Goal: Check status: Check status

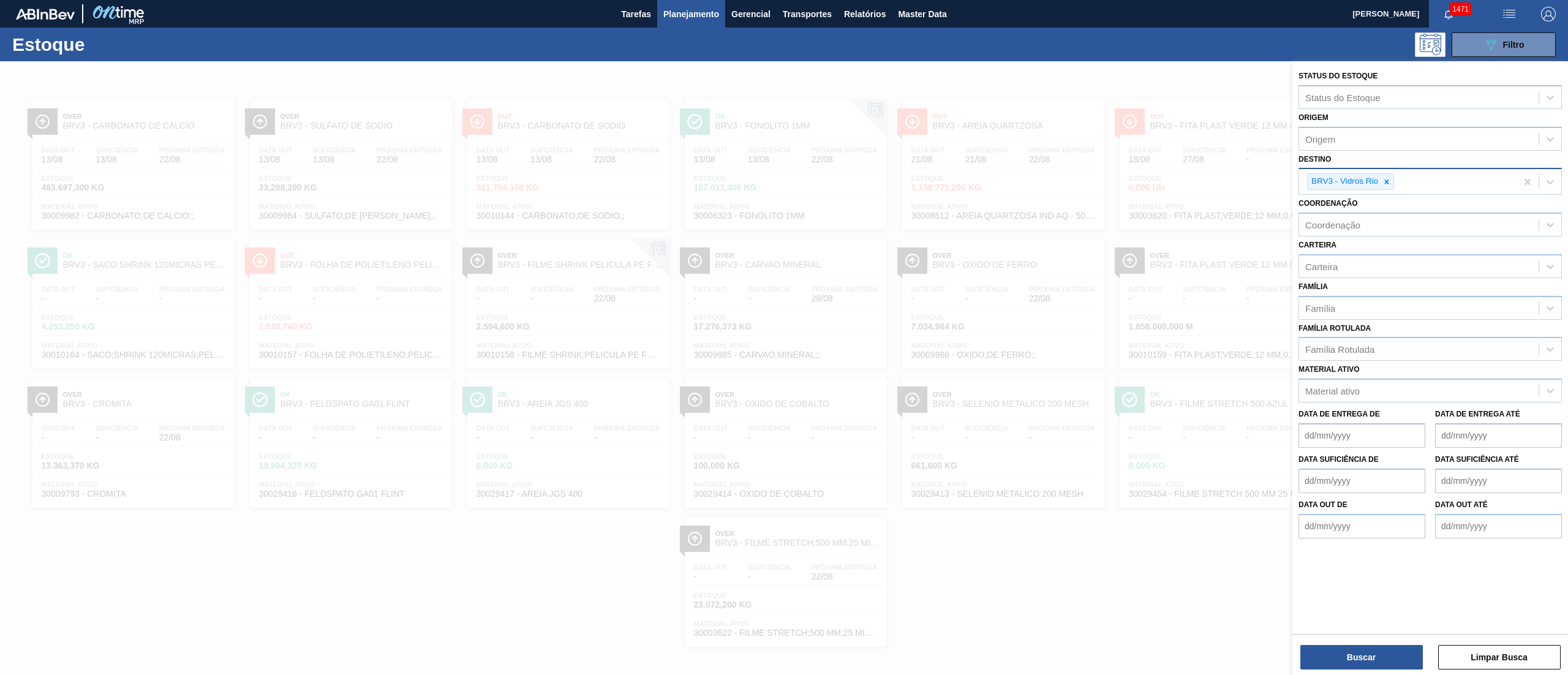
click at [1391, 191] on div "BRV3 - Vidros Rio" at bounding box center [1408, 182] width 217 height 25
click at [1388, 190] on div "BRV3 - Vidros Rio" at bounding box center [1408, 182] width 217 height 25
click at [1388, 185] on div at bounding box center [1387, 181] width 13 height 15
click at [1348, 127] on div "Origem" at bounding box center [1431, 139] width 264 height 24
type input "sulame"
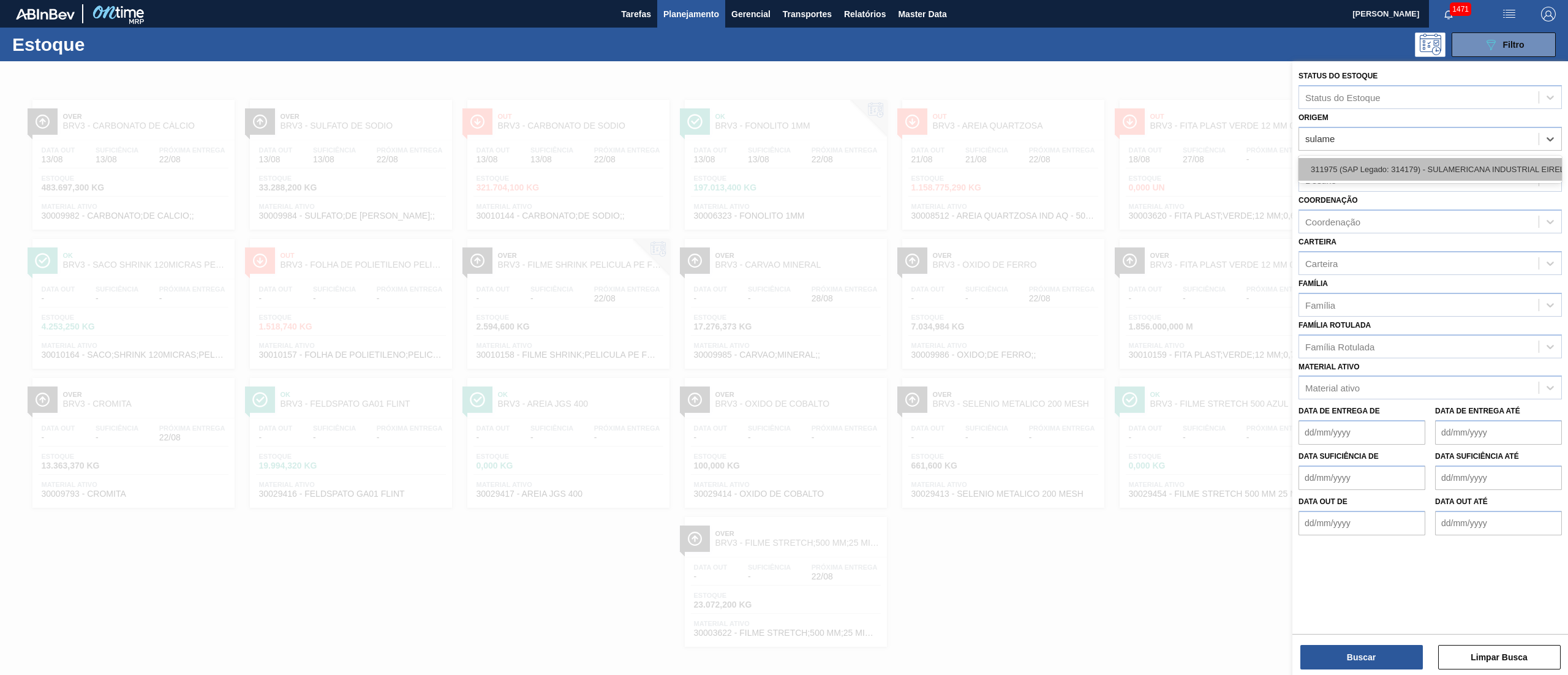
click at [1398, 179] on div "311975 (SAP Legado: 314179) - SULAMERICANA INDUSTRIAL EIRELI EM-RECUPERACAO JUD…" at bounding box center [1431, 169] width 264 height 23
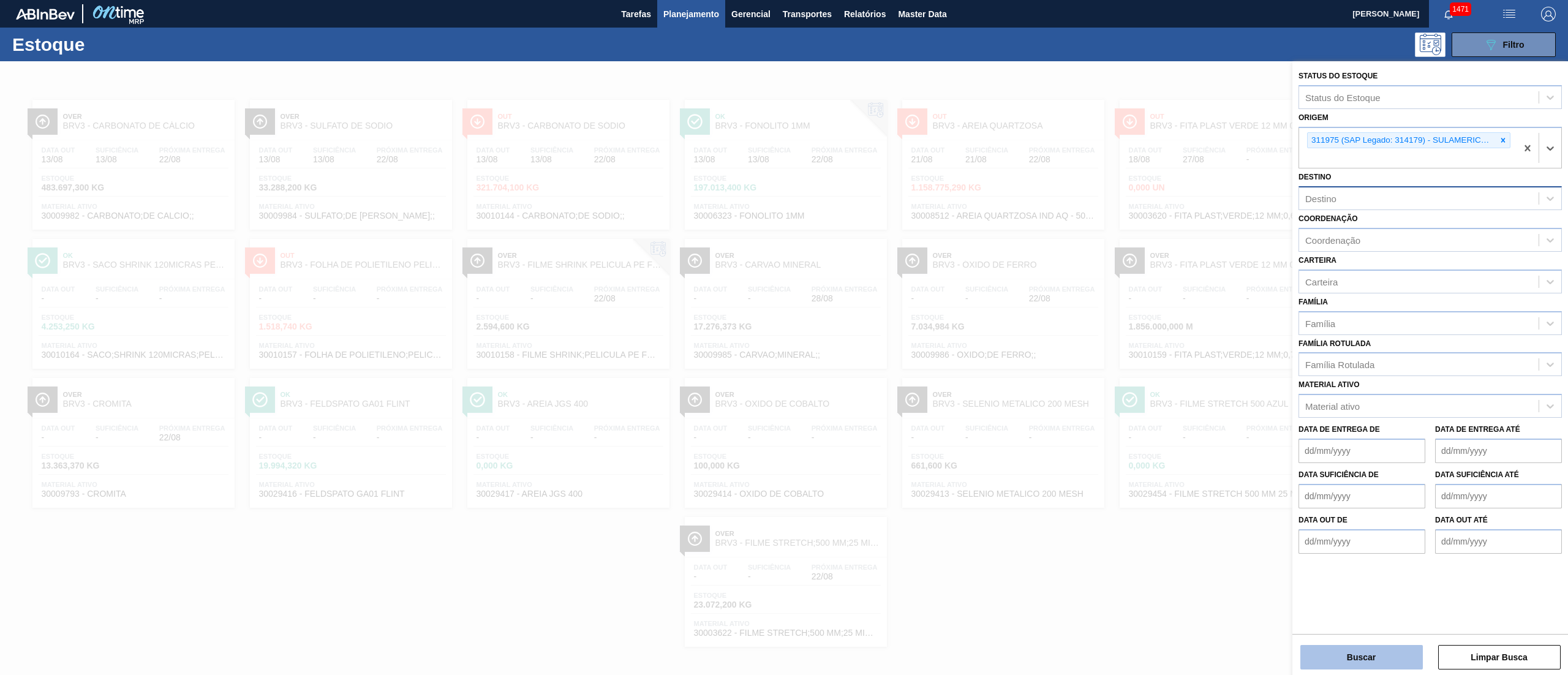
click at [1366, 656] on button "Buscar" at bounding box center [1362, 657] width 123 height 24
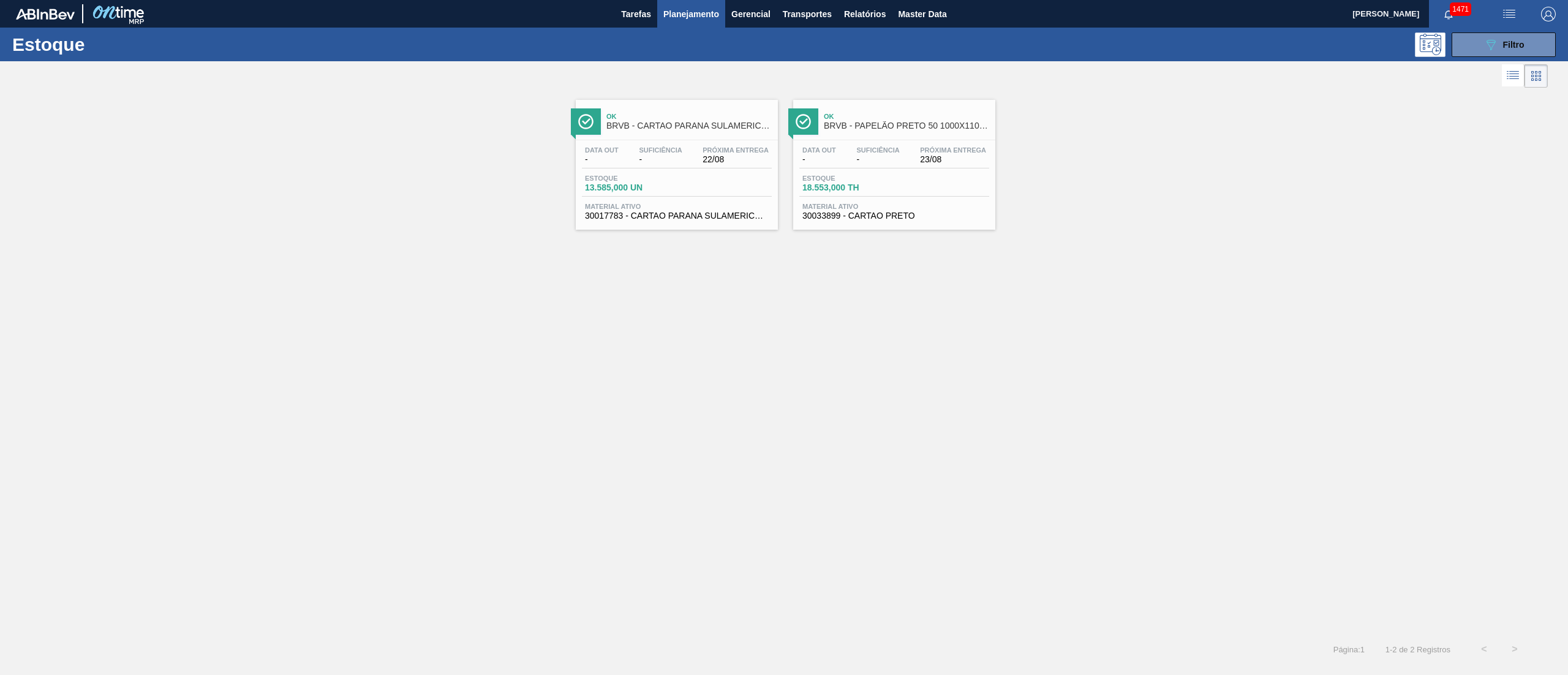
click at [898, 166] on div "Data out - Suficiência - Próxima Entrega 23/08" at bounding box center [894, 157] width 190 height 22
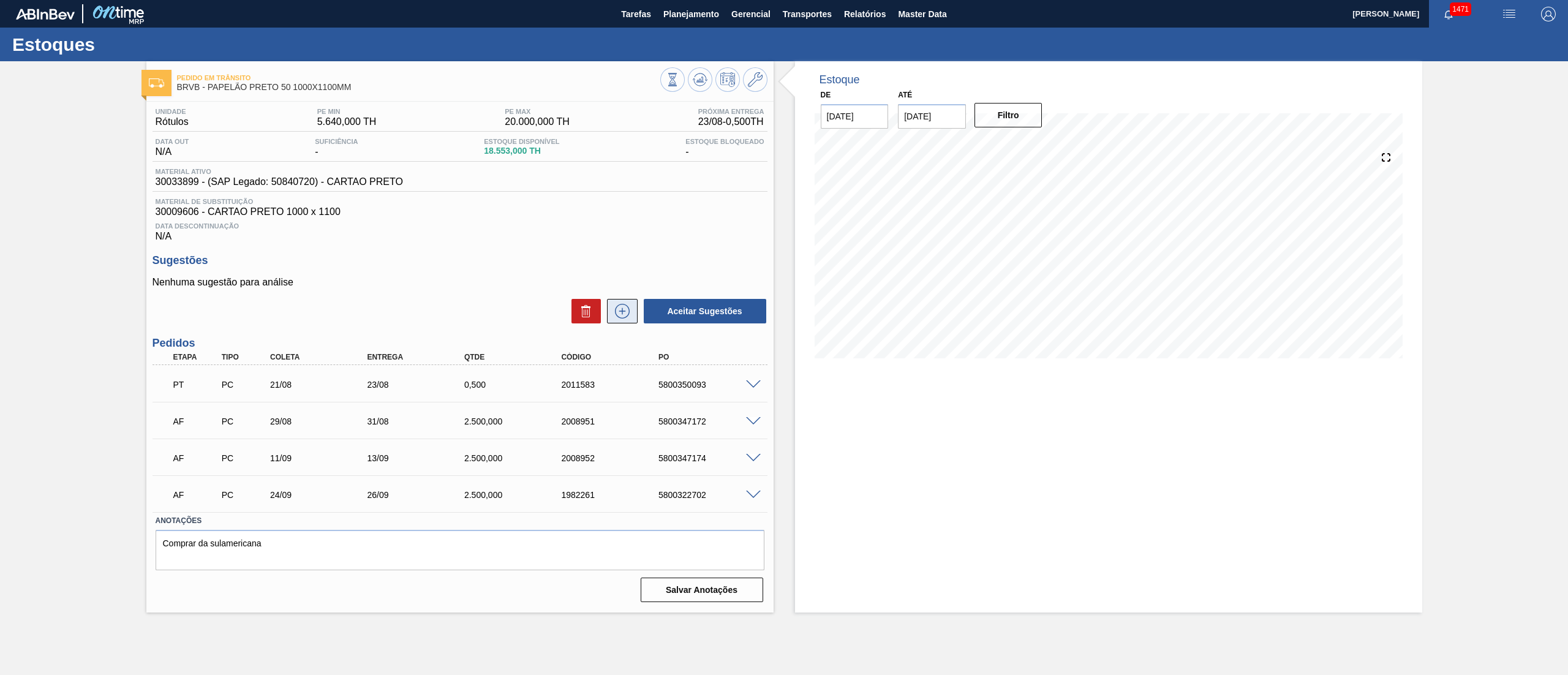
click at [620, 319] on icon at bounding box center [623, 311] width 15 height 15
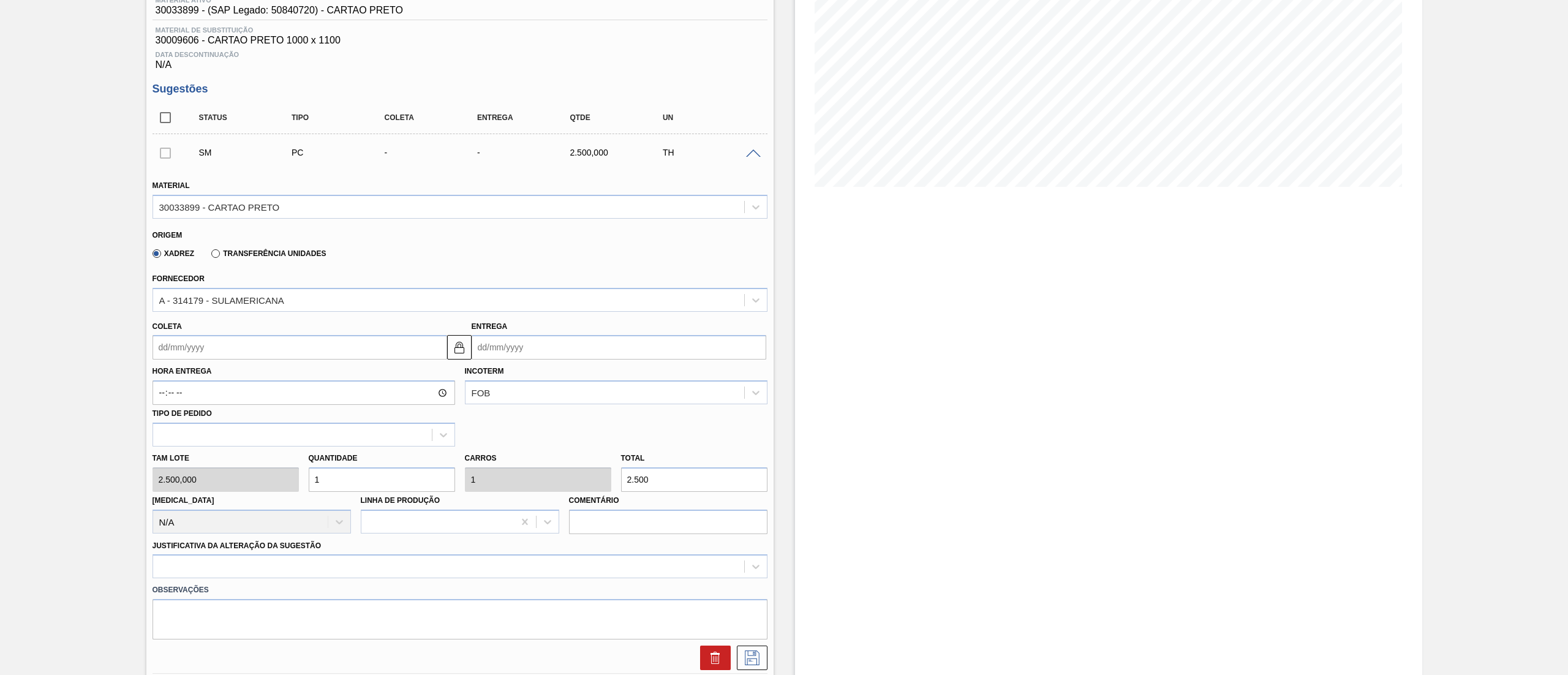
scroll to position [244, 0]
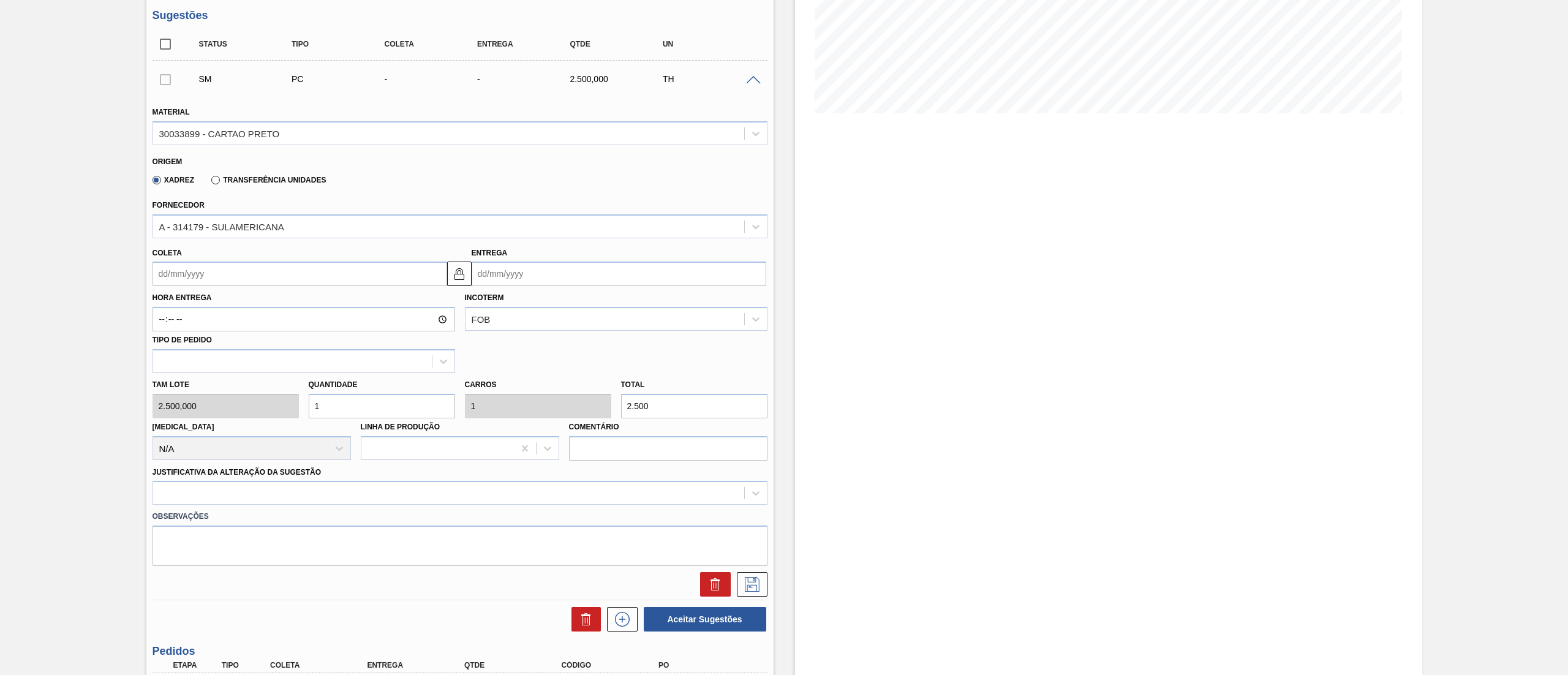
click at [489, 406] on div "Tam lote 2.500,000 Quantidade 1 Carros 1 Total 2.500 Doca N/A Linha de Produção…" at bounding box center [460, 416] width 625 height 88
click at [151, 399] on div "Tam lote 2.500,000 Quantidade 1 Carros 1 Total 2.500 Doca N/A Linha de Produção…" at bounding box center [460, 416] width 625 height 88
type input "2"
type input "5.000"
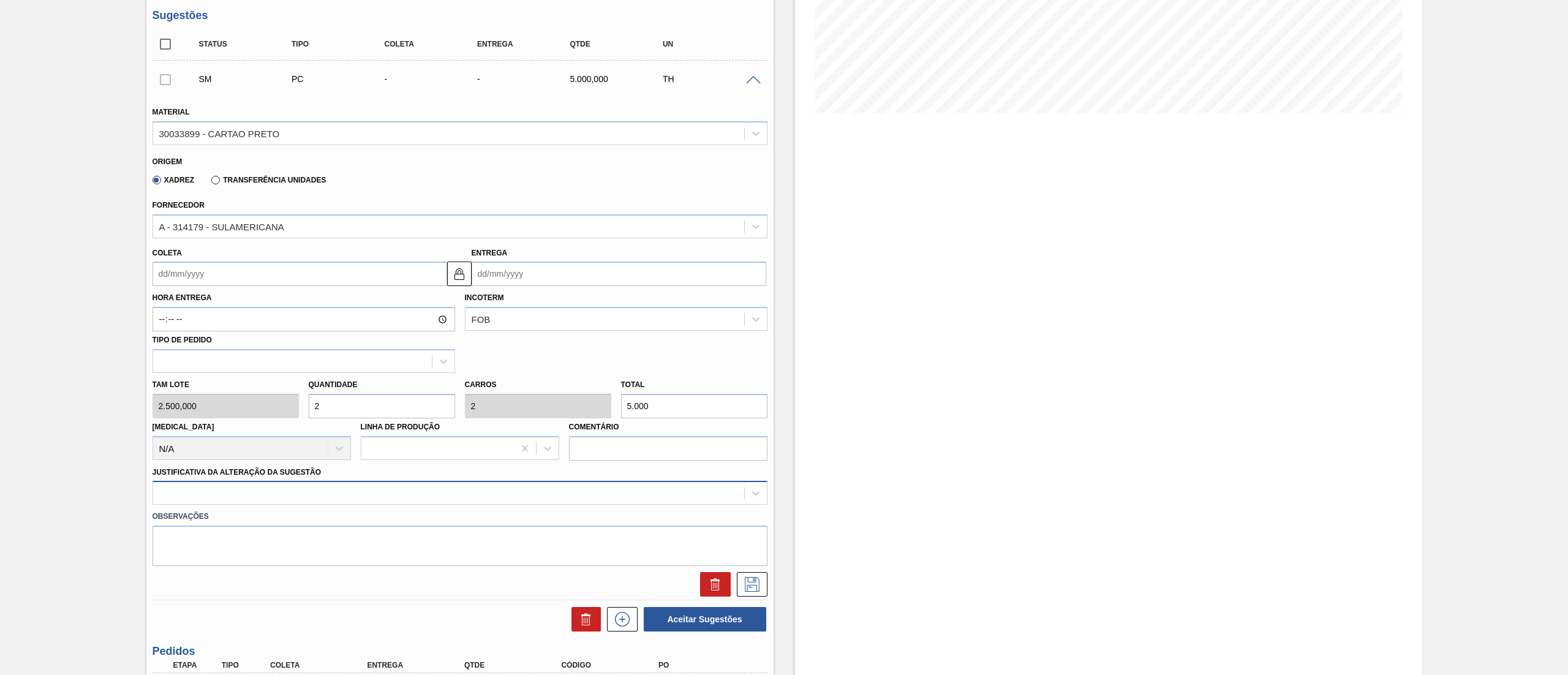
type input "2"
click at [208, 484] on div "Material 30033899 - CARTAO PRETO Origem Xadrez Transferência Unidades Fornecedo…" at bounding box center [460, 345] width 615 height 502
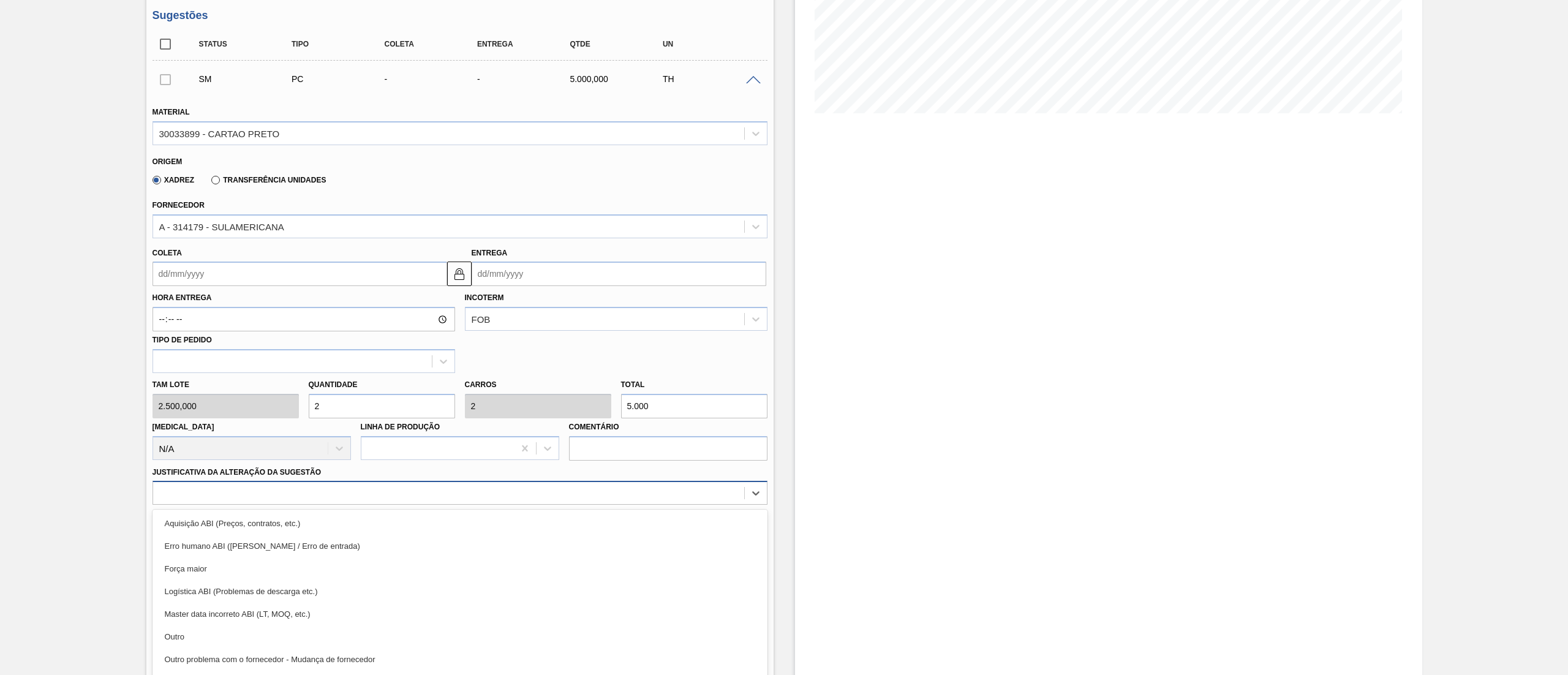
scroll to position [270, 0]
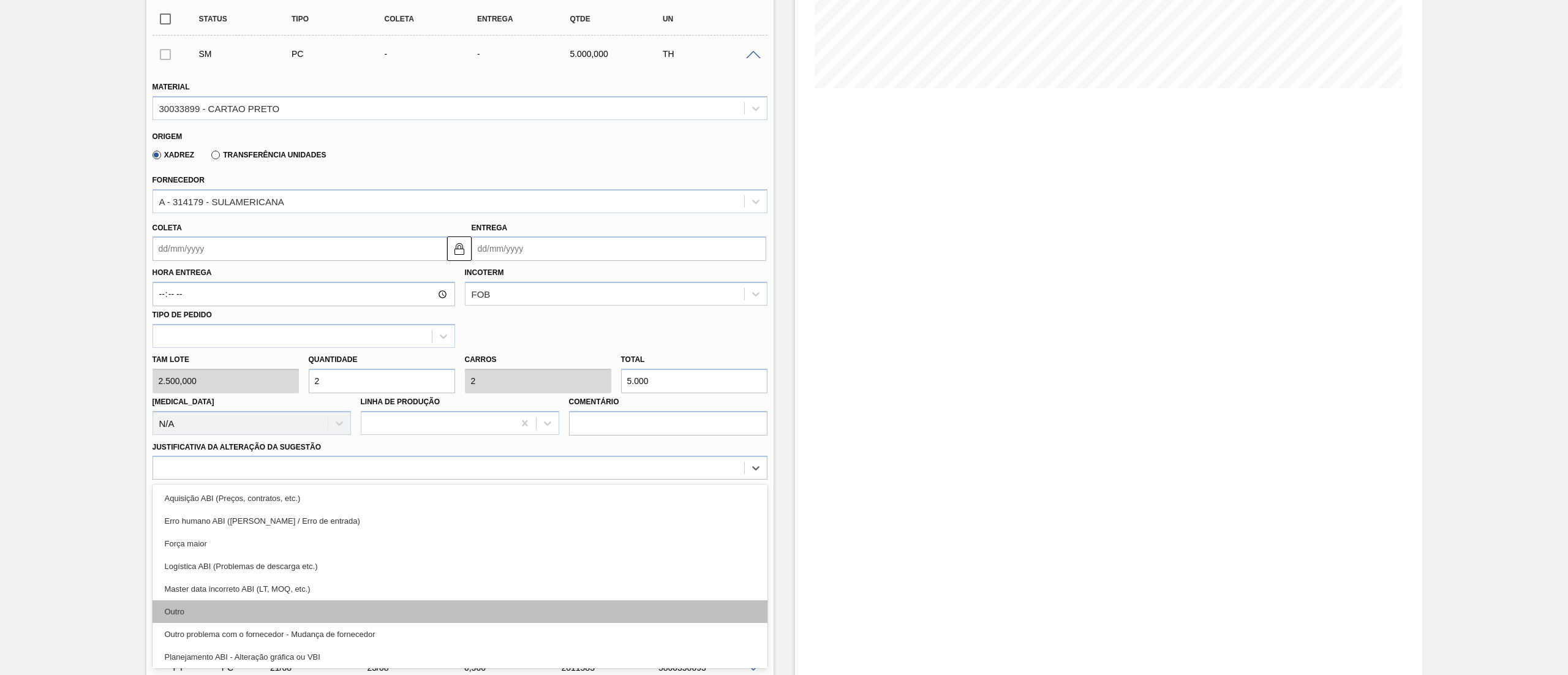
click at [204, 622] on div "Outro" at bounding box center [460, 611] width 615 height 23
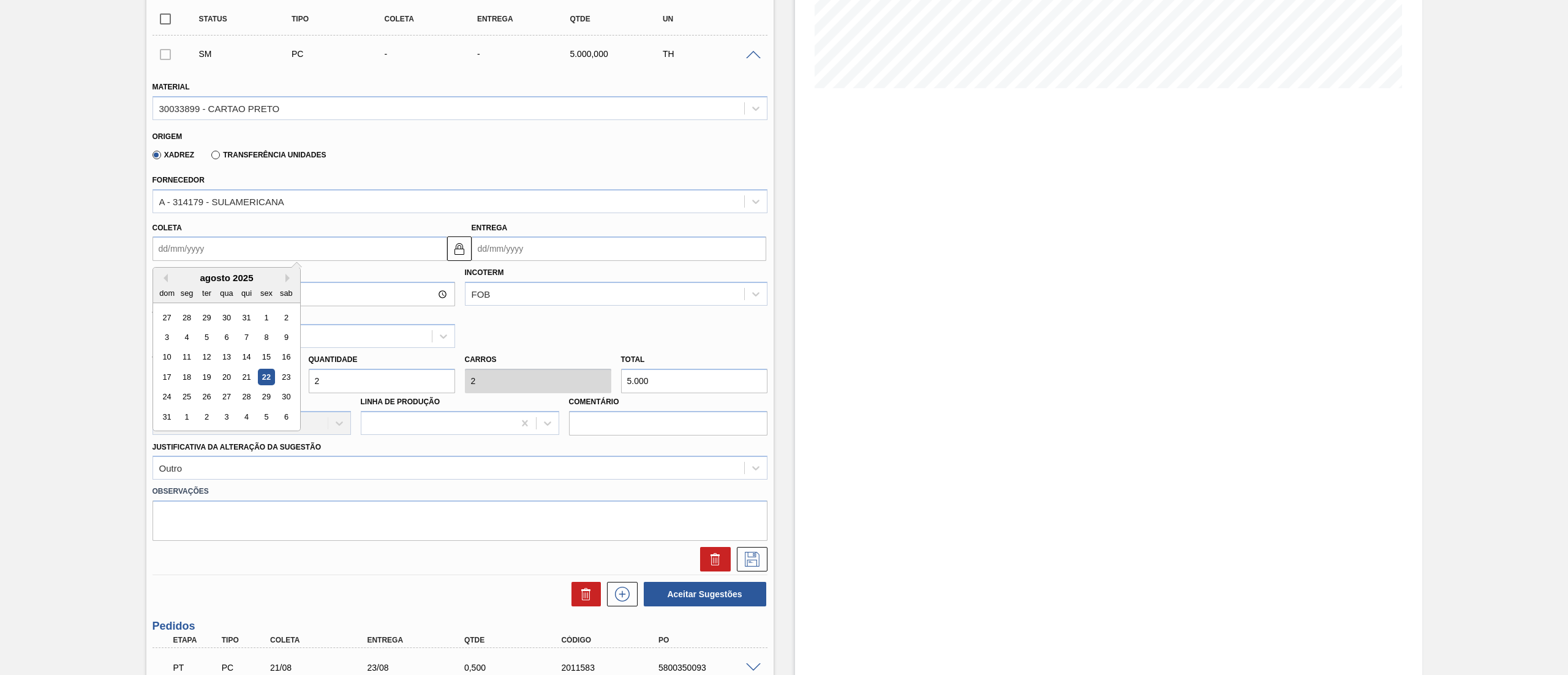
click at [246, 247] on input "Coleta" at bounding box center [300, 248] width 295 height 24
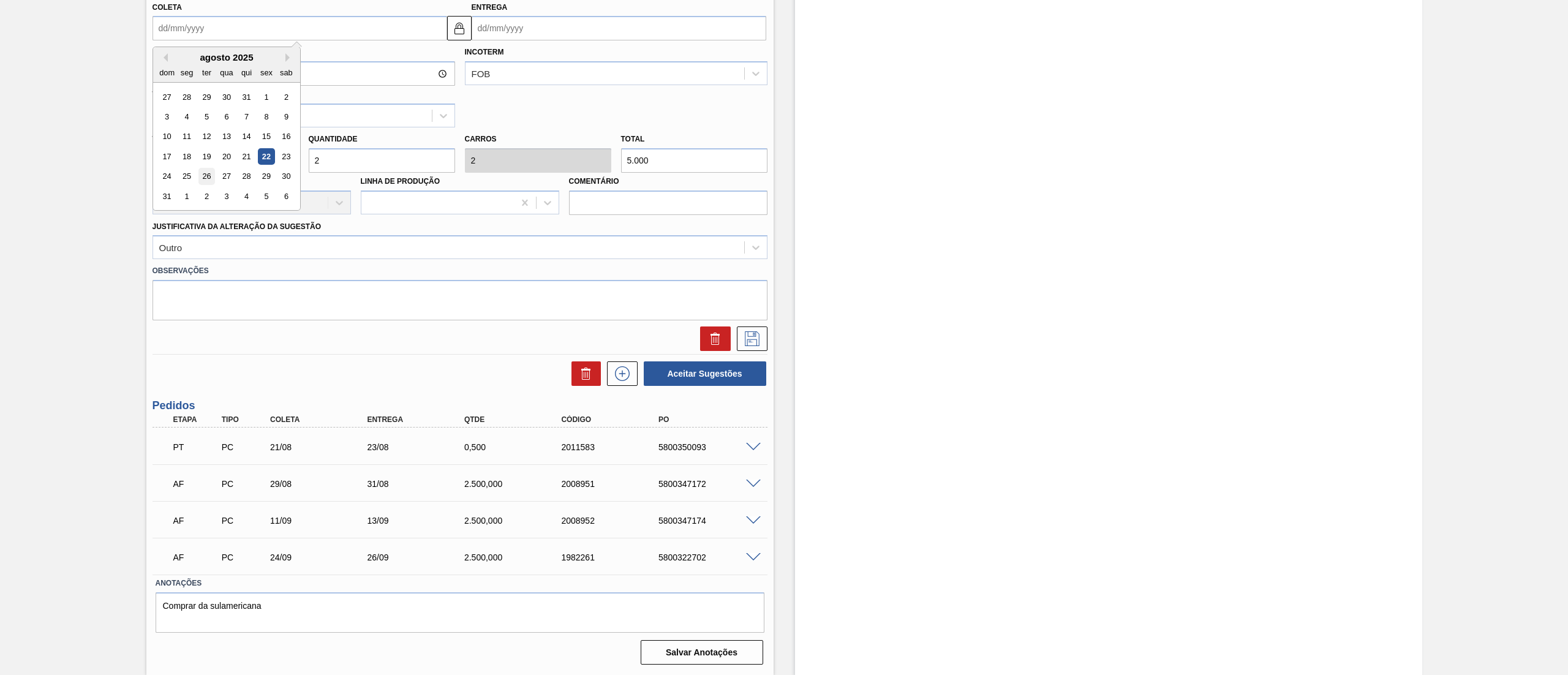
click at [198, 176] on div "26" at bounding box center [206, 177] width 17 height 17
type input "26/08/2025"
type input "28/08/2025"
click at [750, 335] on icon at bounding box center [751, 339] width 19 height 15
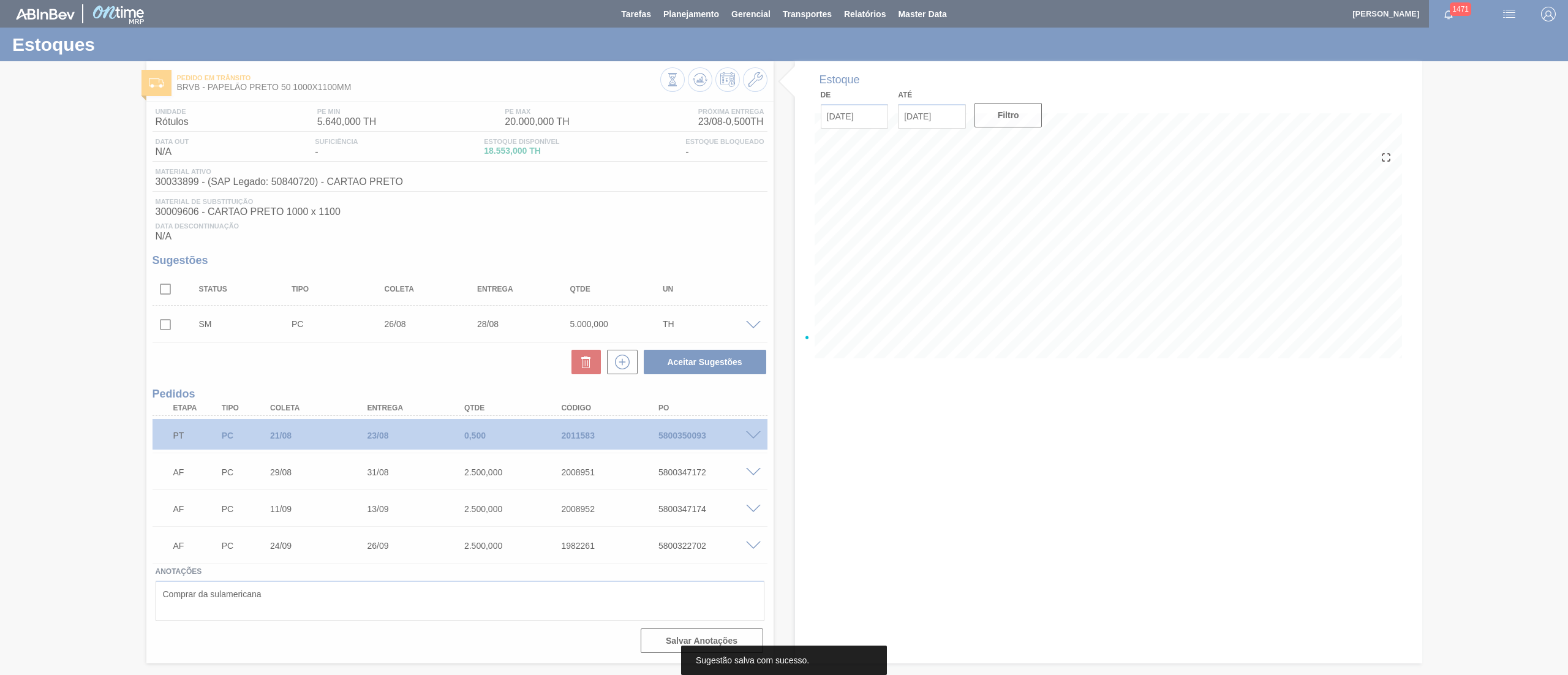
scroll to position [0, 0]
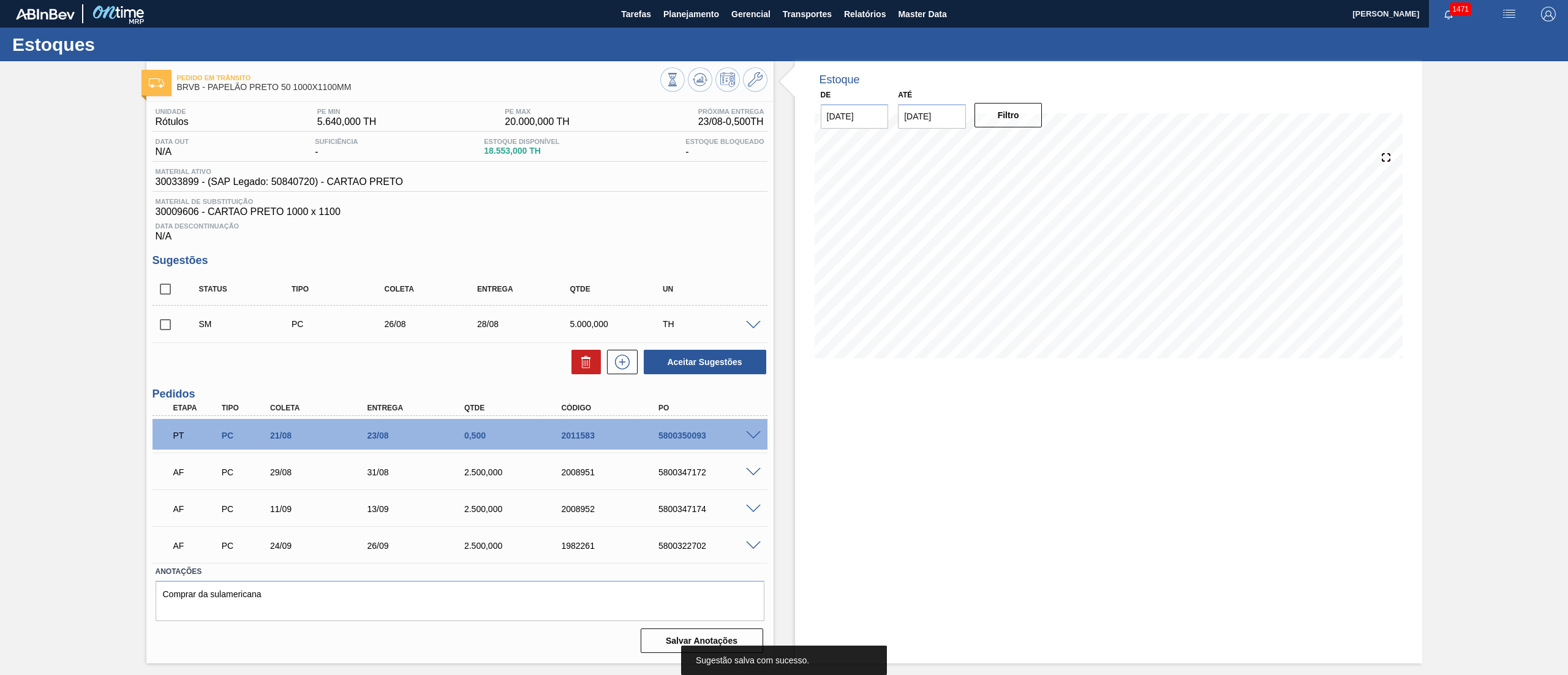
click at [163, 322] on input "checkbox" at bounding box center [165, 324] width 26 height 26
click at [702, 369] on button "Aceitar Sugestões" at bounding box center [705, 361] width 123 height 24
checkbox input "false"
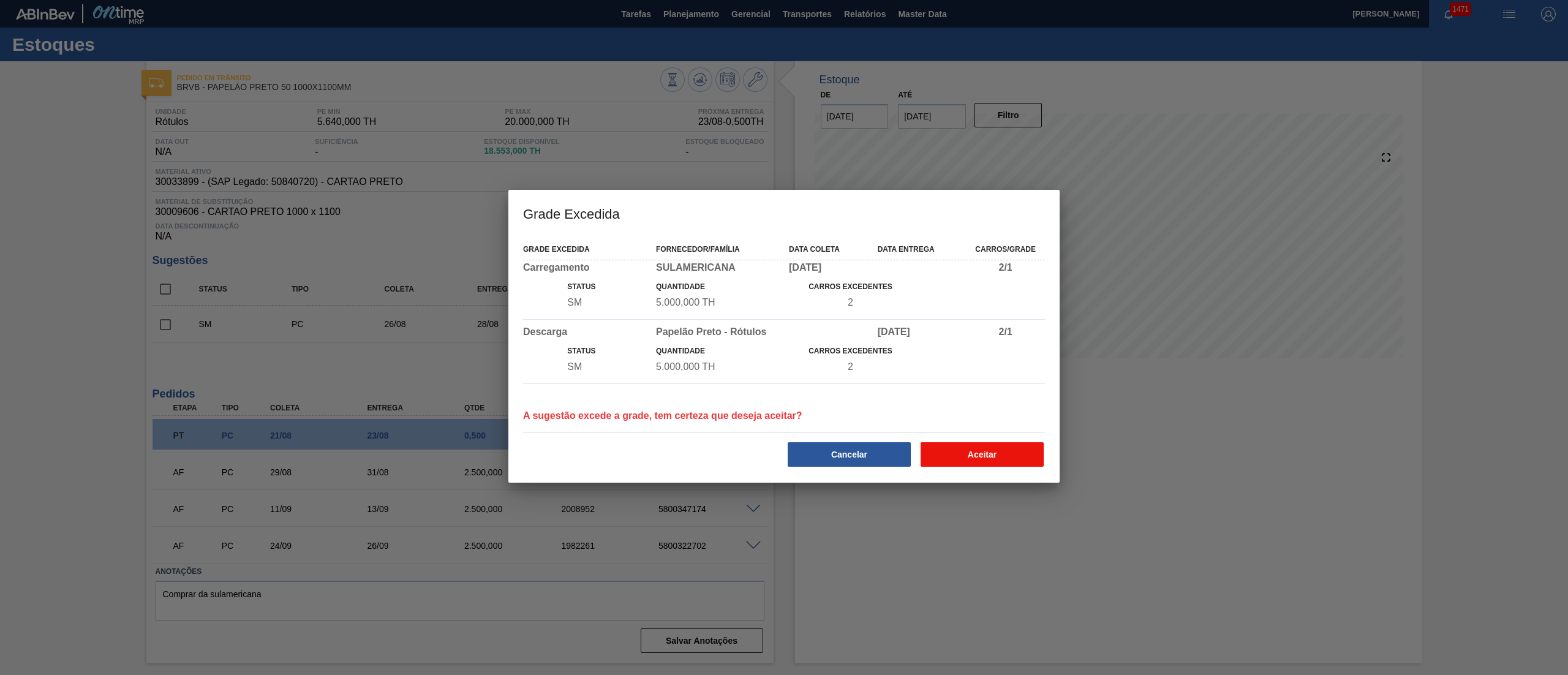
click at [991, 464] on button "Aceitar" at bounding box center [982, 454] width 123 height 24
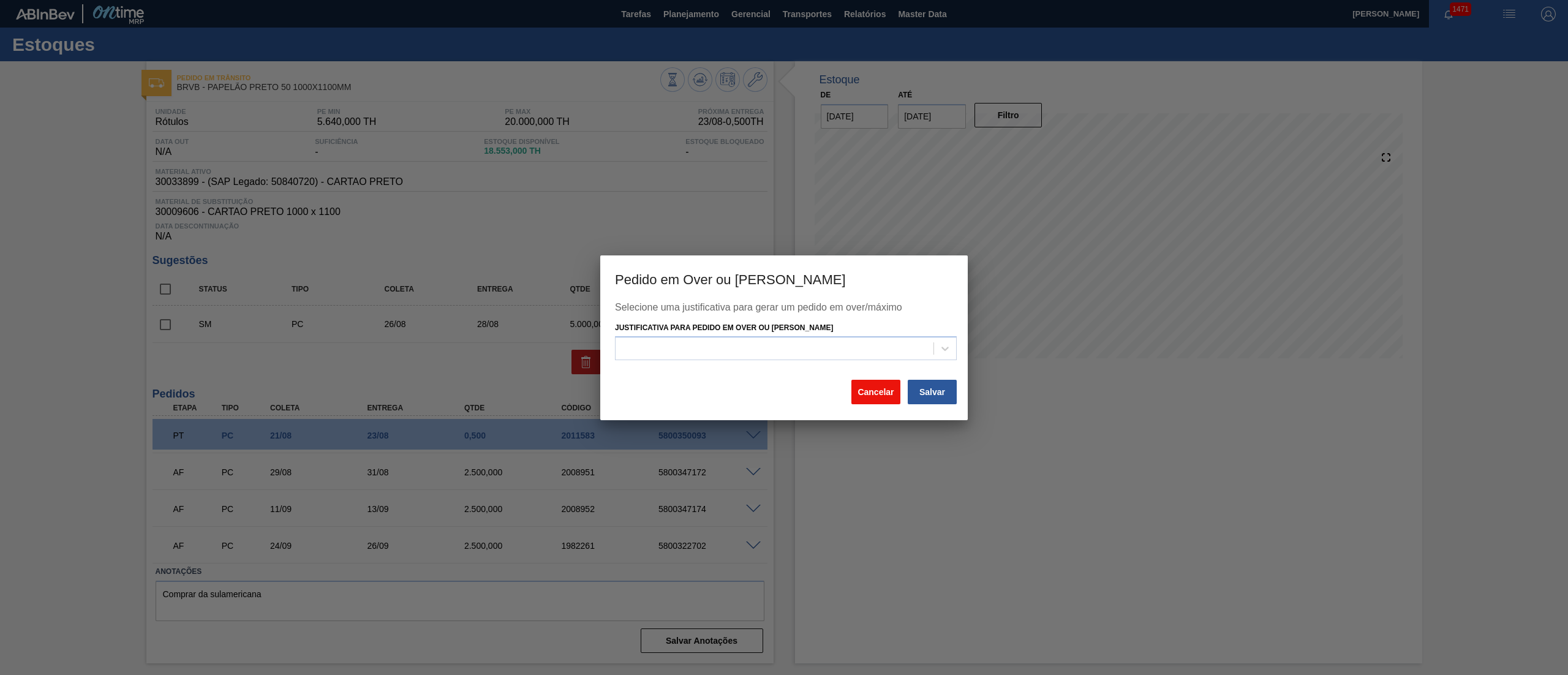
click at [880, 389] on button "Cancelar" at bounding box center [876, 391] width 49 height 24
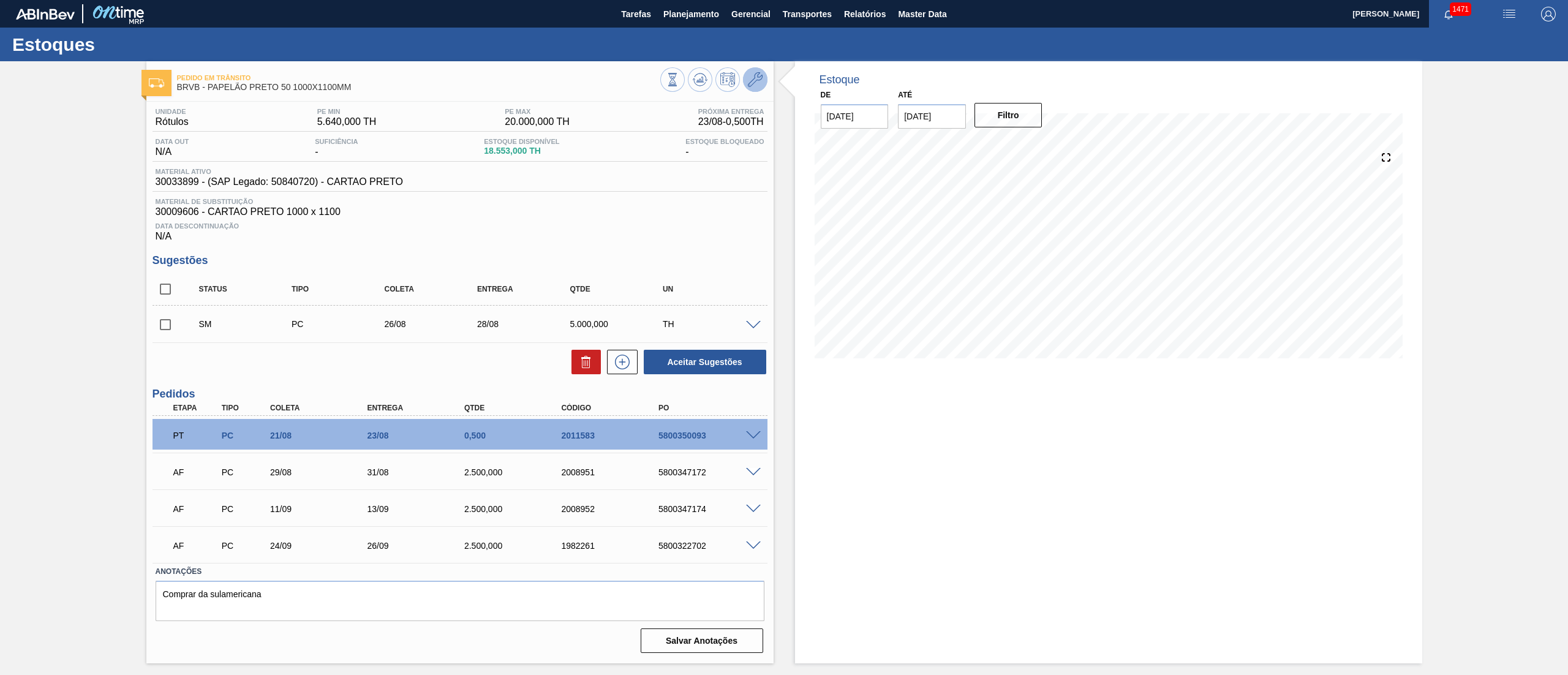
click at [765, 78] on button at bounding box center [755, 79] width 24 height 24
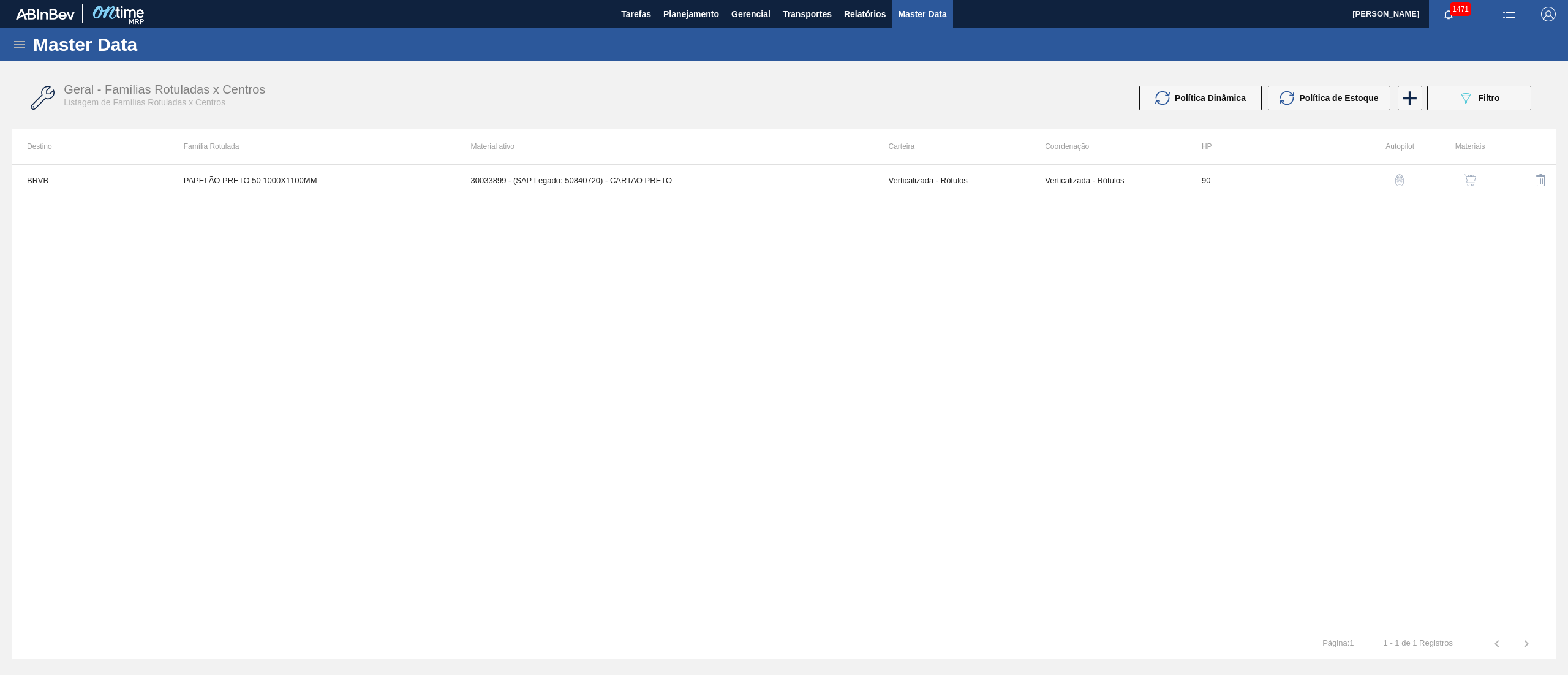
click at [786, 180] on td "30033899 - (SAP Legado: 50840720) - CARTAO PRETO" at bounding box center [665, 179] width 417 height 31
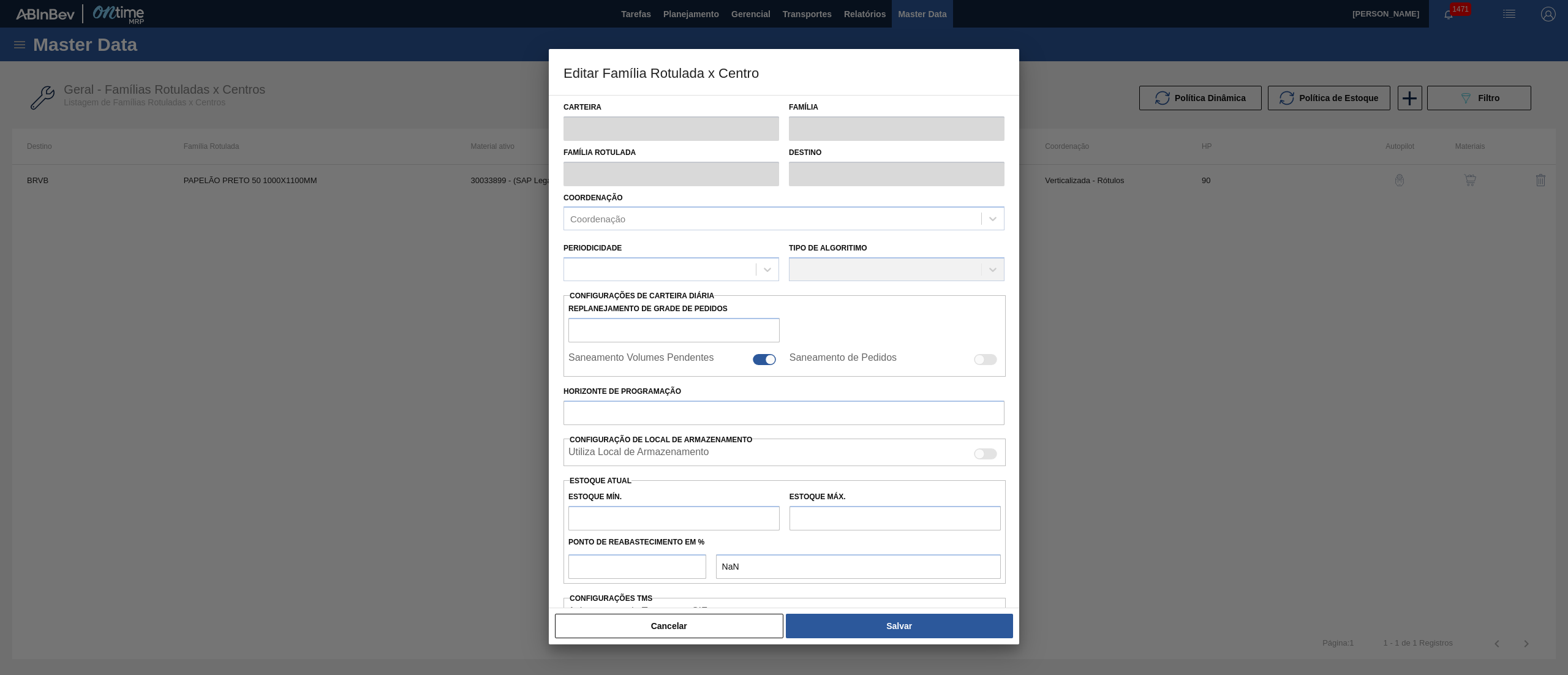
type input "Verticalizada - Rótulos"
type input "Papelão Preto - Rótulos"
type input "PAPELÃO PRETO 50 1000X1100MM"
type input "BRVB - Rótulos"
type input "90"
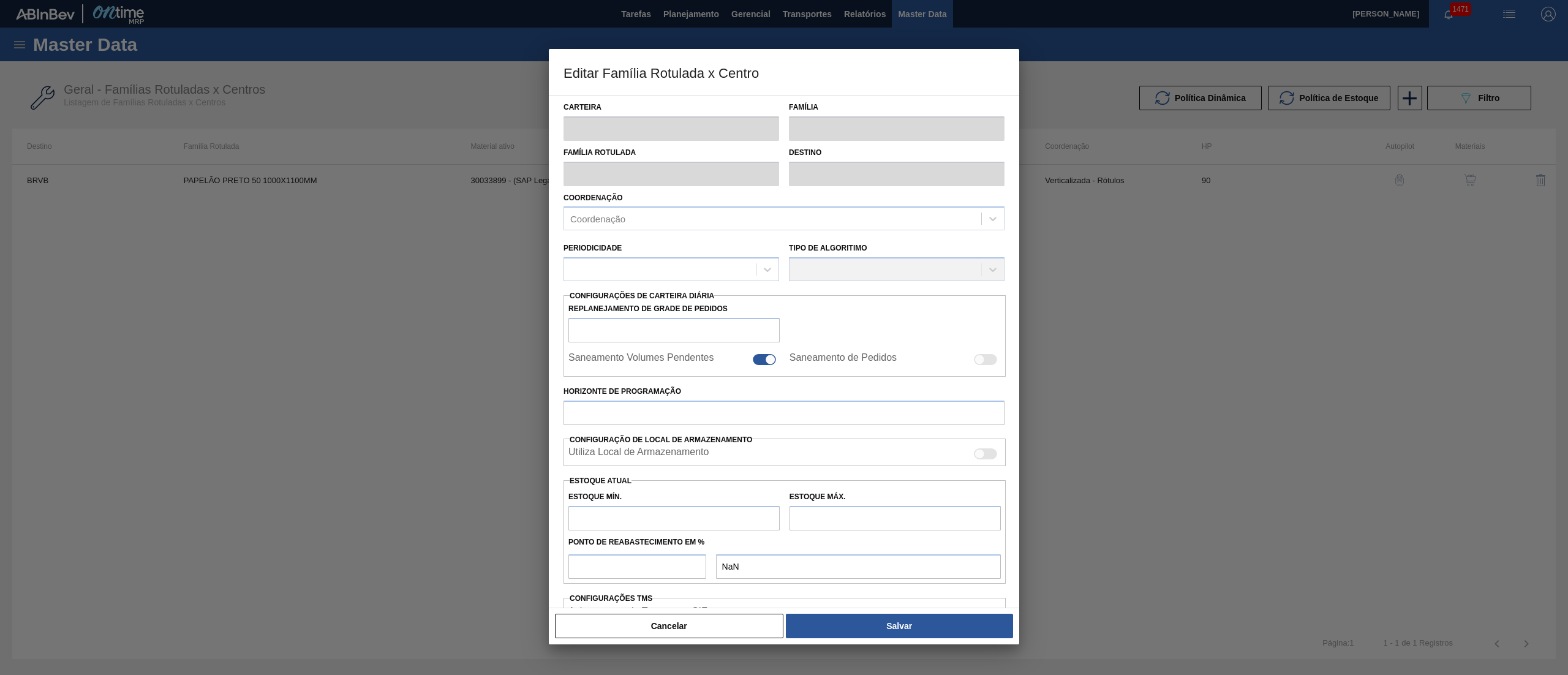
type input "5.640"
type input "20.000"
type input "50"
type input "12.820,000"
checkbox input "true"
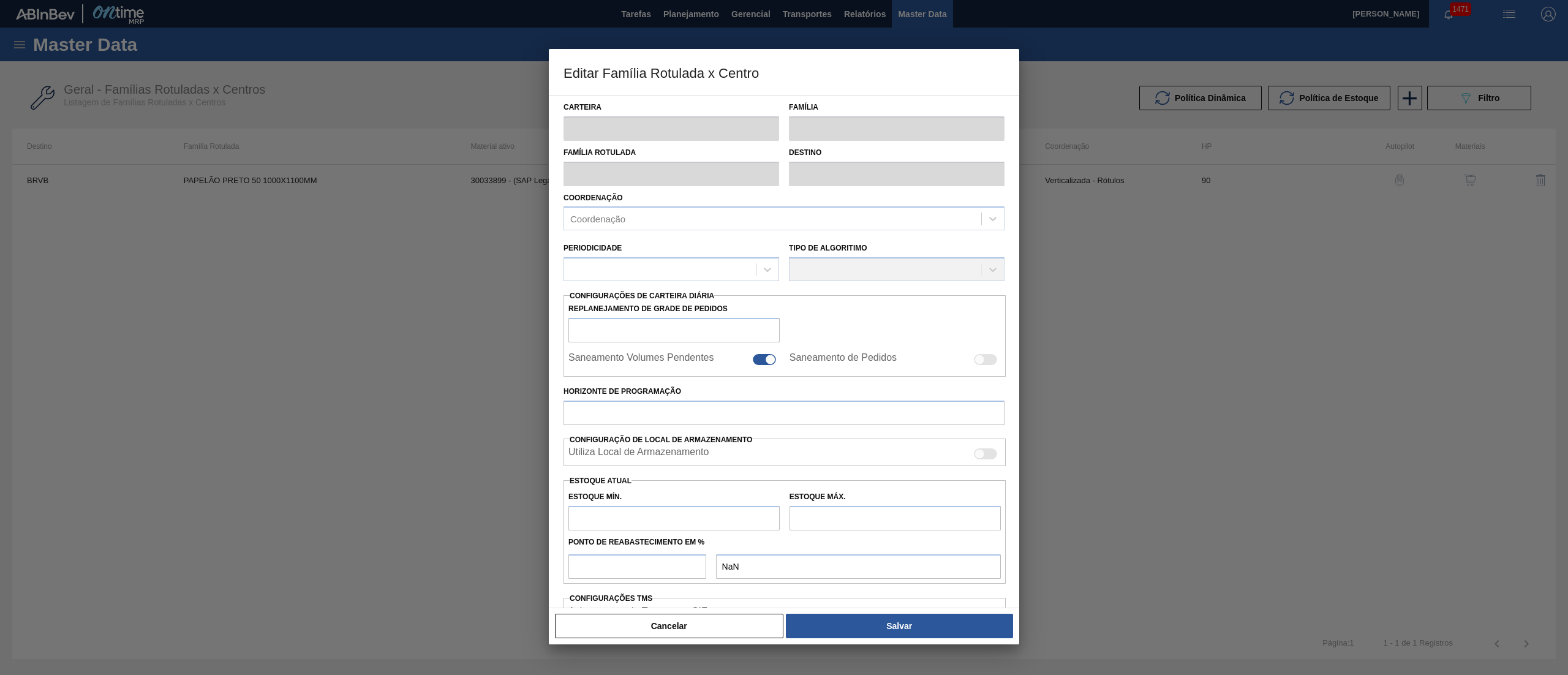
checkbox input "true"
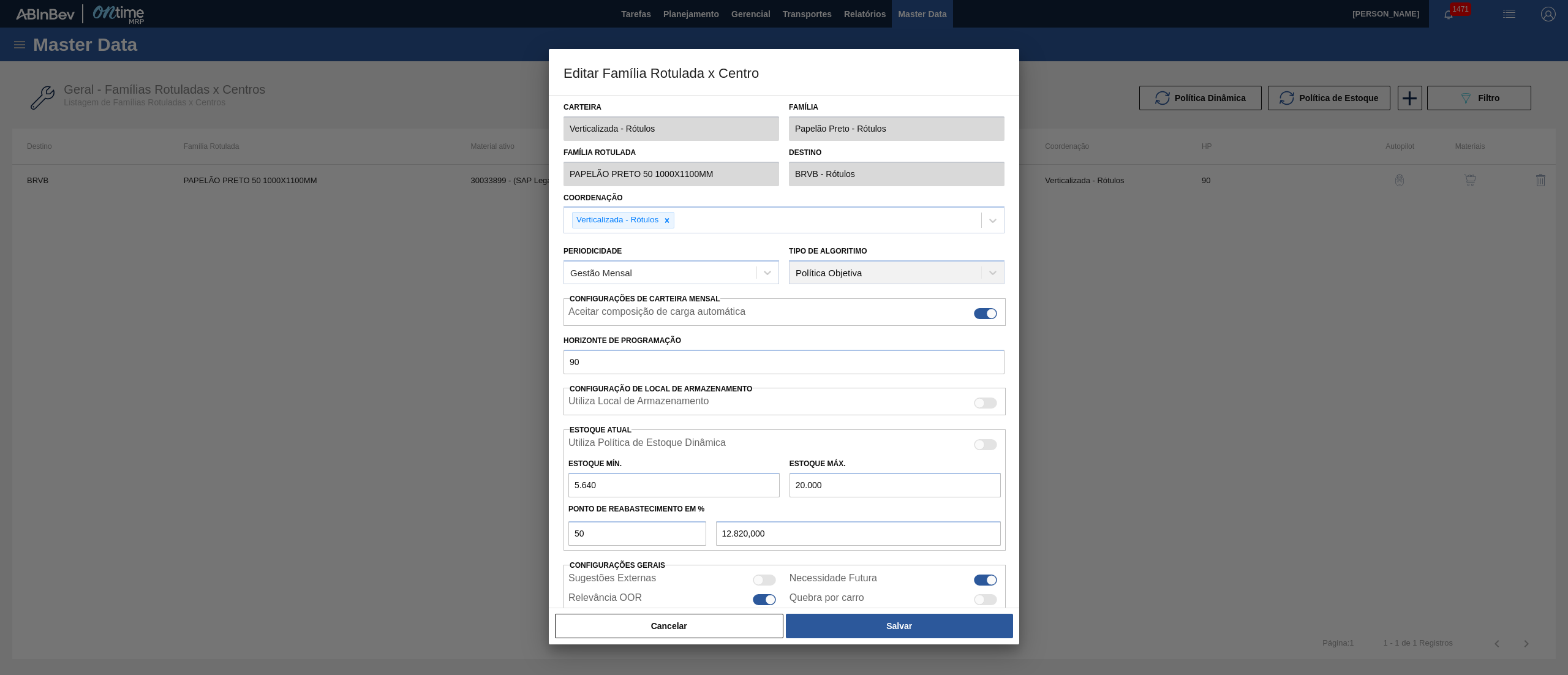
drag, startPoint x: 846, startPoint y: 489, endPoint x: 678, endPoint y: 484, distance: 168.1
click at [678, 484] on div "Estoque Mín. 5.640 Estoque Máx. 20.000" at bounding box center [785, 475] width 443 height 45
type input "2"
type input "2.821,000"
type input "25"
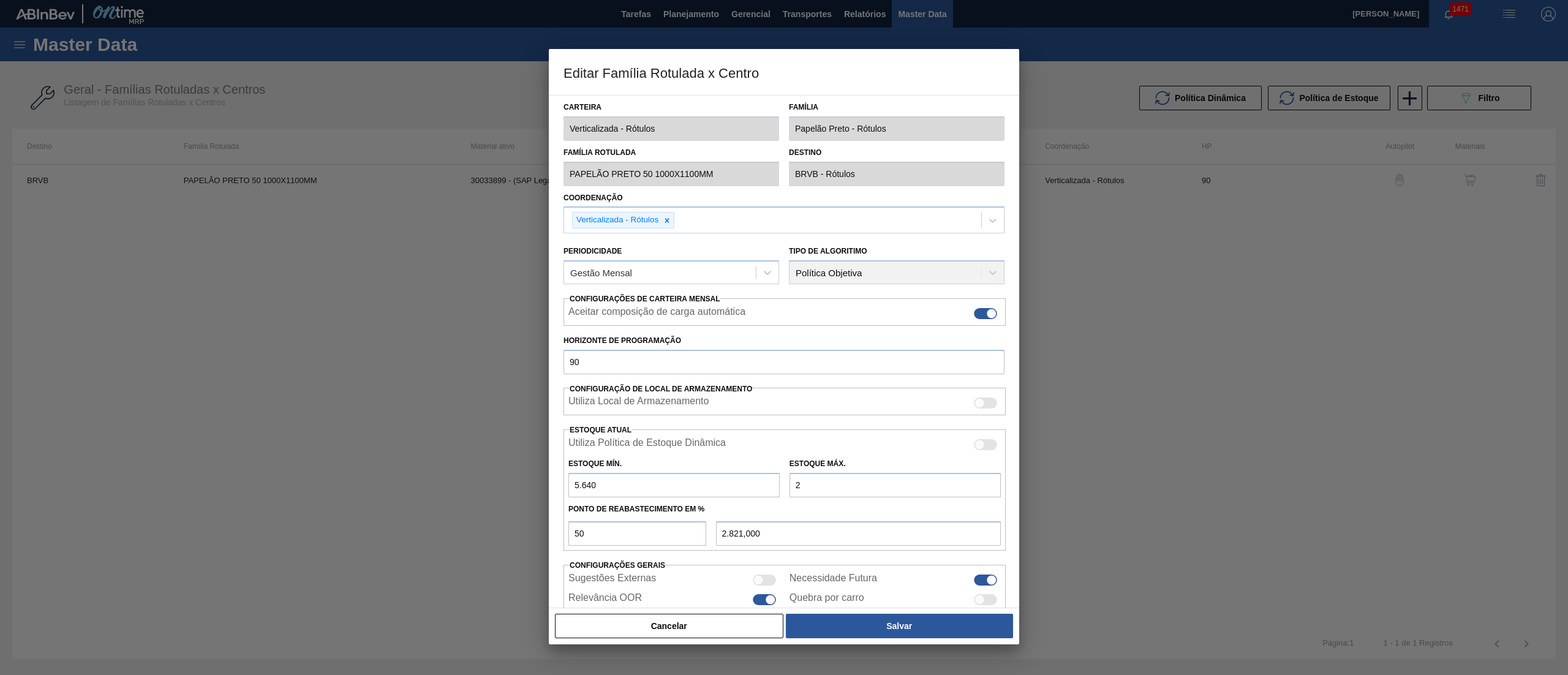
type input "2.832,500"
type input "250"
type input "2.945,000"
type input "2.500"
type input "4.070,000"
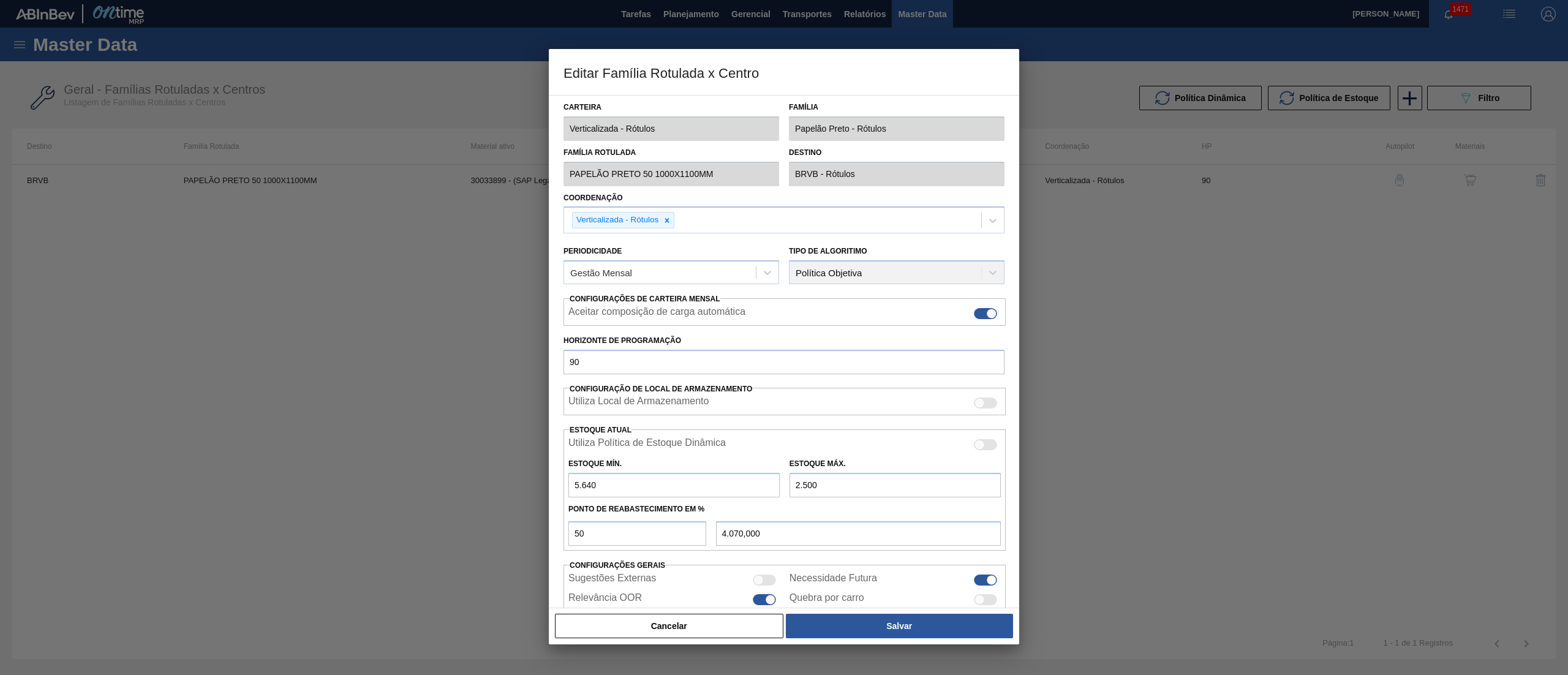
type input "25.000"
type input "15.320,000"
type input "25.000"
click at [925, 621] on button "Salvar" at bounding box center [899, 625] width 227 height 24
click at [873, 631] on button "Salvar" at bounding box center [899, 625] width 227 height 24
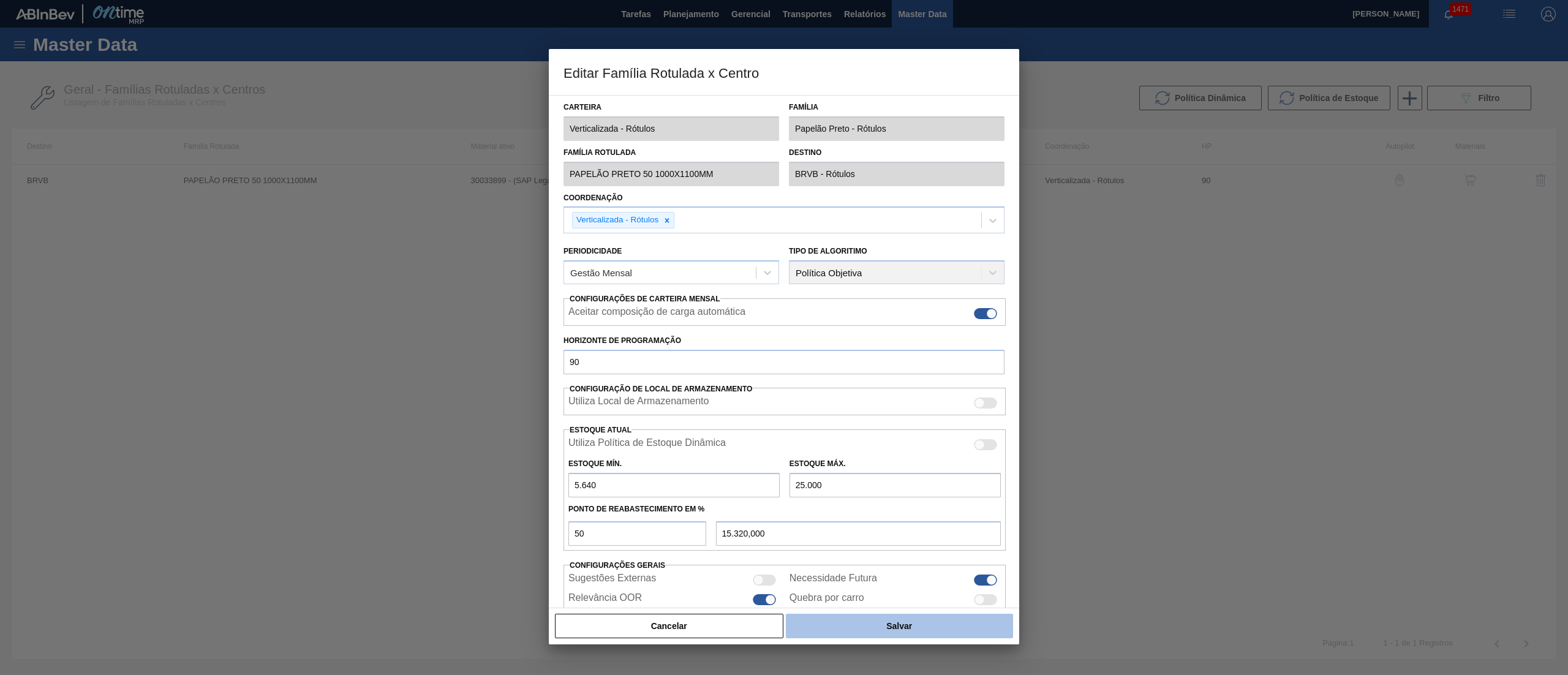
click at [923, 632] on button "Salvar" at bounding box center [899, 625] width 227 height 24
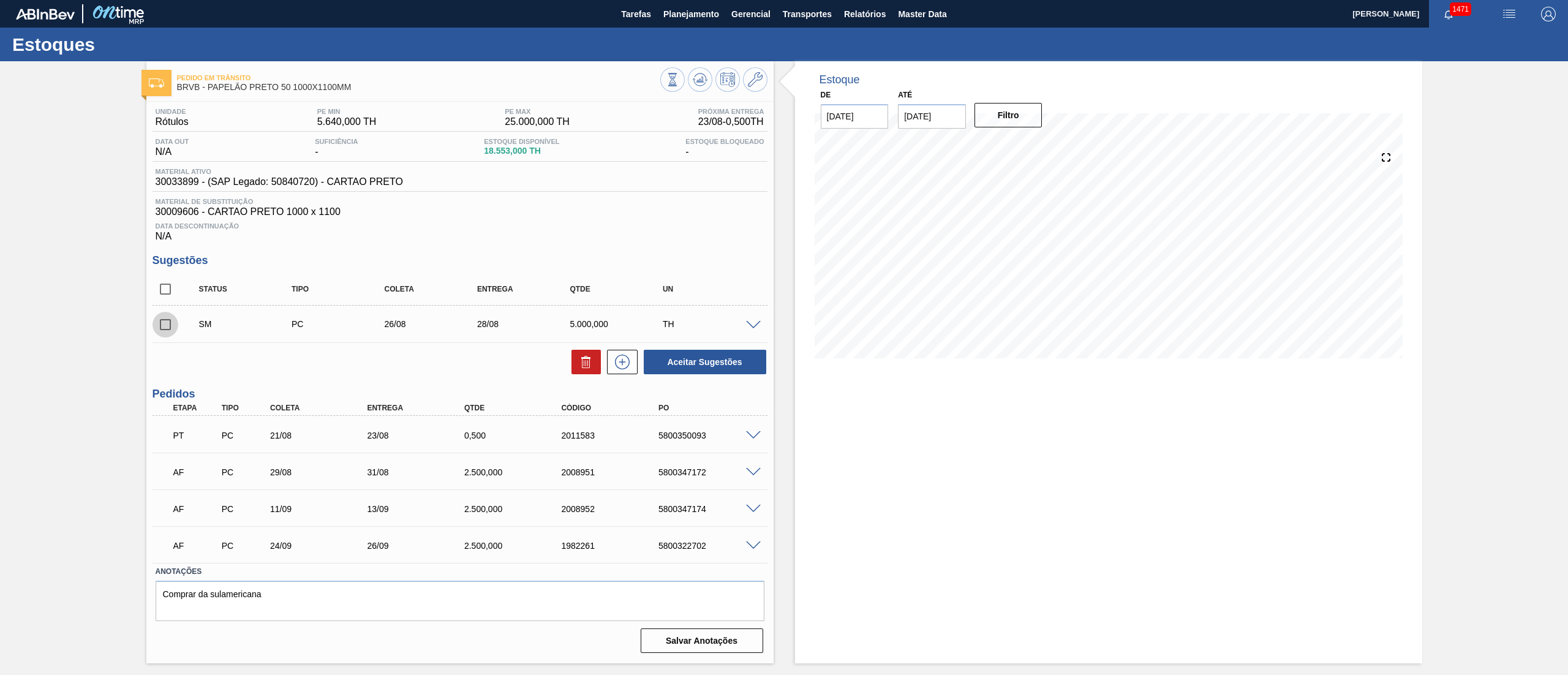
click at [171, 328] on input "checkbox" at bounding box center [165, 324] width 26 height 26
click at [701, 369] on button "Aceitar Sugestões" at bounding box center [705, 361] width 123 height 24
checkbox input "false"
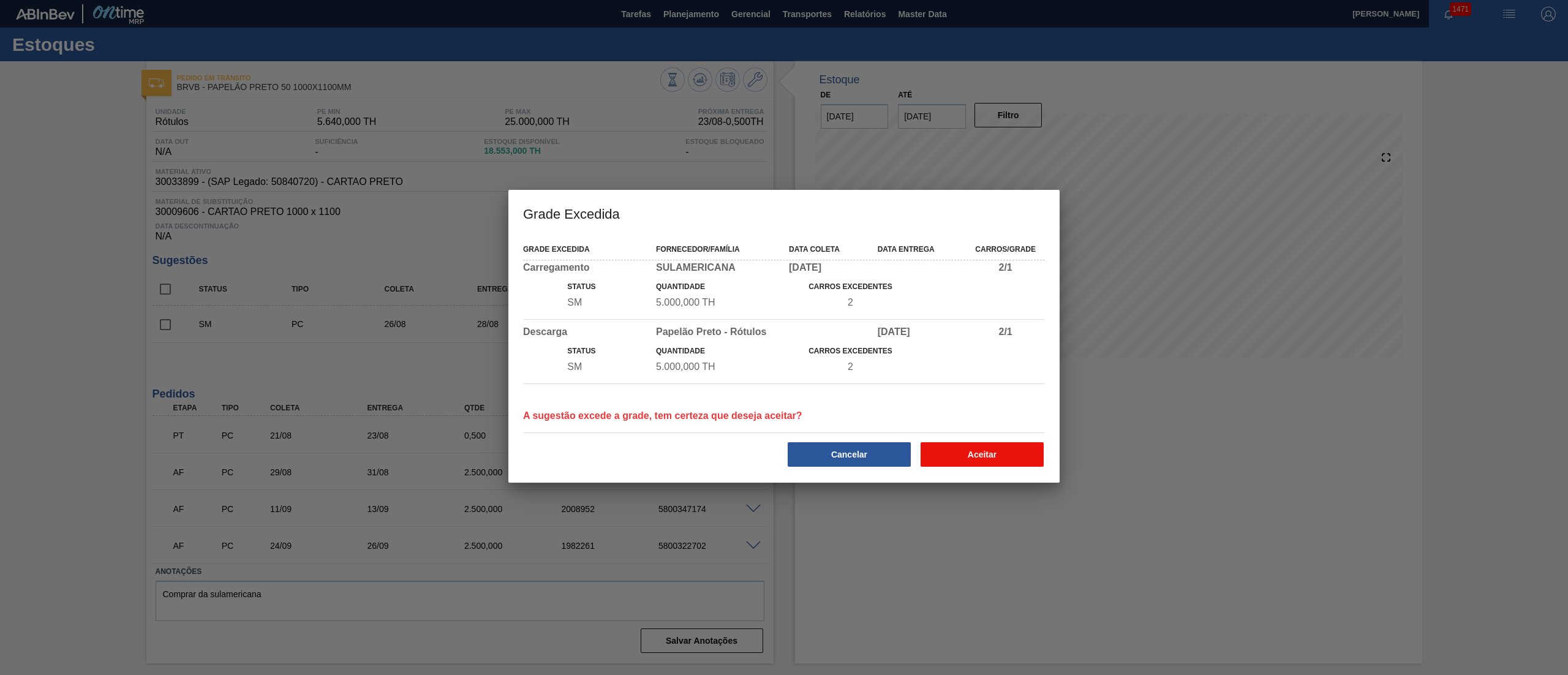
click at [979, 452] on button "Aceitar" at bounding box center [982, 454] width 123 height 24
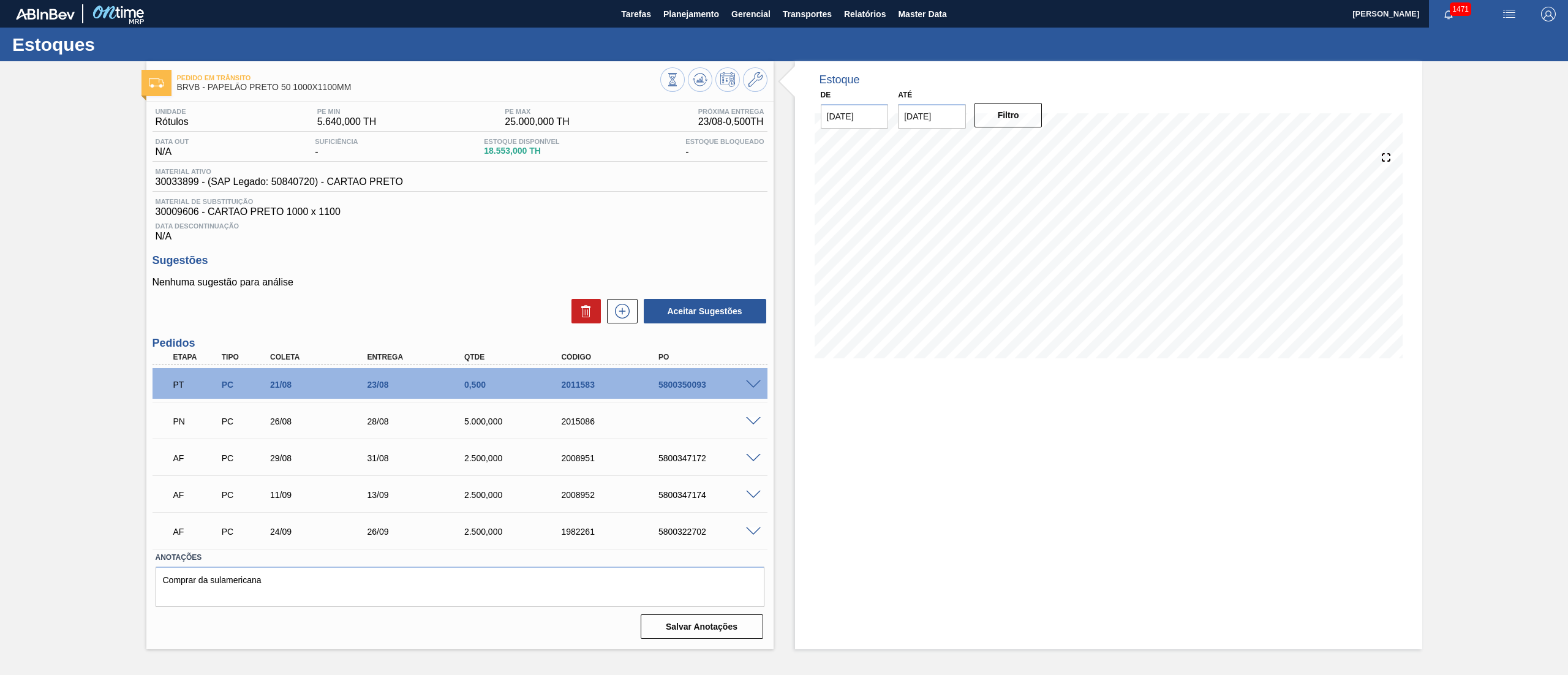
click at [751, 426] on div "PN PC 26/08 28/08 5.000,000 2015086" at bounding box center [460, 420] width 615 height 31
click at [751, 426] on span at bounding box center [754, 421] width 15 height 9
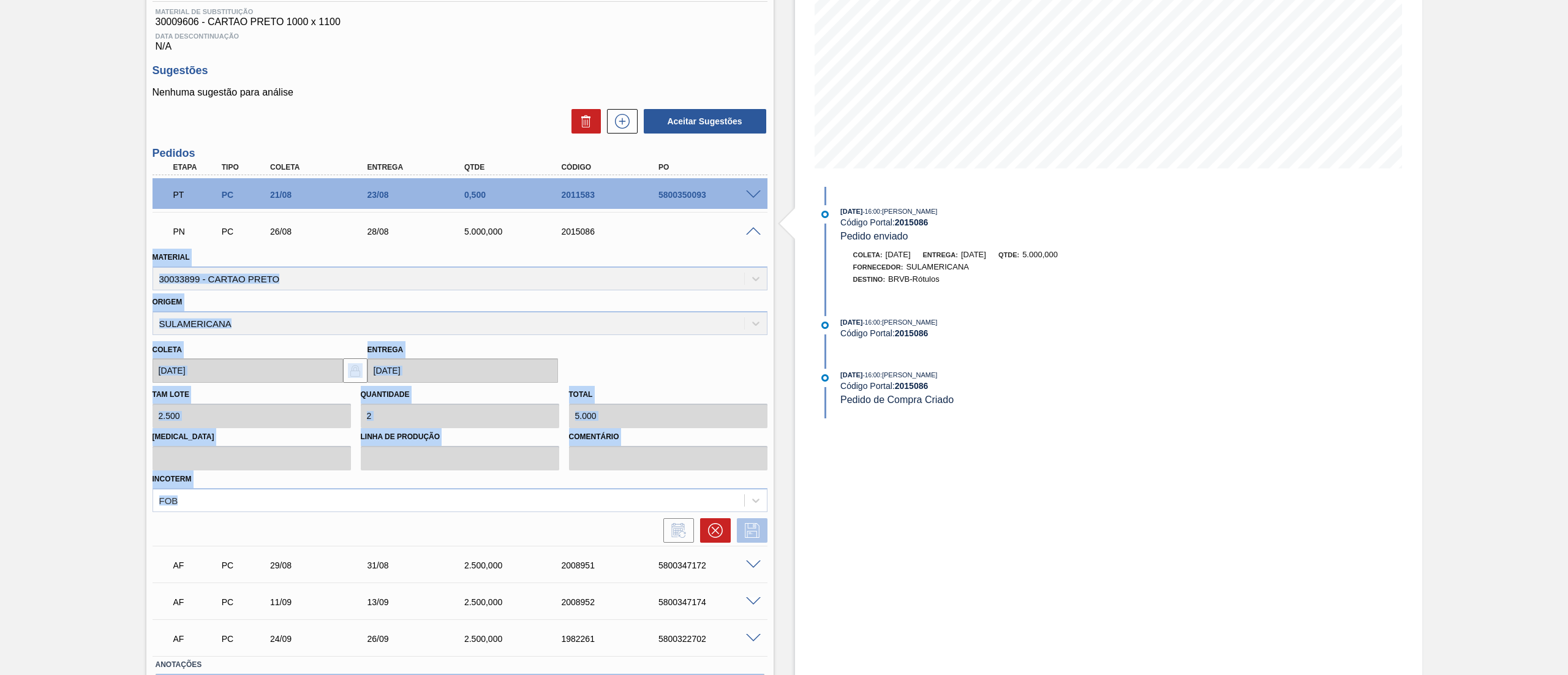
scroll to position [272, 0]
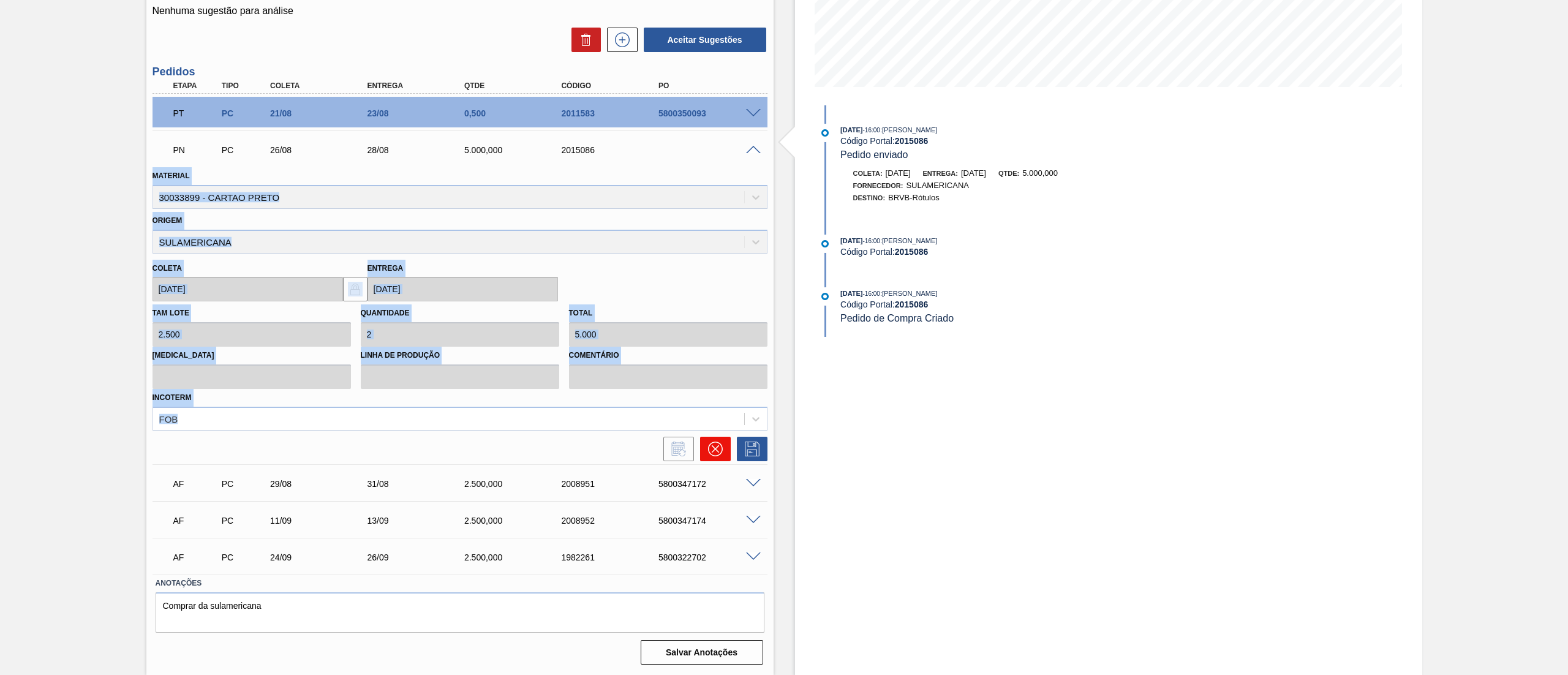
click at [711, 447] on icon at bounding box center [716, 449] width 15 height 15
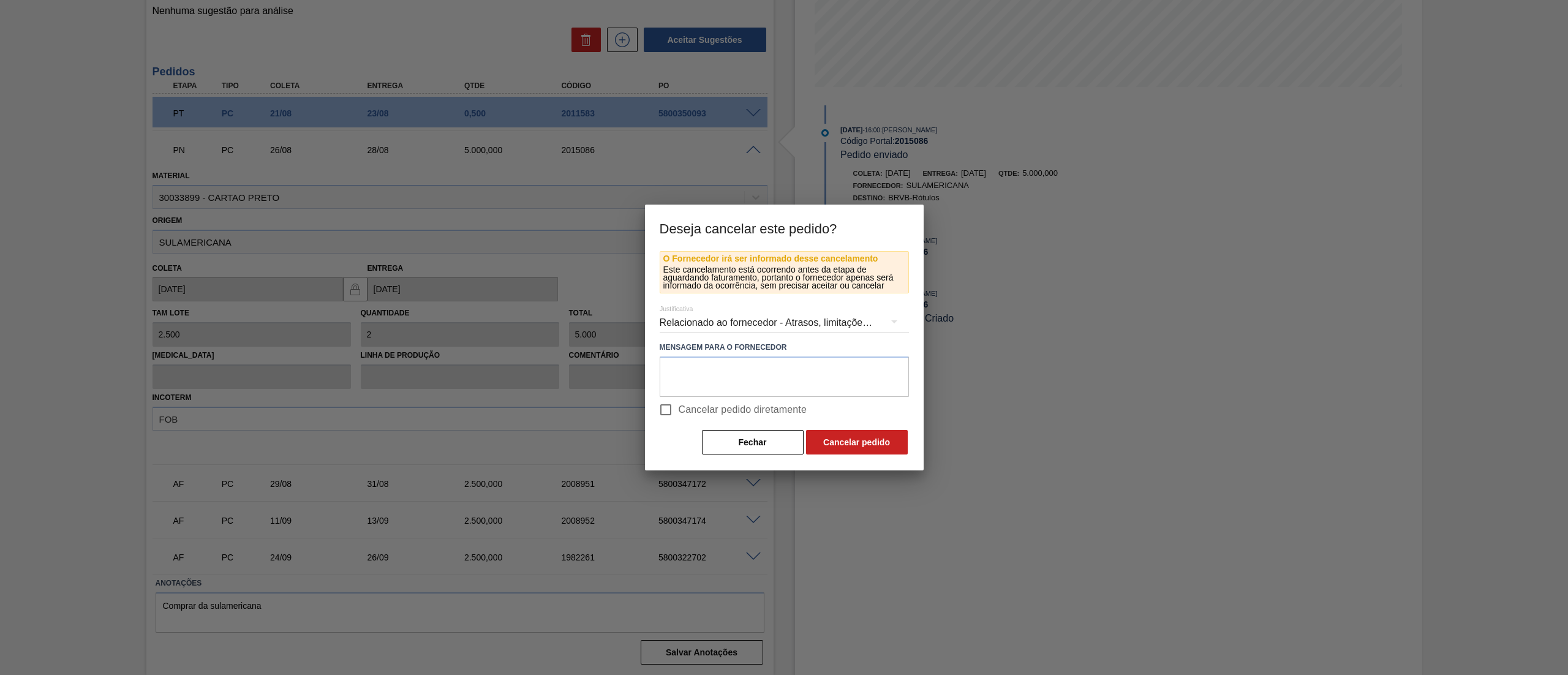
drag, startPoint x: 682, startPoint y: 411, endPoint x: 867, endPoint y: 418, distance: 185.1
click at [682, 411] on span "Cancelar pedido diretamente" at bounding box center [743, 410] width 129 height 15
click at [701, 398] on label "Cancelar pedido diretamente" at bounding box center [730, 409] width 154 height 26
click at [679, 398] on input "Cancelar pedido diretamente" at bounding box center [665, 409] width 26 height 26
checkbox input "true"
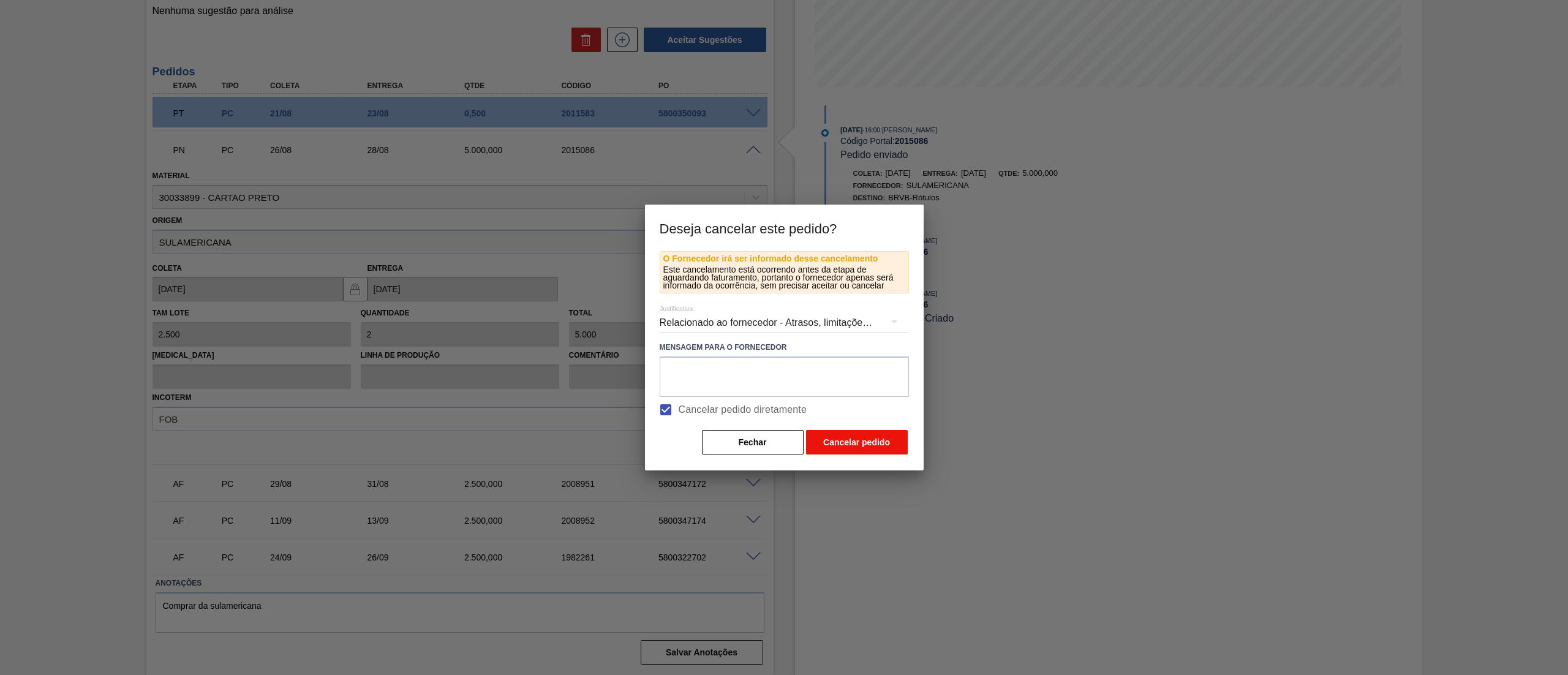
click at [859, 450] on button "Cancelar pedido" at bounding box center [857, 441] width 102 height 24
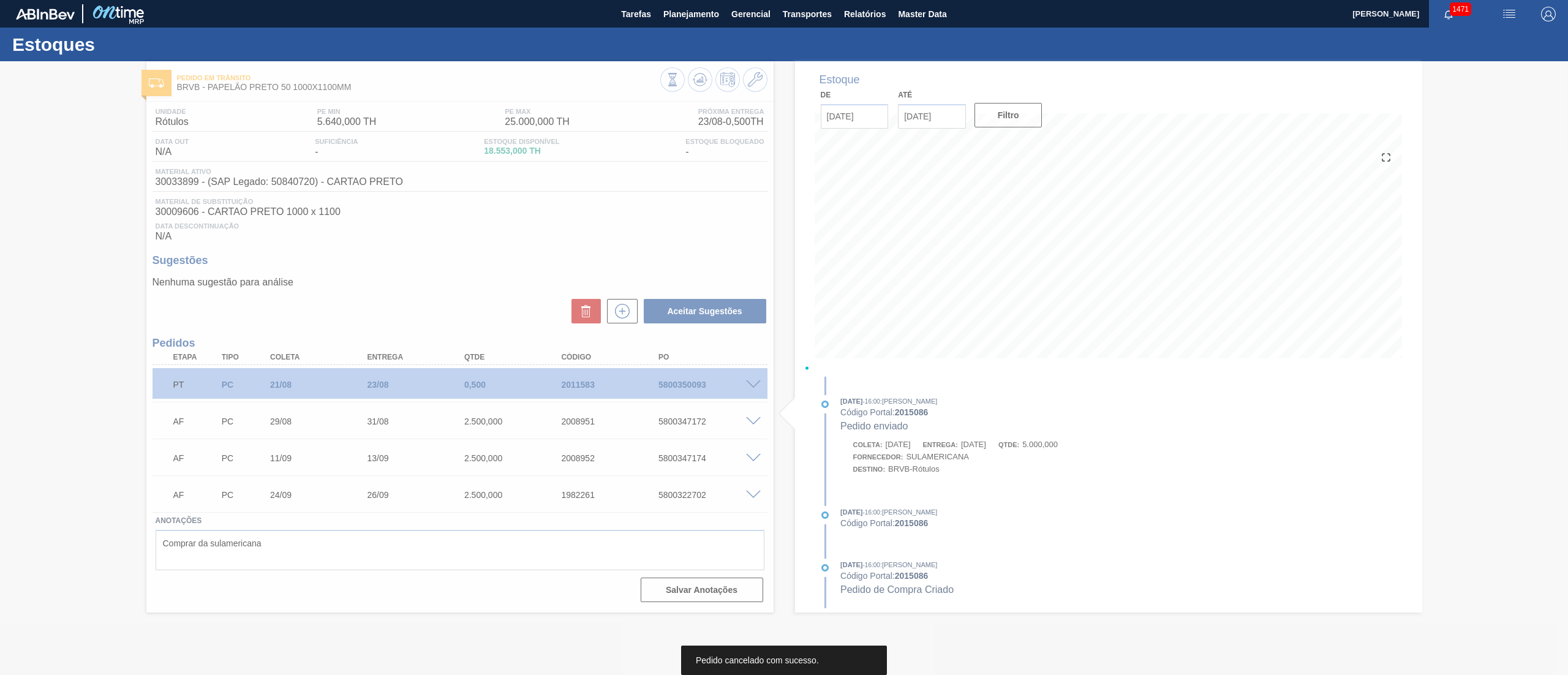
scroll to position [0, 0]
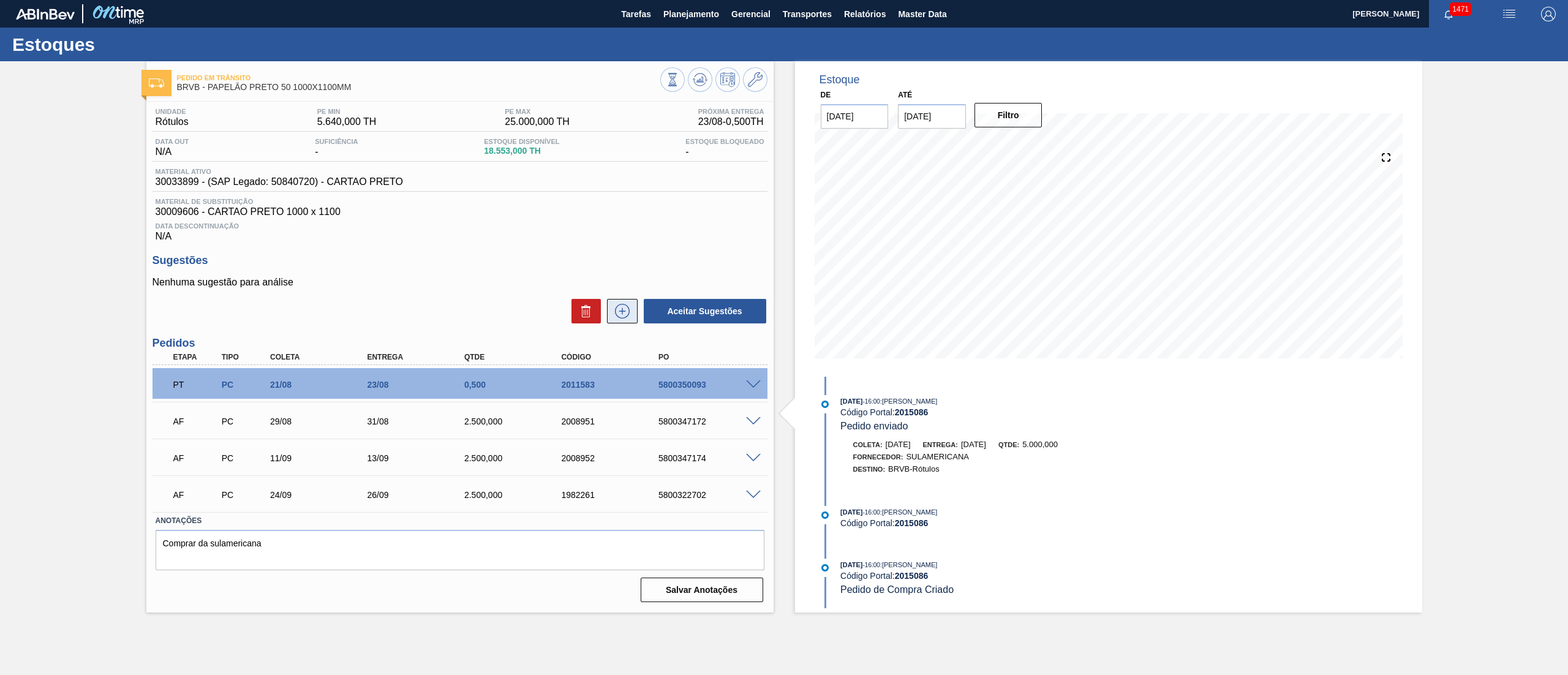
click at [607, 318] on button at bounding box center [622, 310] width 31 height 24
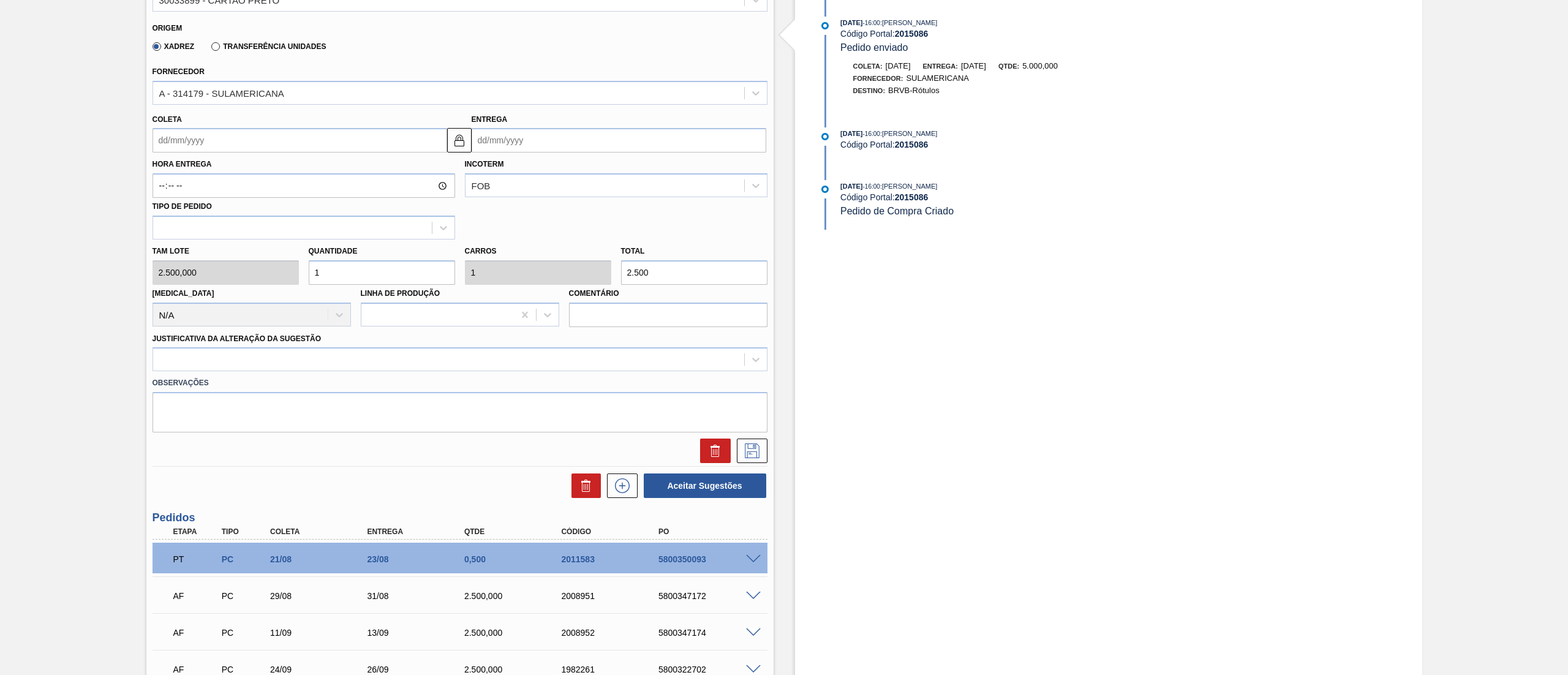
scroll to position [490, 0]
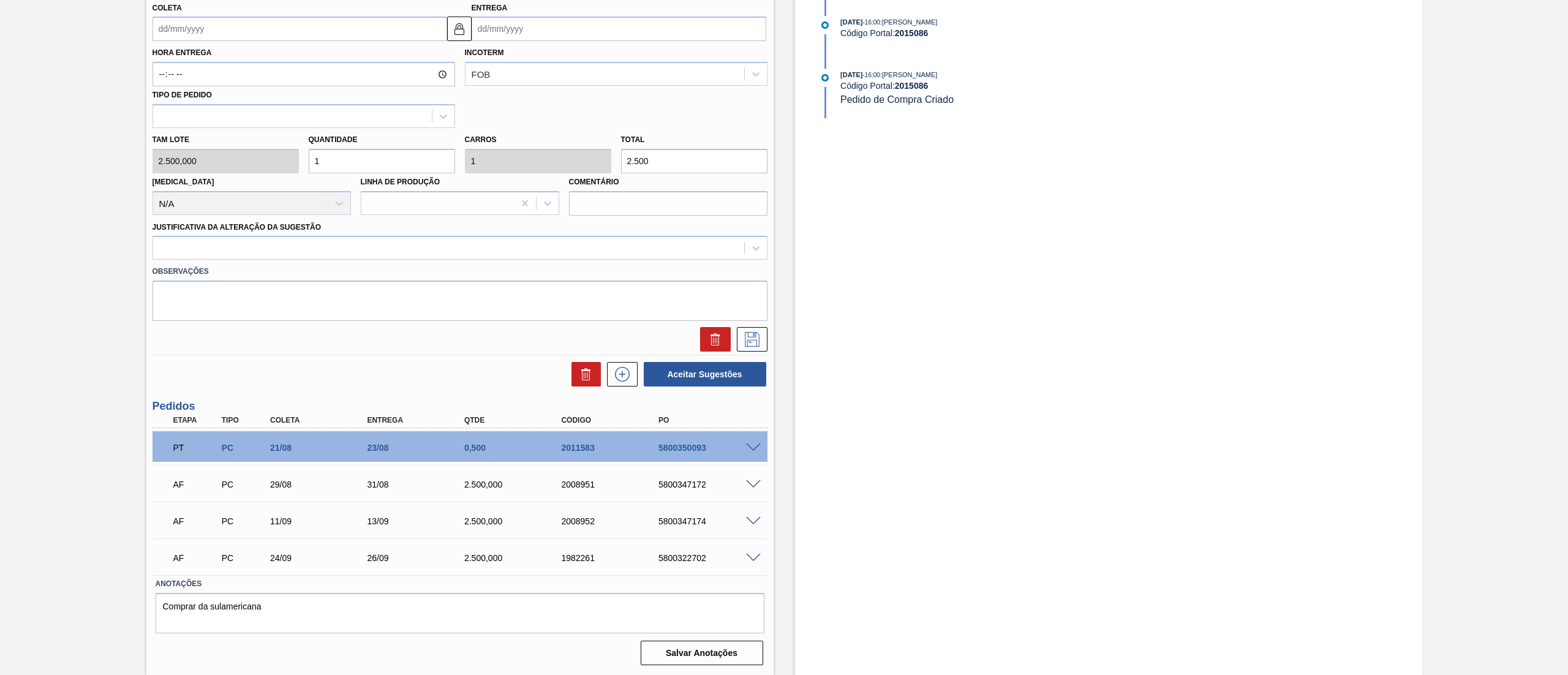
drag, startPoint x: 669, startPoint y: 149, endPoint x: 221, endPoint y: 146, distance: 448.0
click at [221, 146] on div "Tam lote 2.500,000 Quantidade 1 Carros 1 Total 2.500 Doca N/A Linha de Produção…" at bounding box center [460, 171] width 625 height 88
click at [488, 168] on div "Tam lote 2.500,000 Quantidade 1 Carros 1 Total 2.500 Doca N/A Linha de Produção…" at bounding box center [460, 171] width 625 height 88
type input "0,001"
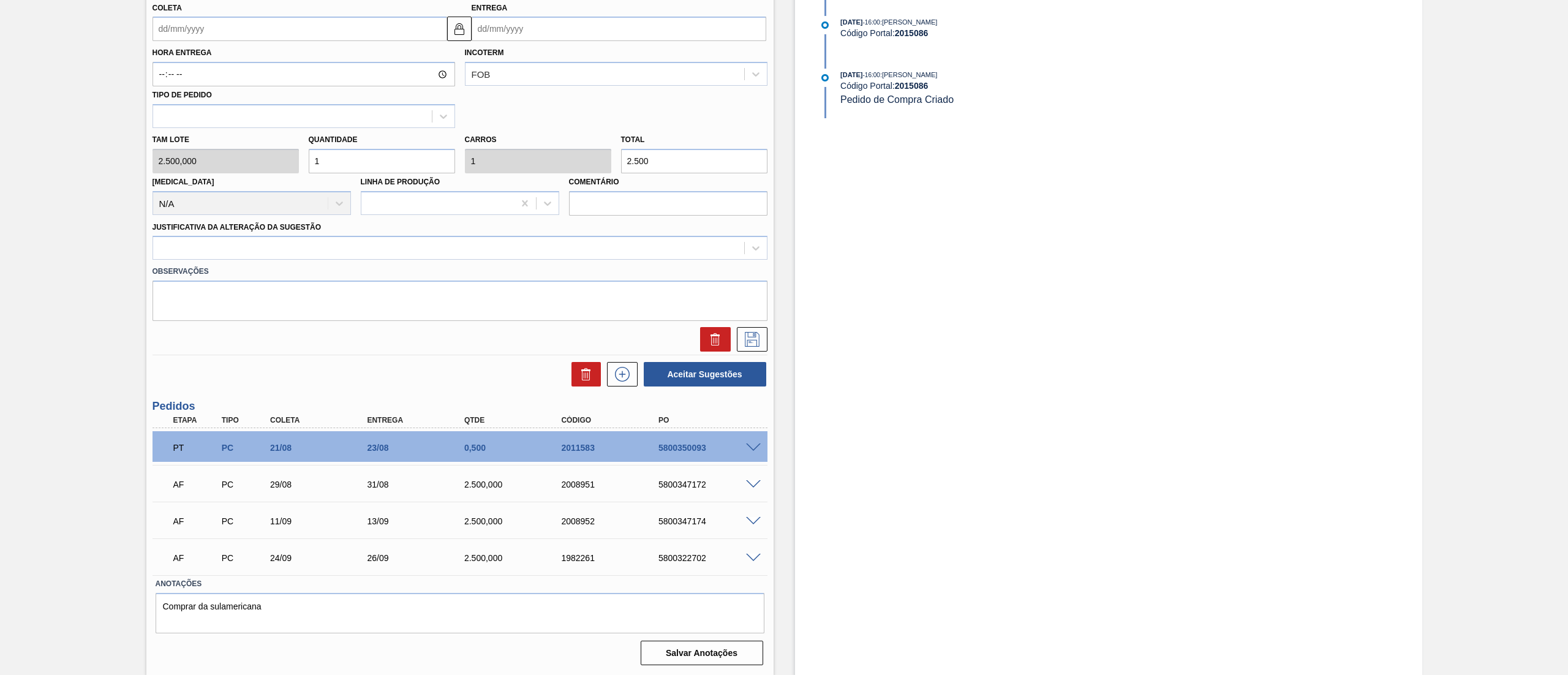
type input "3"
type input "0,012"
type input "30"
type input "0,12"
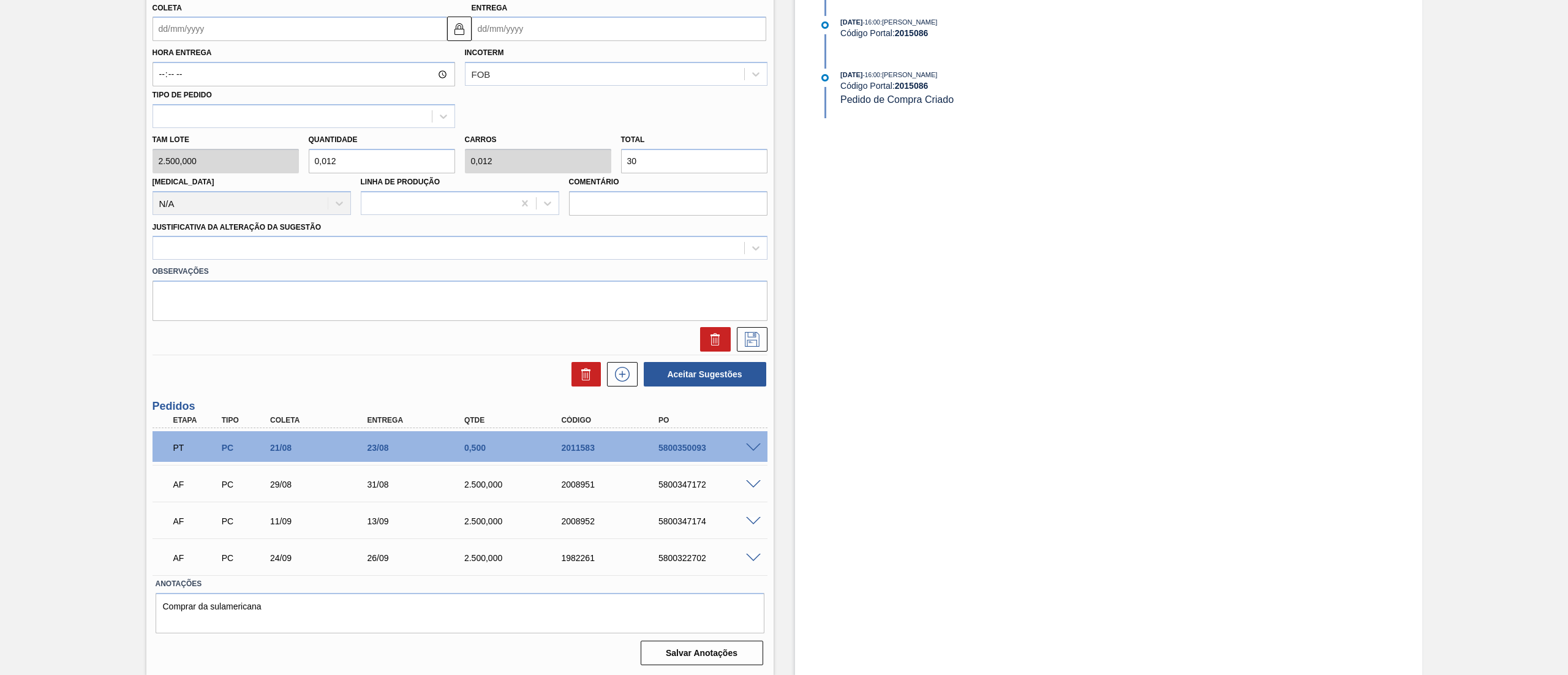
type input "0,12"
type input "300"
type input "1,2"
type input "3.000"
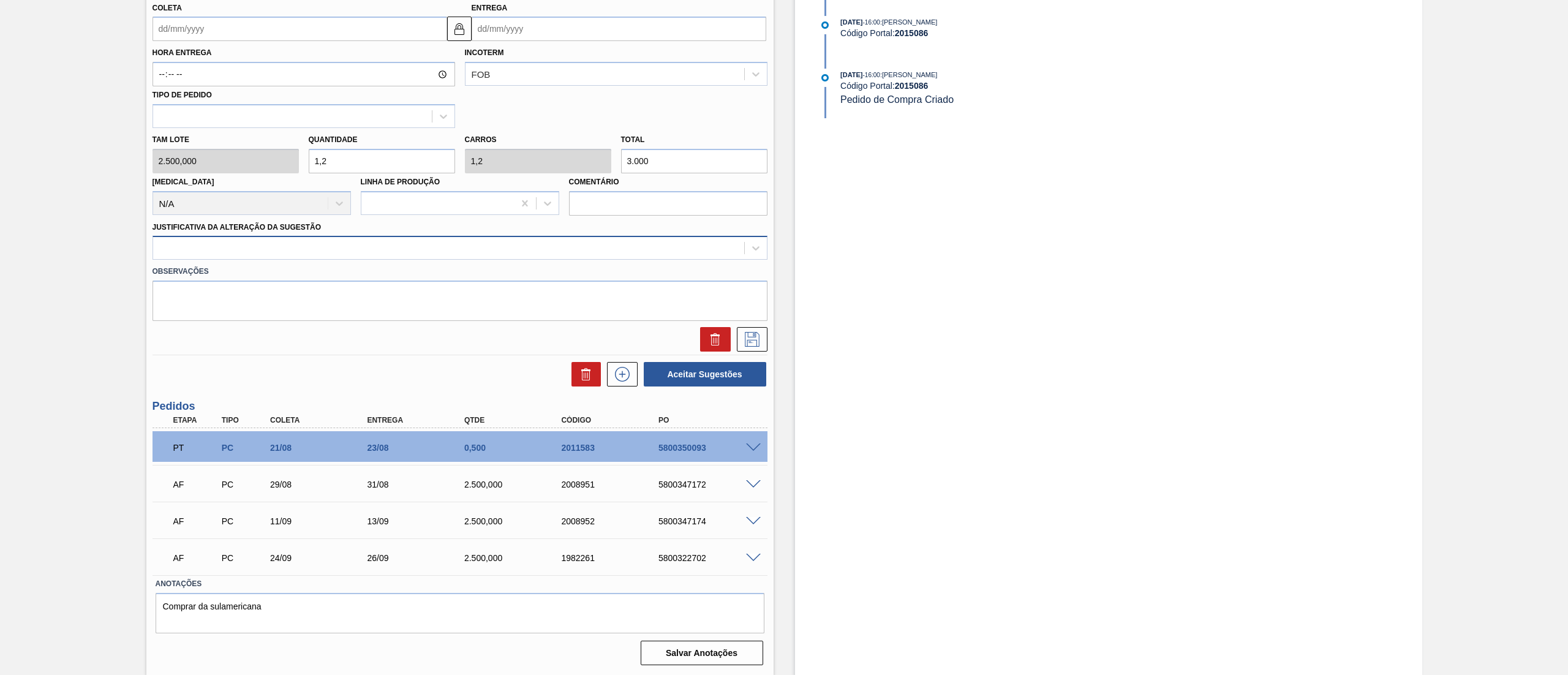
click at [218, 249] on div at bounding box center [448, 248] width 591 height 18
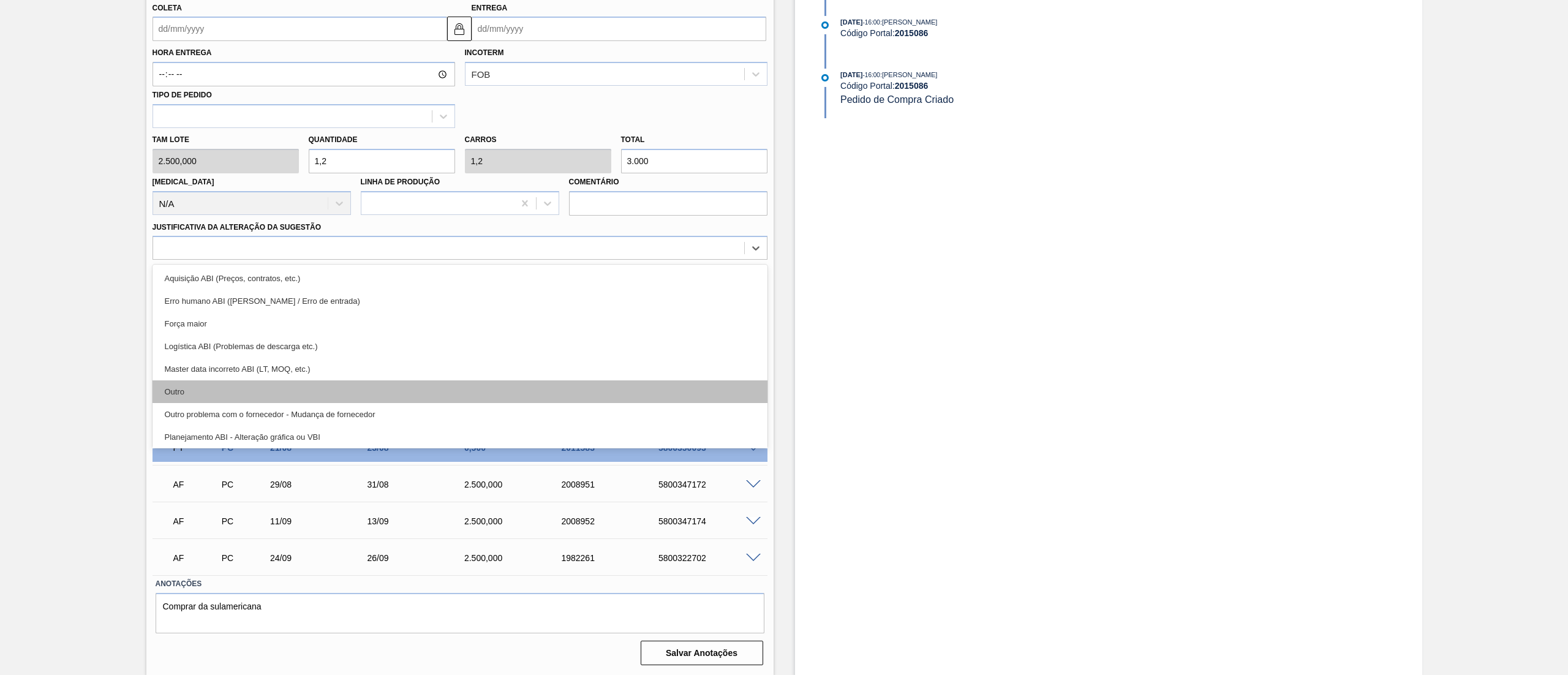
click at [225, 398] on div "Outro" at bounding box center [460, 391] width 615 height 23
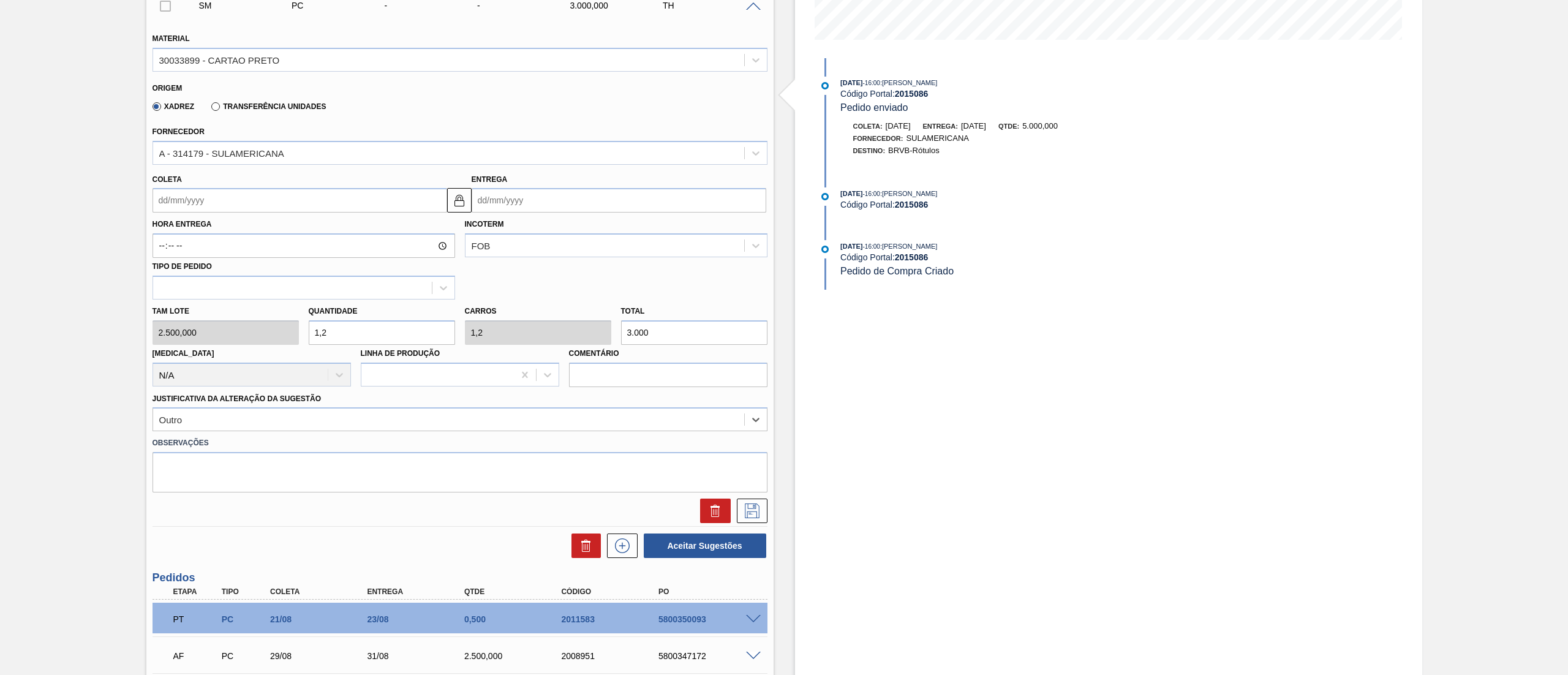
scroll to position [0, 0]
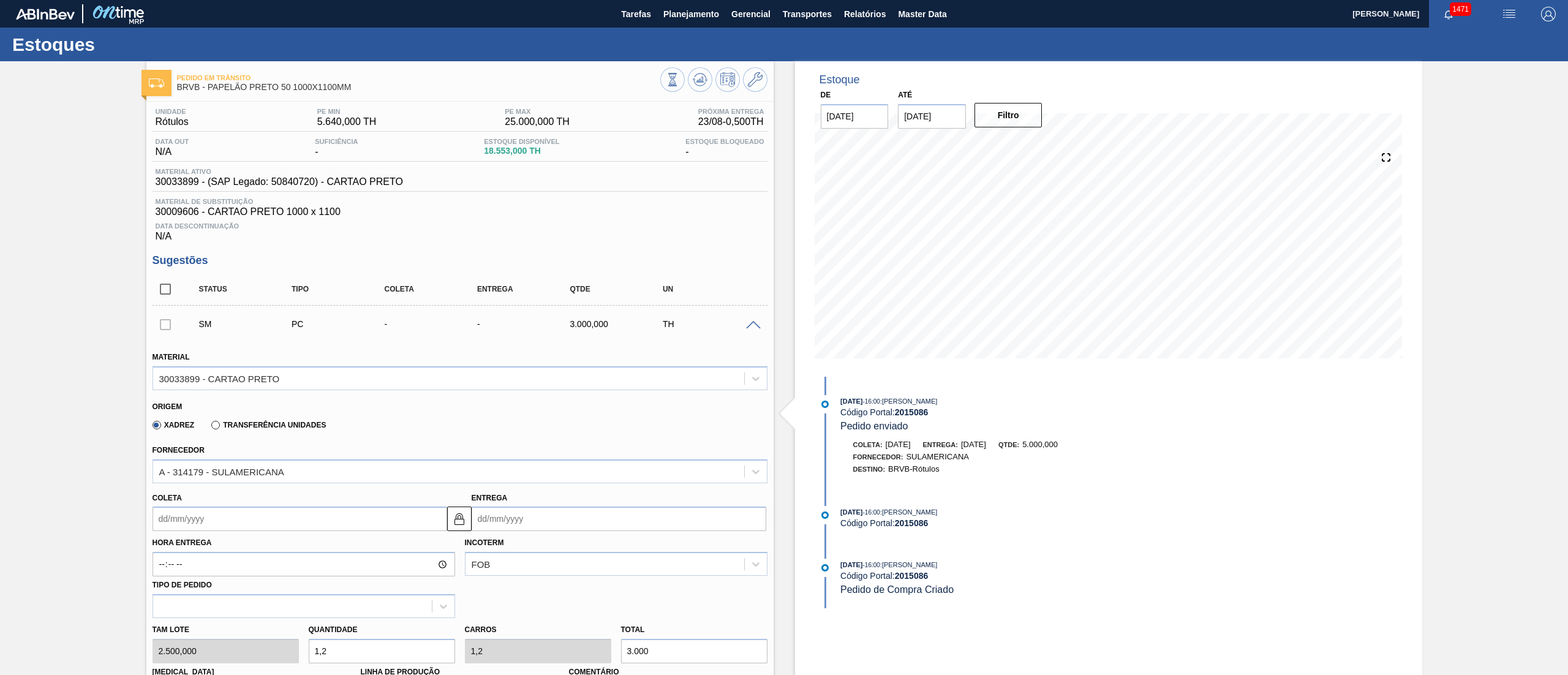
click at [175, 521] on input "Coleta" at bounding box center [300, 518] width 295 height 24
click at [204, 467] on div "26" at bounding box center [206, 464] width 17 height 17
type input "26/08/2025"
type input "28/08/2025"
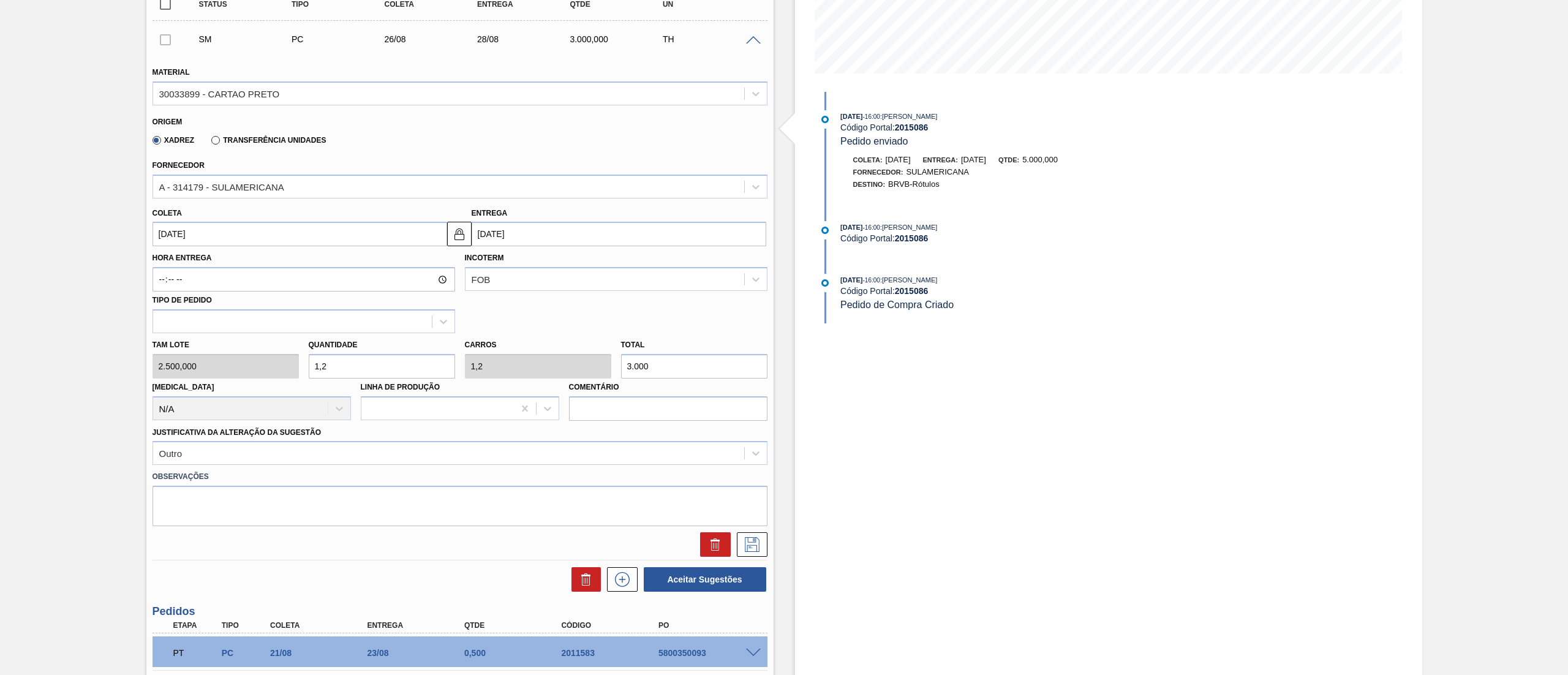
scroll to position [367, 0]
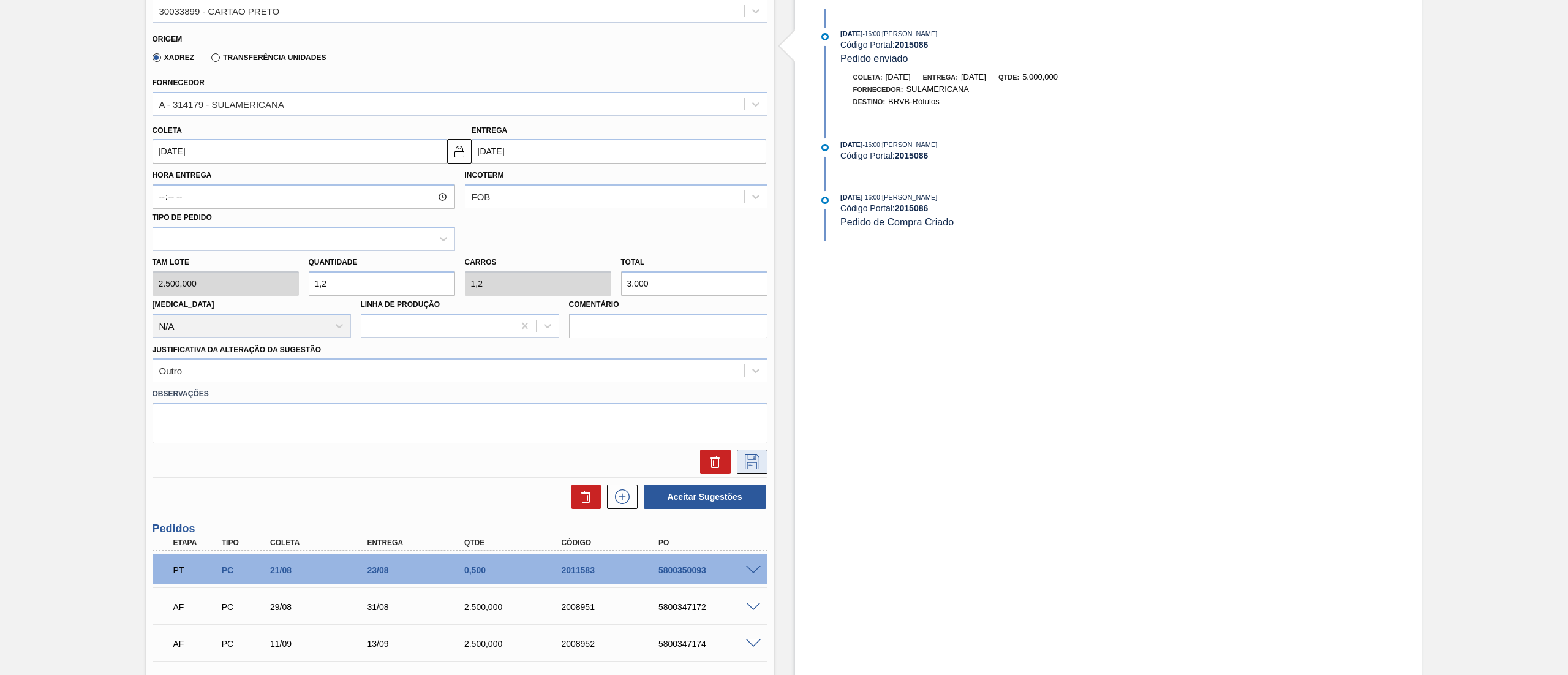
click at [758, 464] on icon at bounding box center [751, 461] width 19 height 15
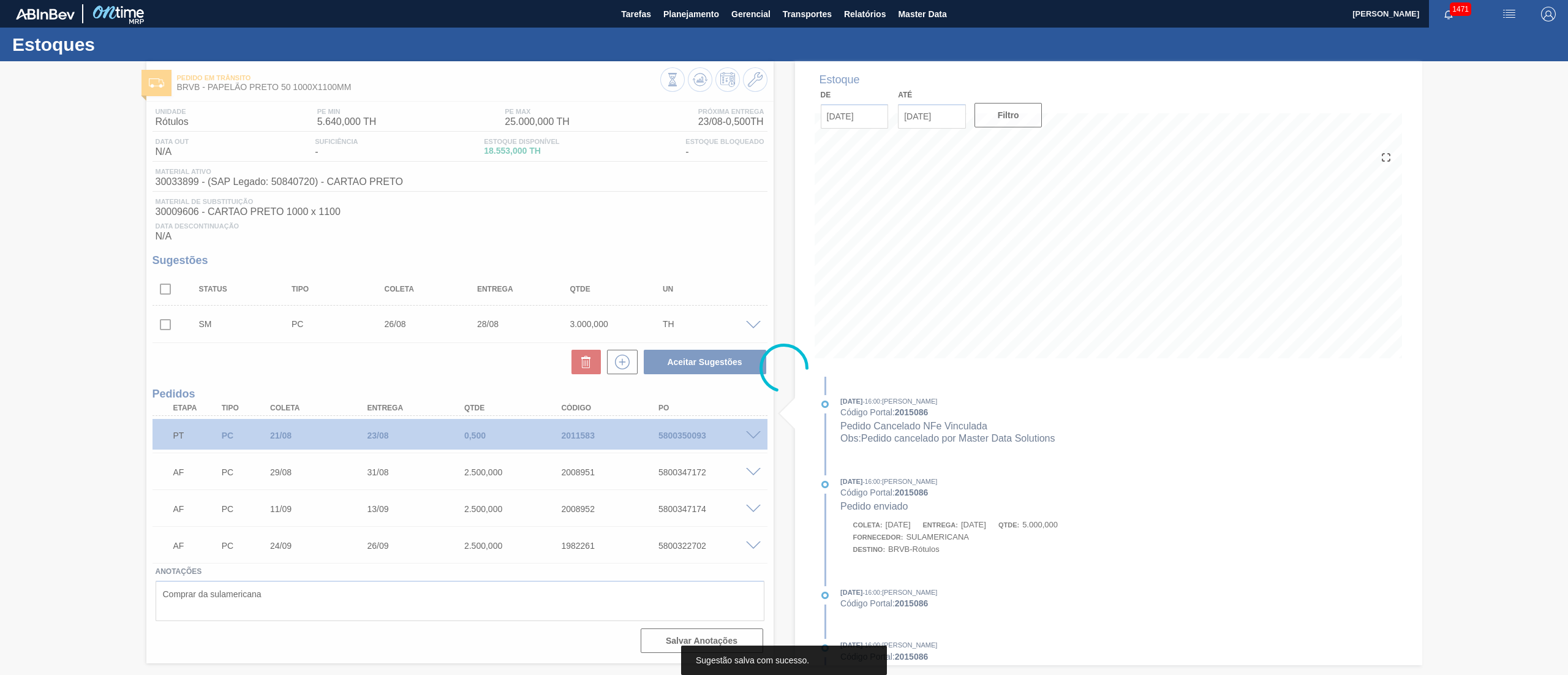
scroll to position [0, 0]
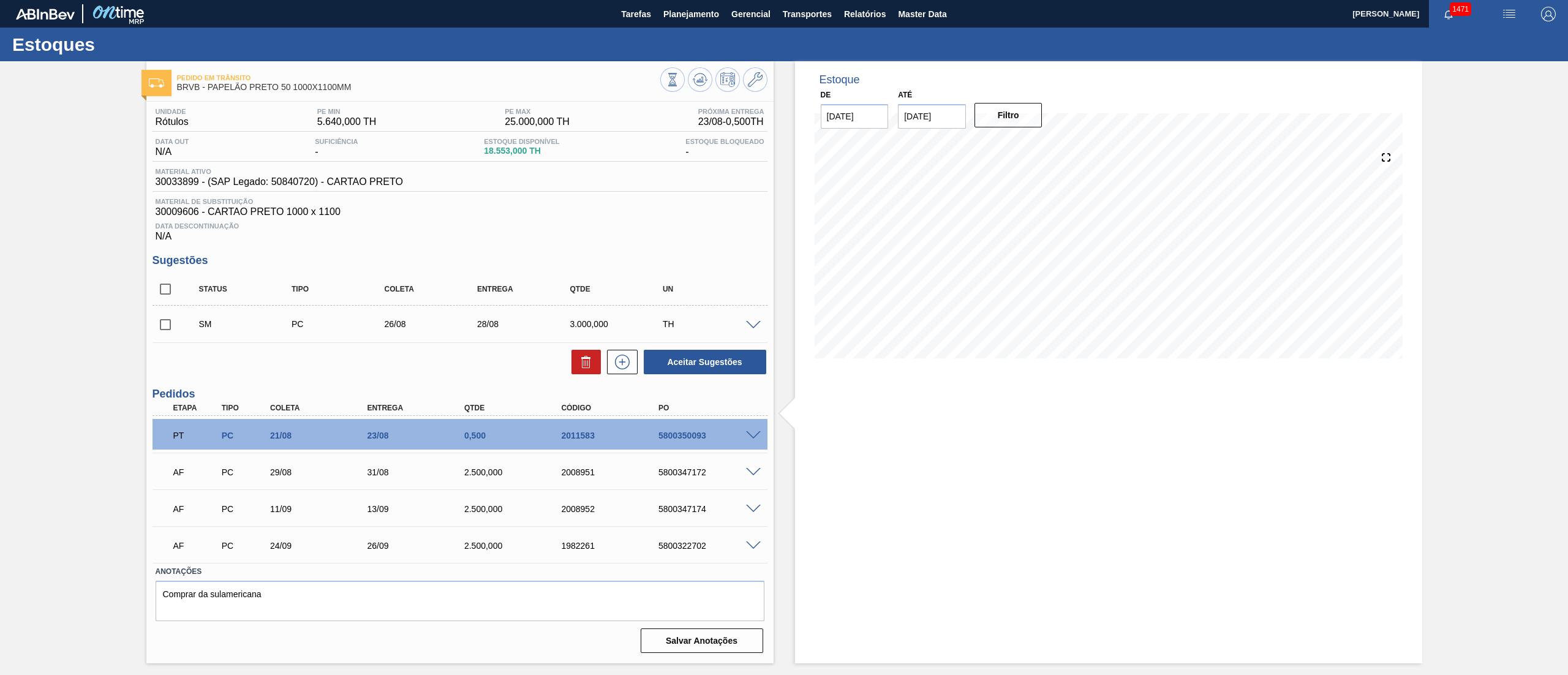
click at [162, 325] on input "checkbox" at bounding box center [165, 324] width 26 height 26
click at [731, 366] on button "Aceitar Sugestões" at bounding box center [705, 361] width 123 height 24
checkbox input "false"
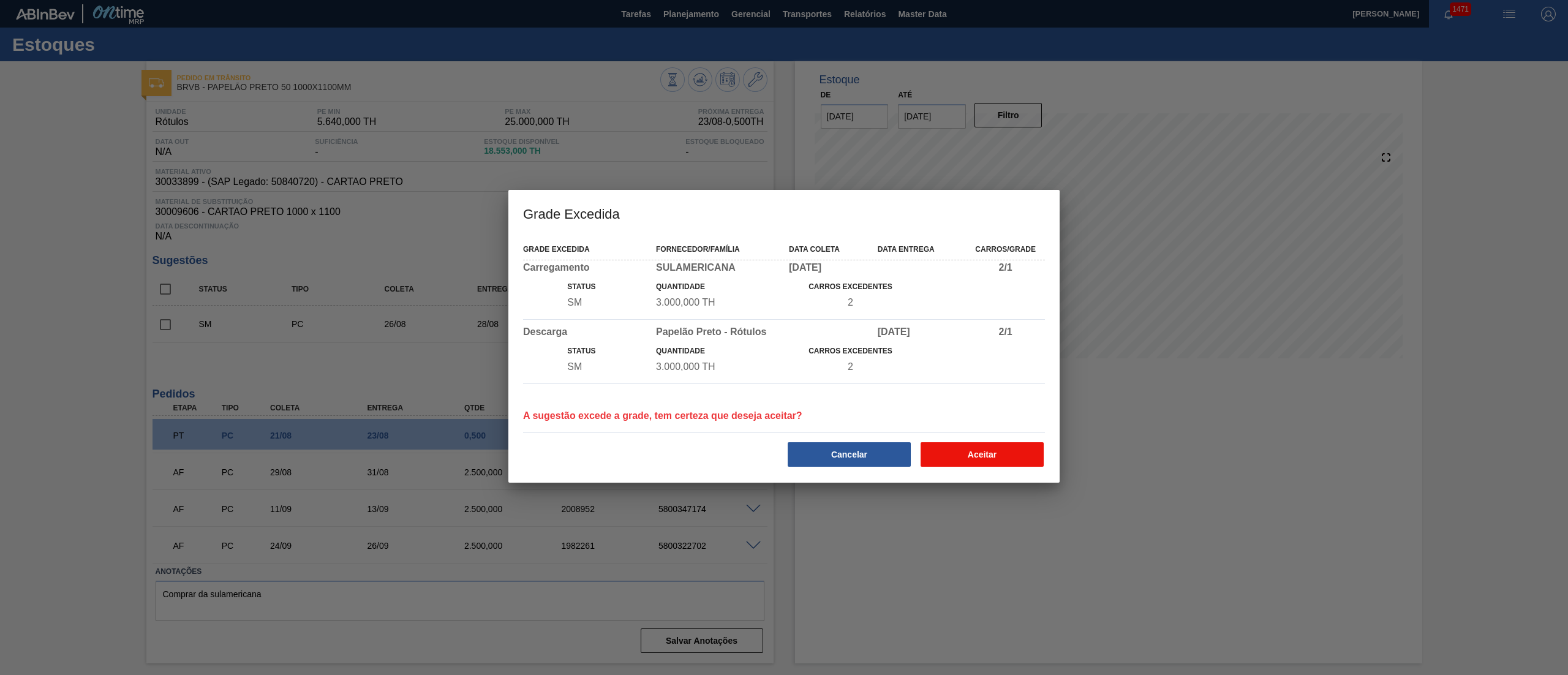
click at [952, 455] on button "Aceitar" at bounding box center [982, 454] width 123 height 24
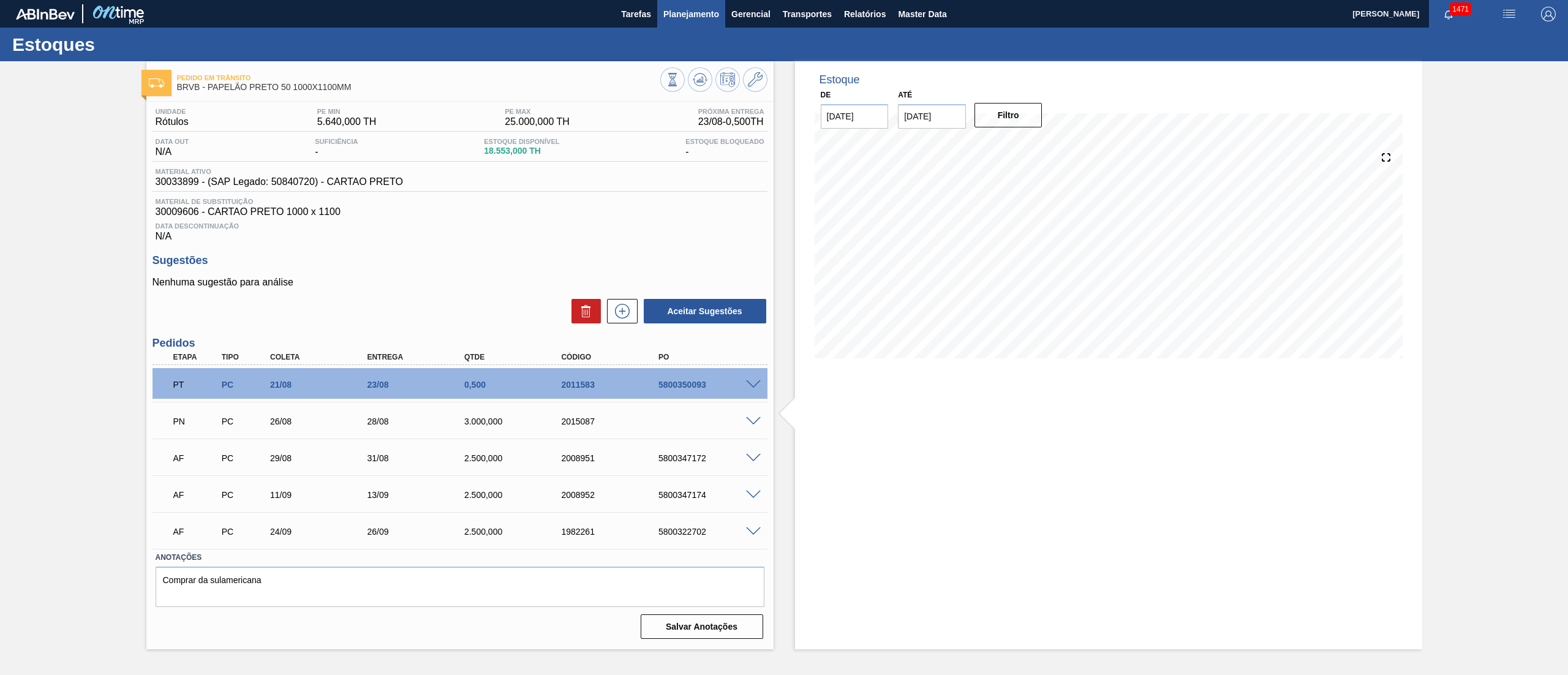
click at [680, 8] on span "Planejamento" at bounding box center [691, 14] width 56 height 15
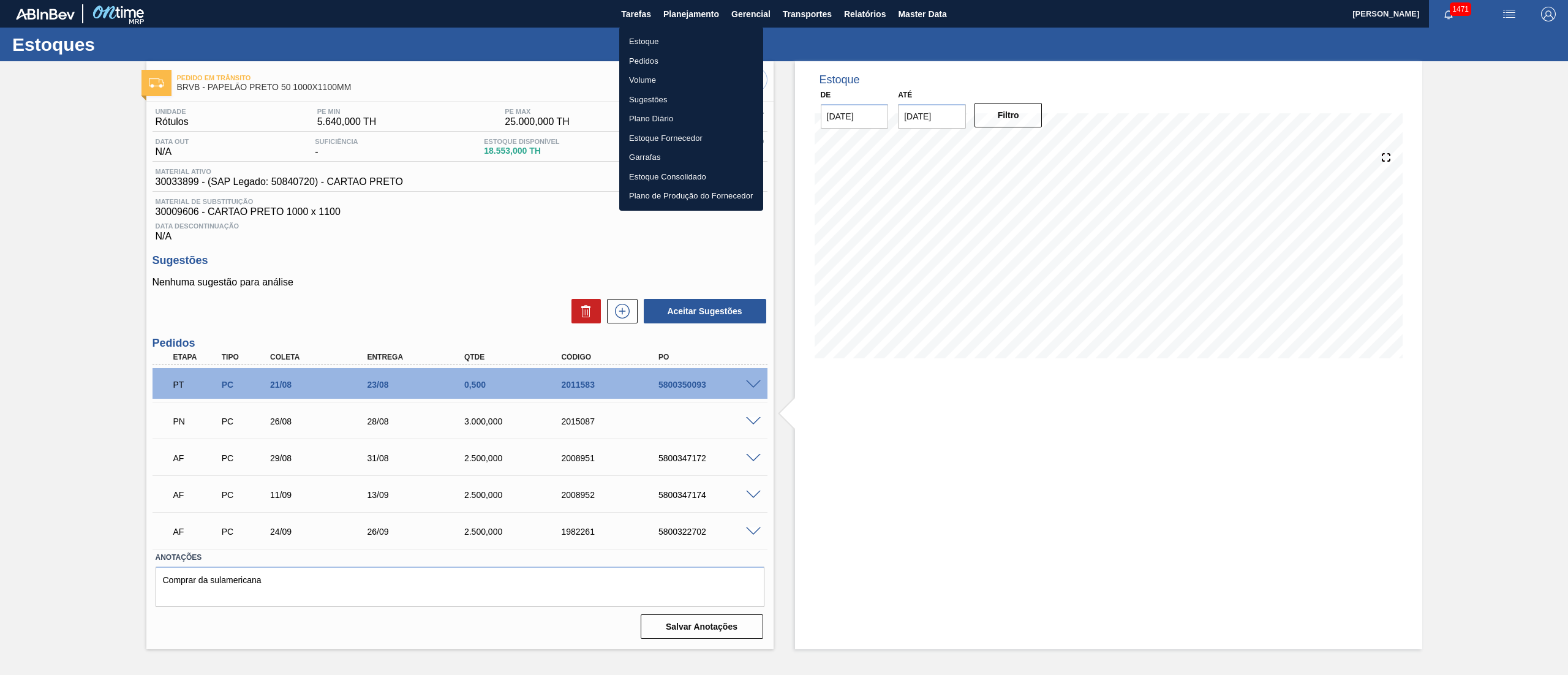
click at [653, 38] on li "Estoque" at bounding box center [691, 41] width 144 height 19
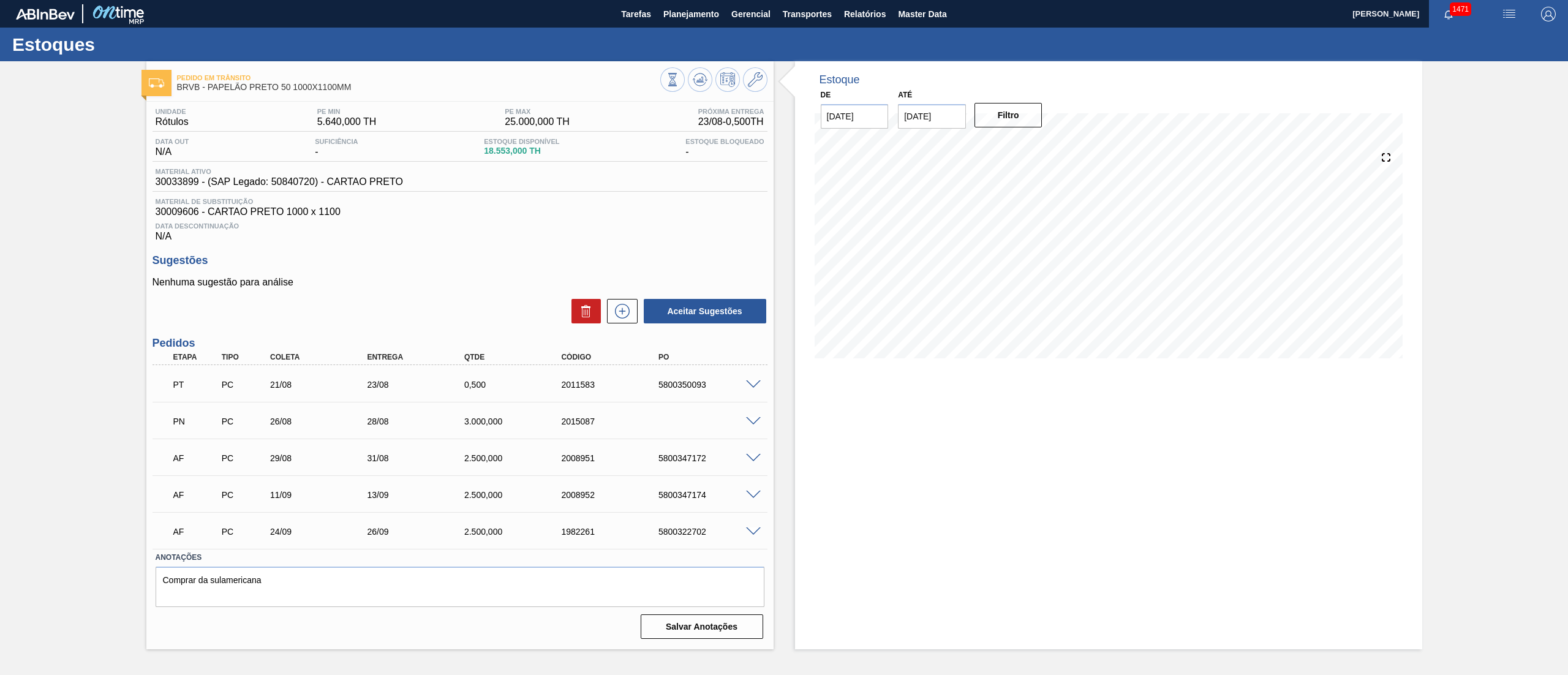
click at [755, 421] on span at bounding box center [754, 421] width 15 height 9
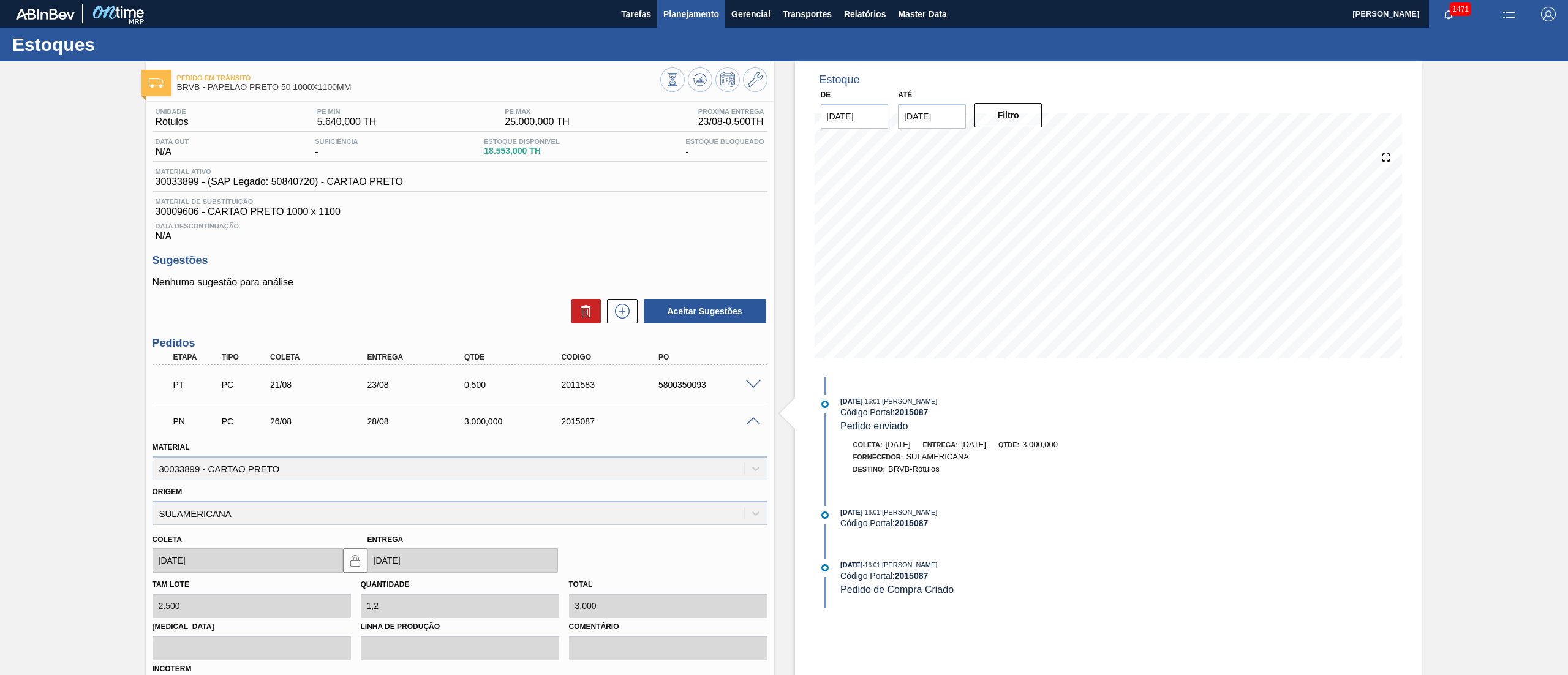
click at [678, 19] on span "Planejamento" at bounding box center [691, 14] width 56 height 15
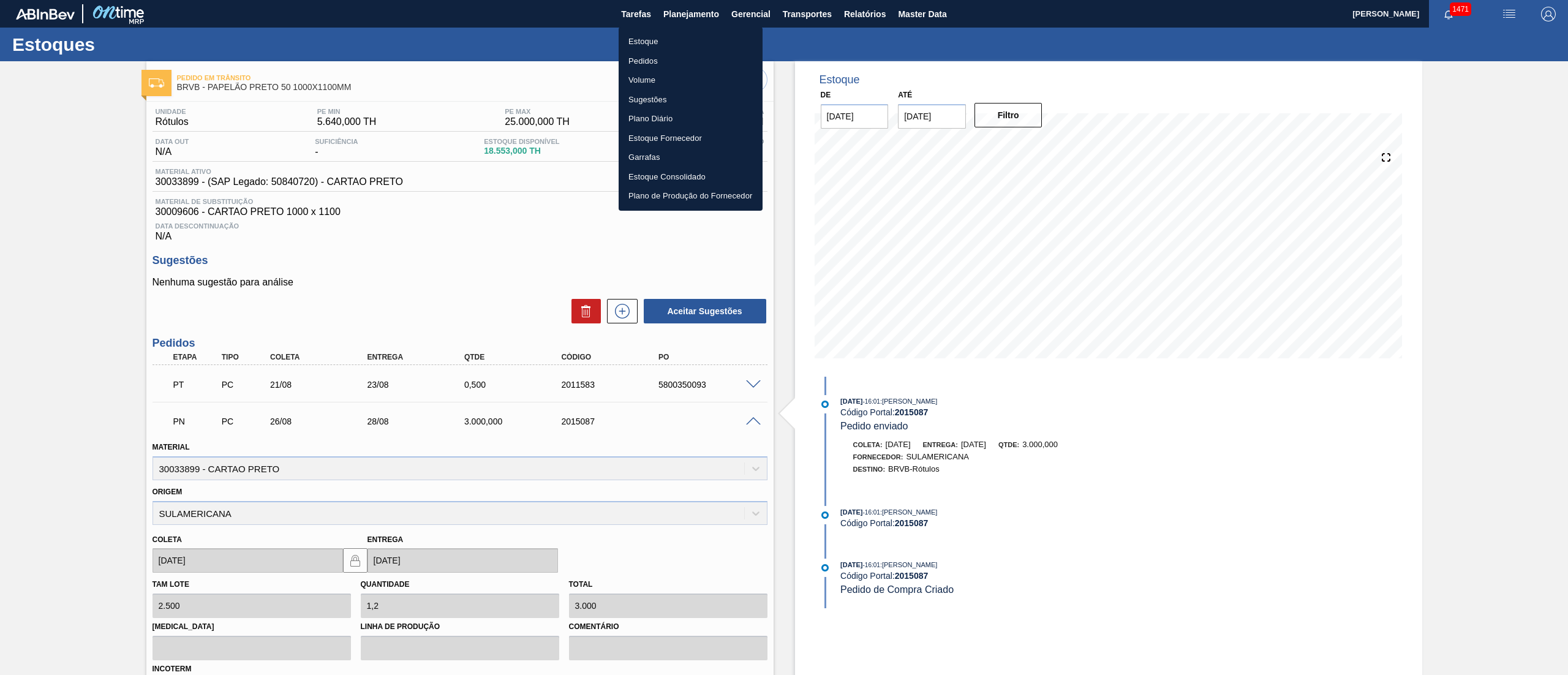
click at [650, 44] on li "Estoque" at bounding box center [690, 41] width 144 height 19
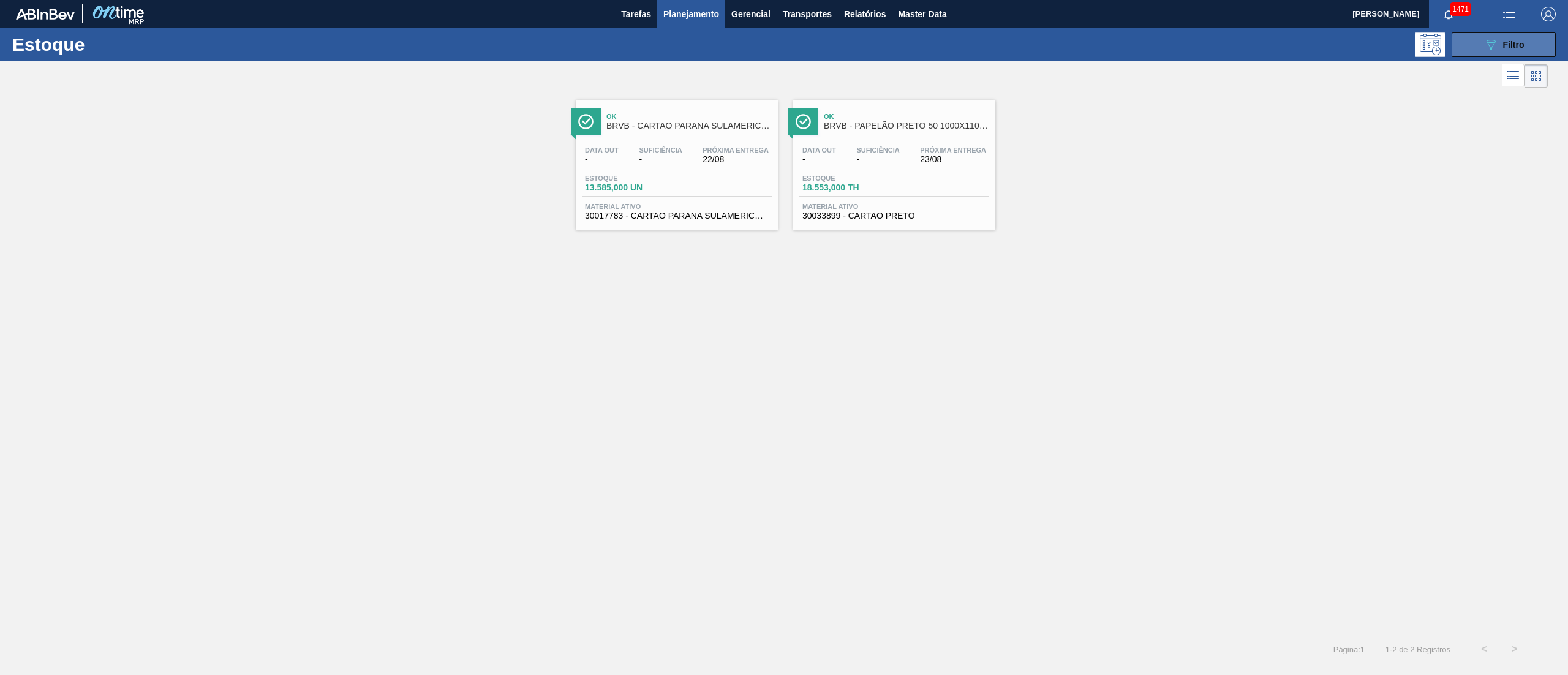
click at [1523, 46] on span "Filtro" at bounding box center [1515, 45] width 22 height 10
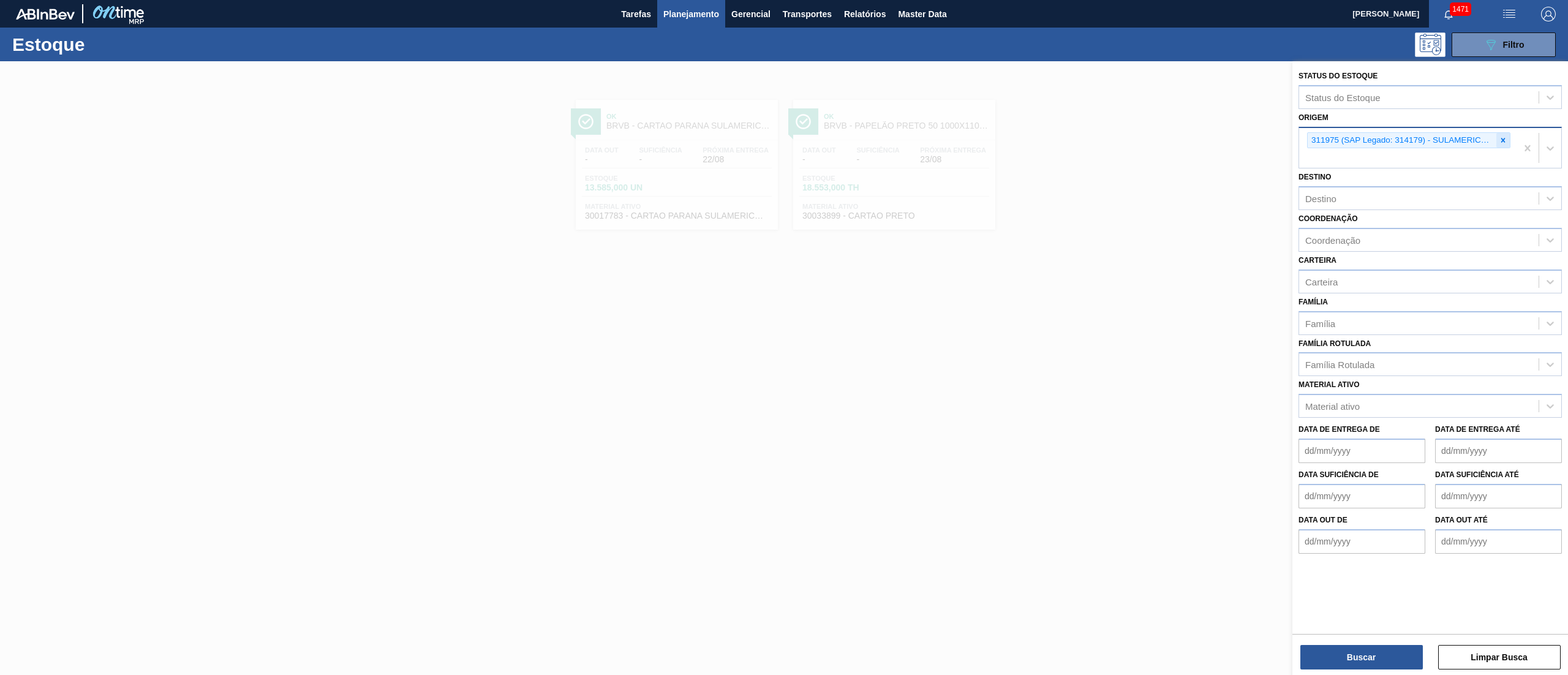
click at [1499, 146] on div at bounding box center [1504, 140] width 13 height 15
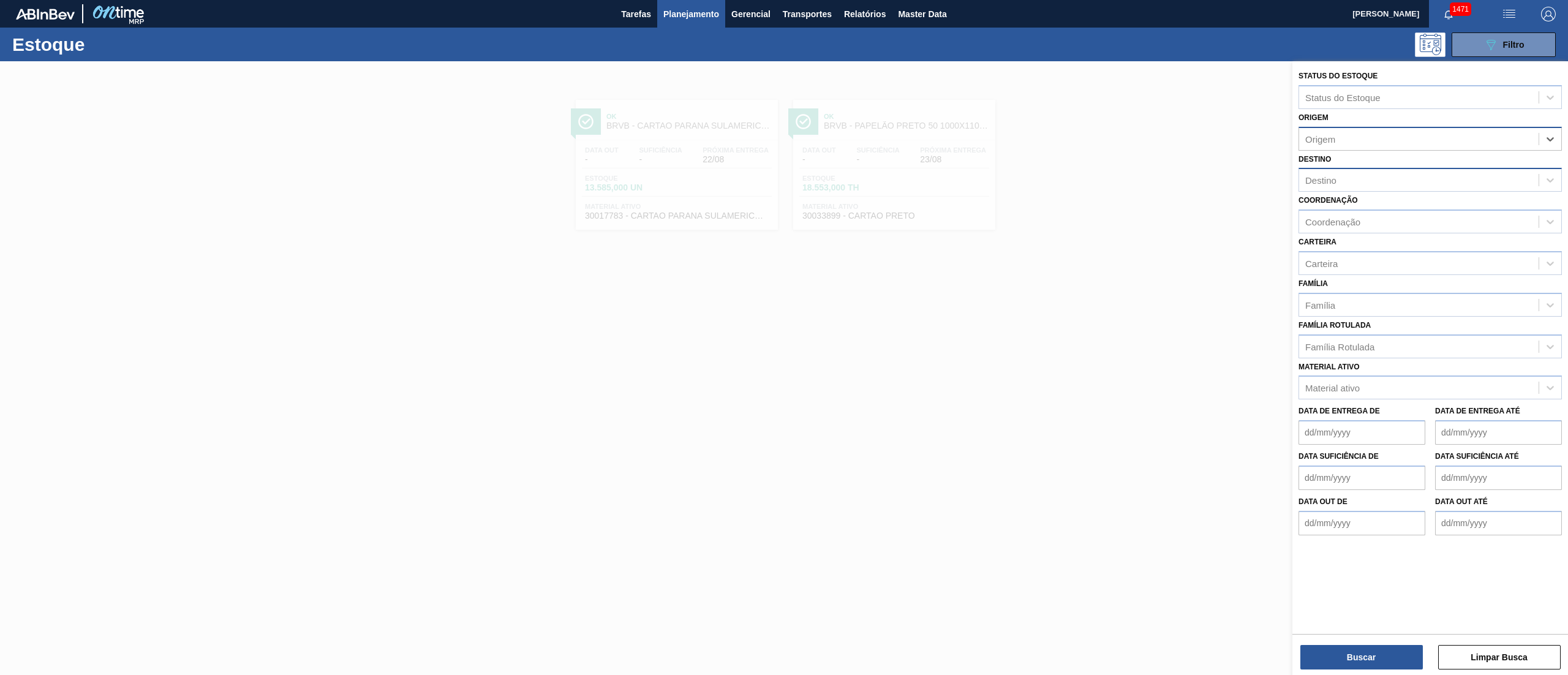
click at [1340, 180] on div "Destino" at bounding box center [1419, 179] width 240 height 18
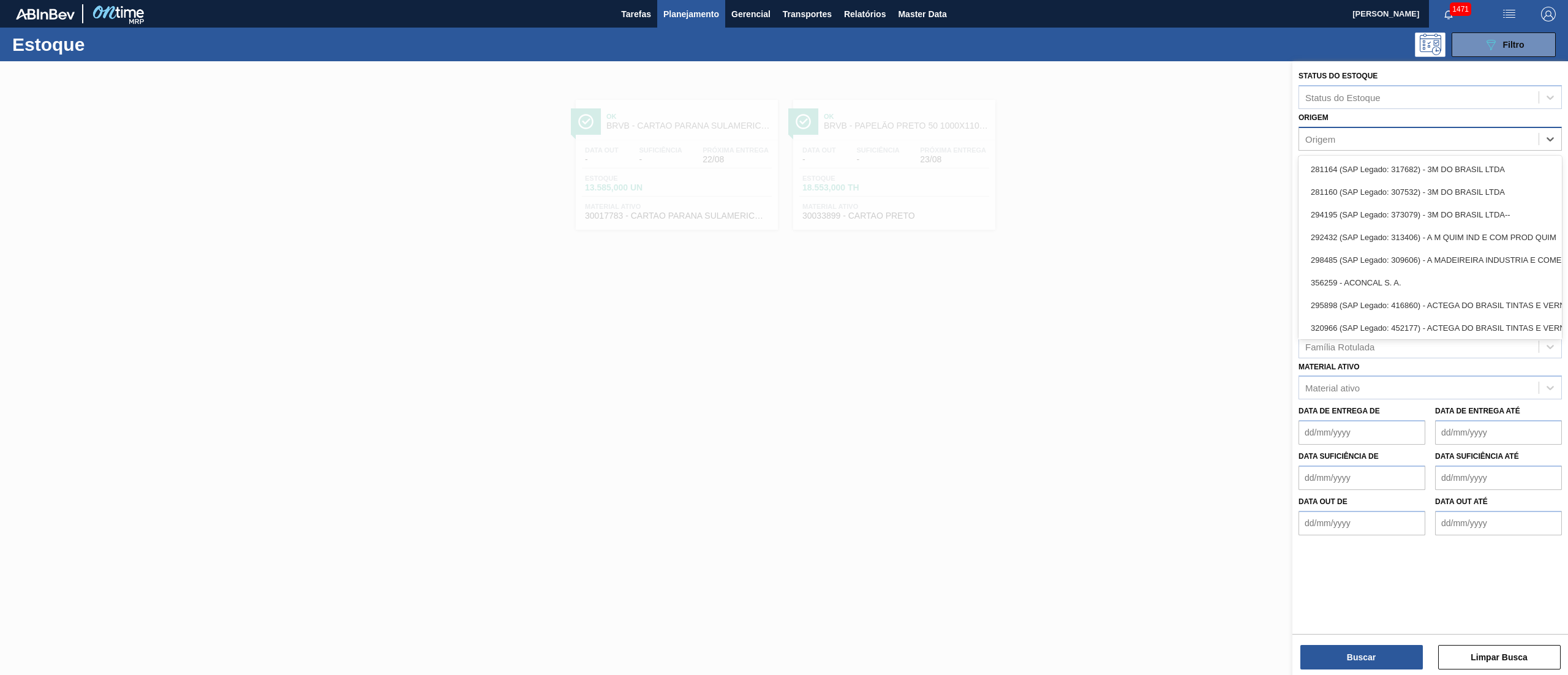
click at [1322, 133] on div "Origem" at bounding box center [1321, 139] width 30 height 10
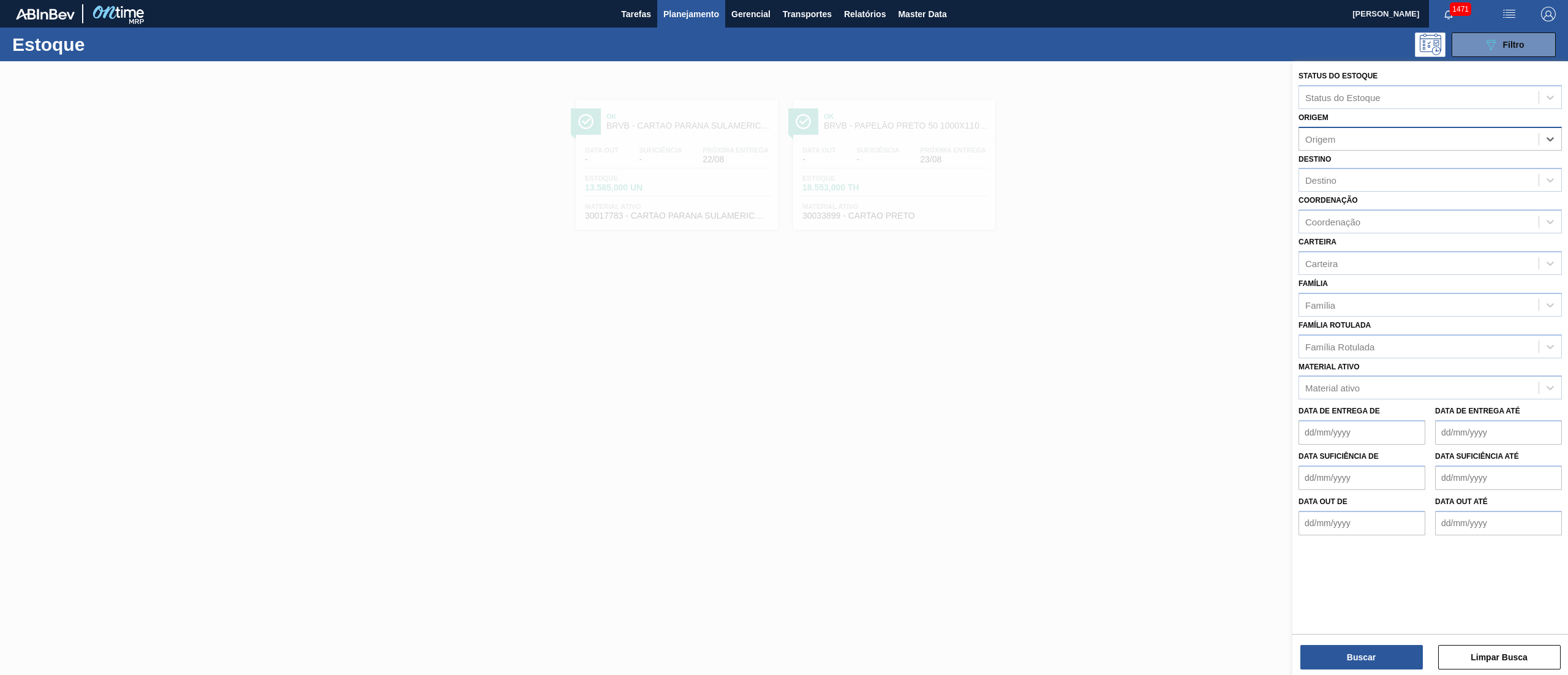
click at [1322, 133] on div "Origem" at bounding box center [1321, 139] width 30 height 10
click at [1338, 179] on div "Destino" at bounding box center [1419, 179] width 240 height 18
type input "21"
click at [1319, 209] on div "BR21 - Lages" at bounding box center [1431, 209] width 264 height 23
click at [1323, 136] on div "Origem" at bounding box center [1321, 139] width 30 height 10
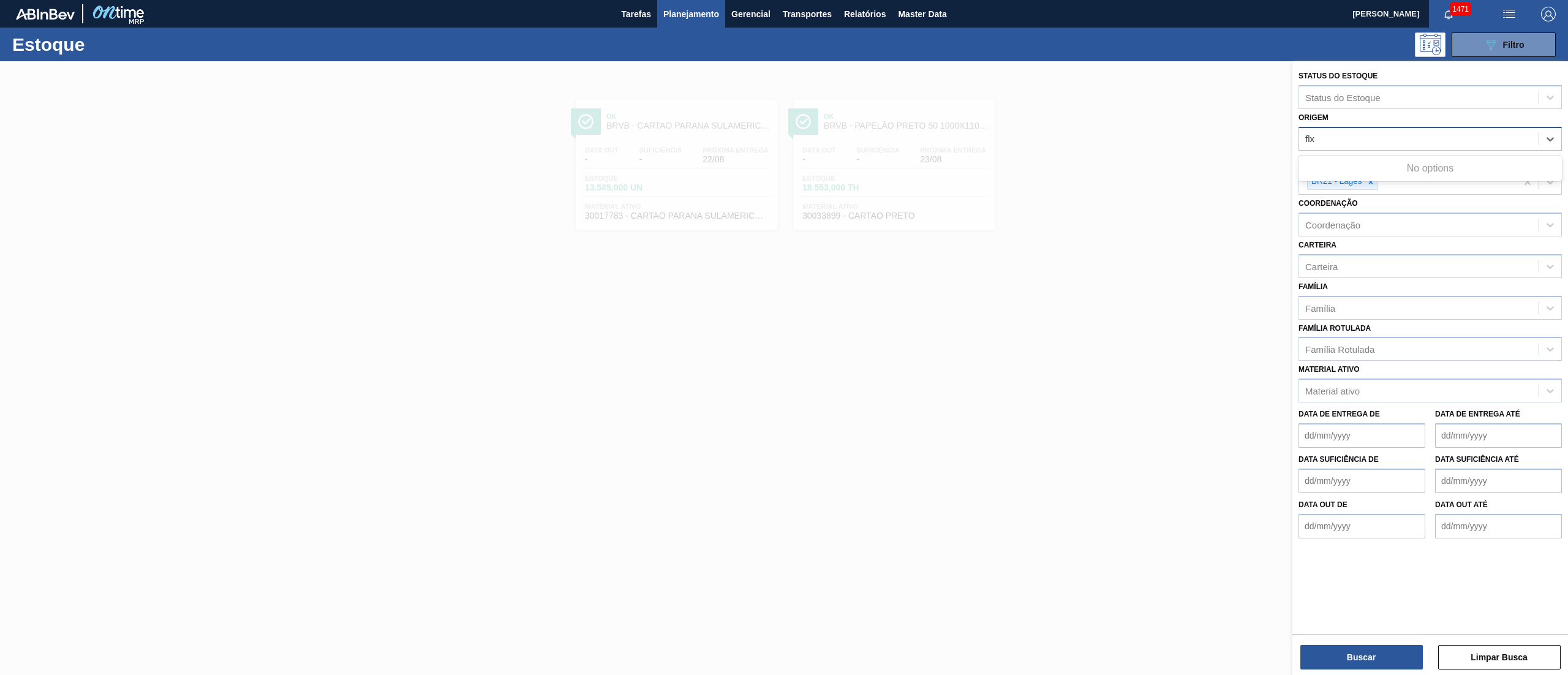
type input "fl"
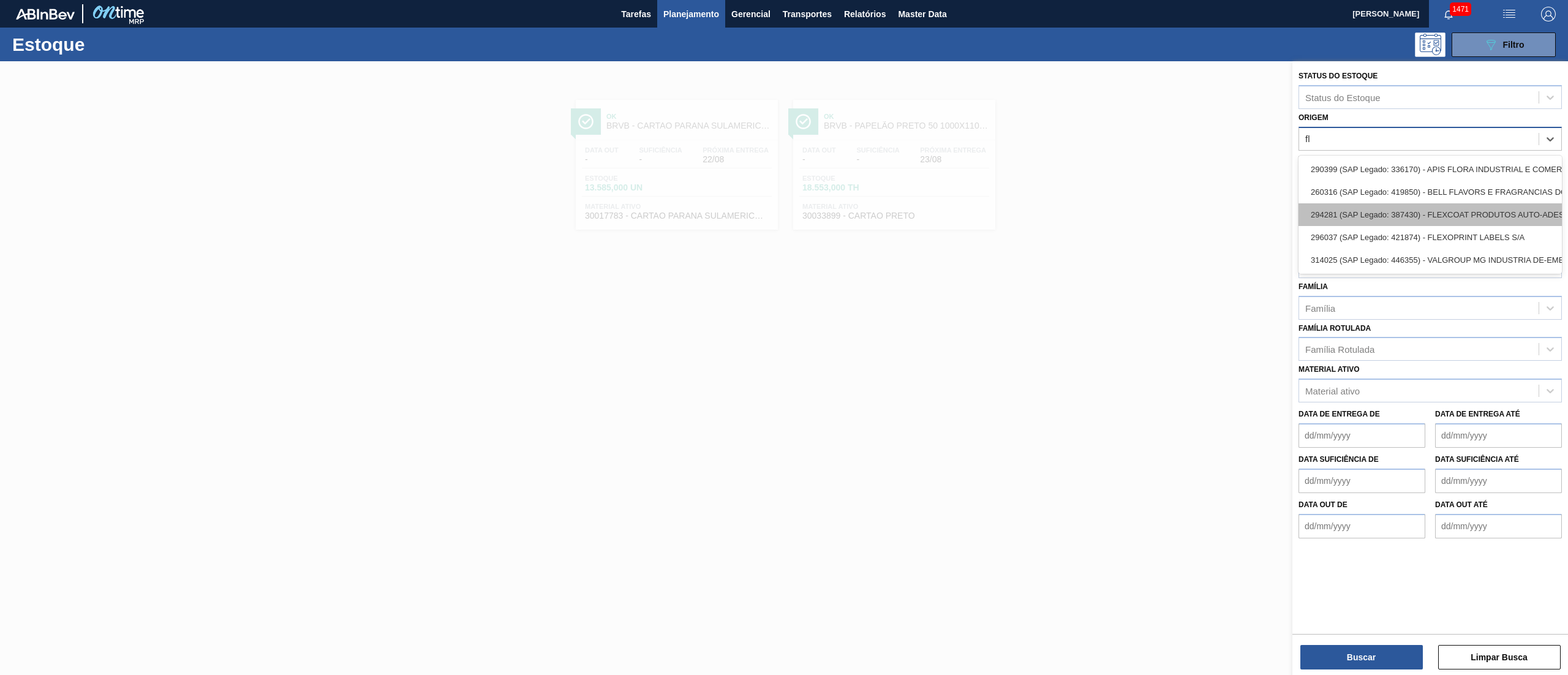
click at [1333, 222] on div "294281 (SAP Legado: 387430) - FLEXCOAT PRODUTOS AUTO-ADESIVOS S/A-ADESIVOS SA-" at bounding box center [1431, 214] width 264 height 23
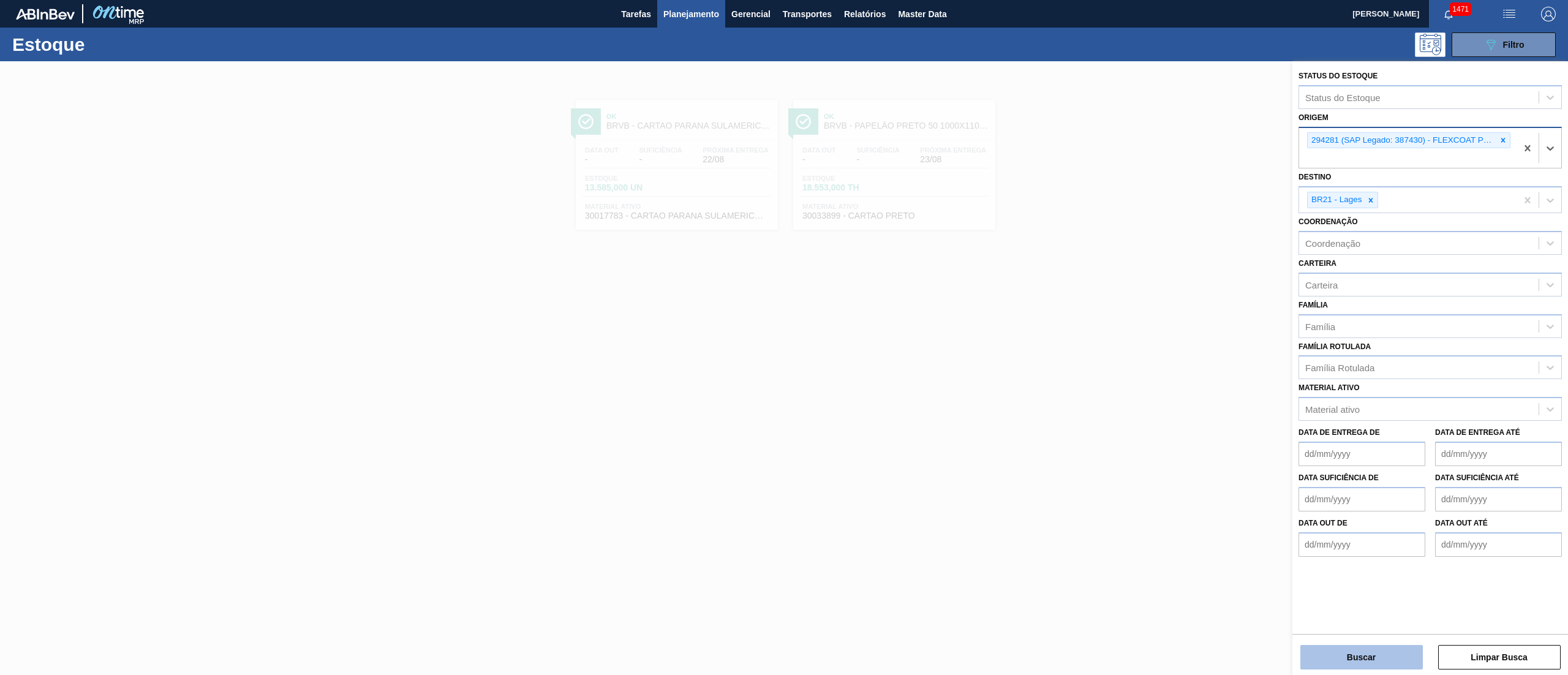
click at [1363, 667] on button "Buscar" at bounding box center [1362, 657] width 123 height 24
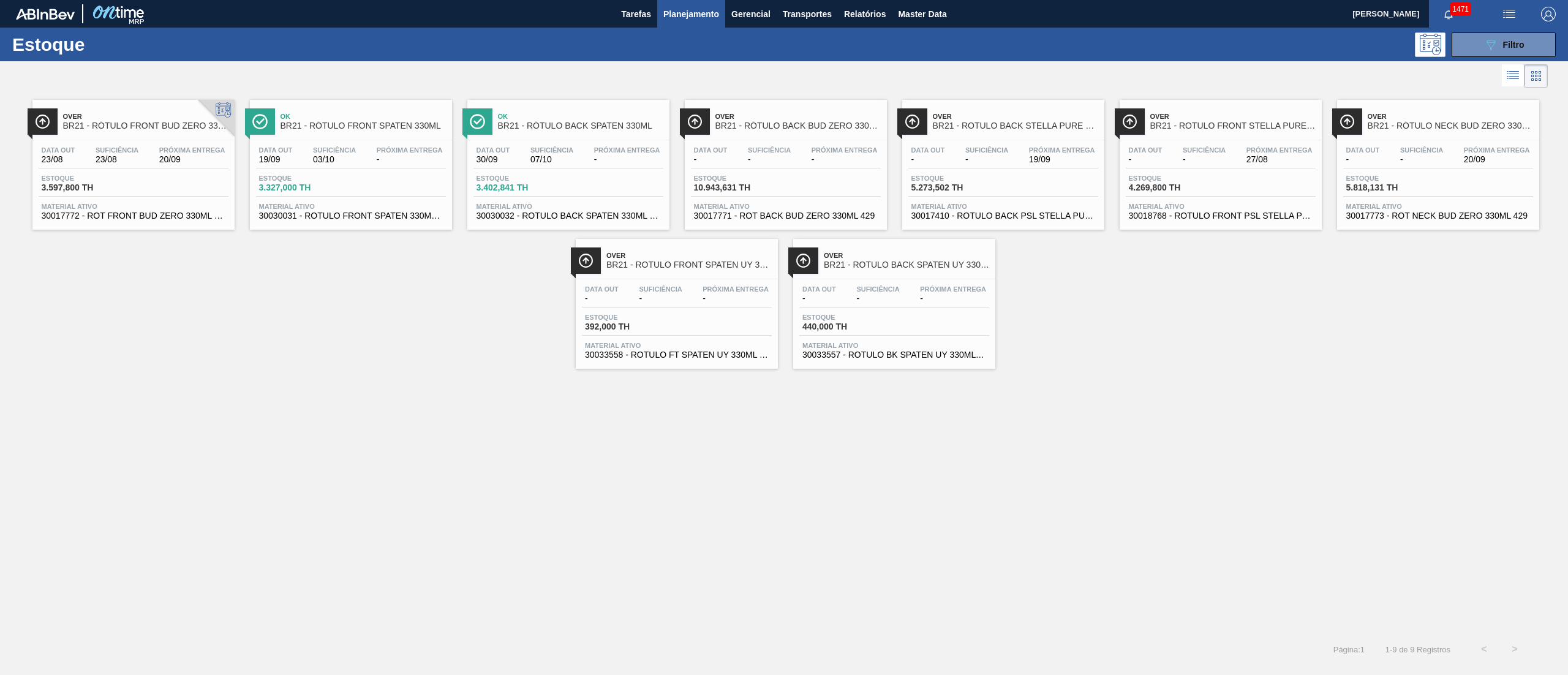
click at [971, 189] on span "5.273,502 TH" at bounding box center [954, 187] width 86 height 9
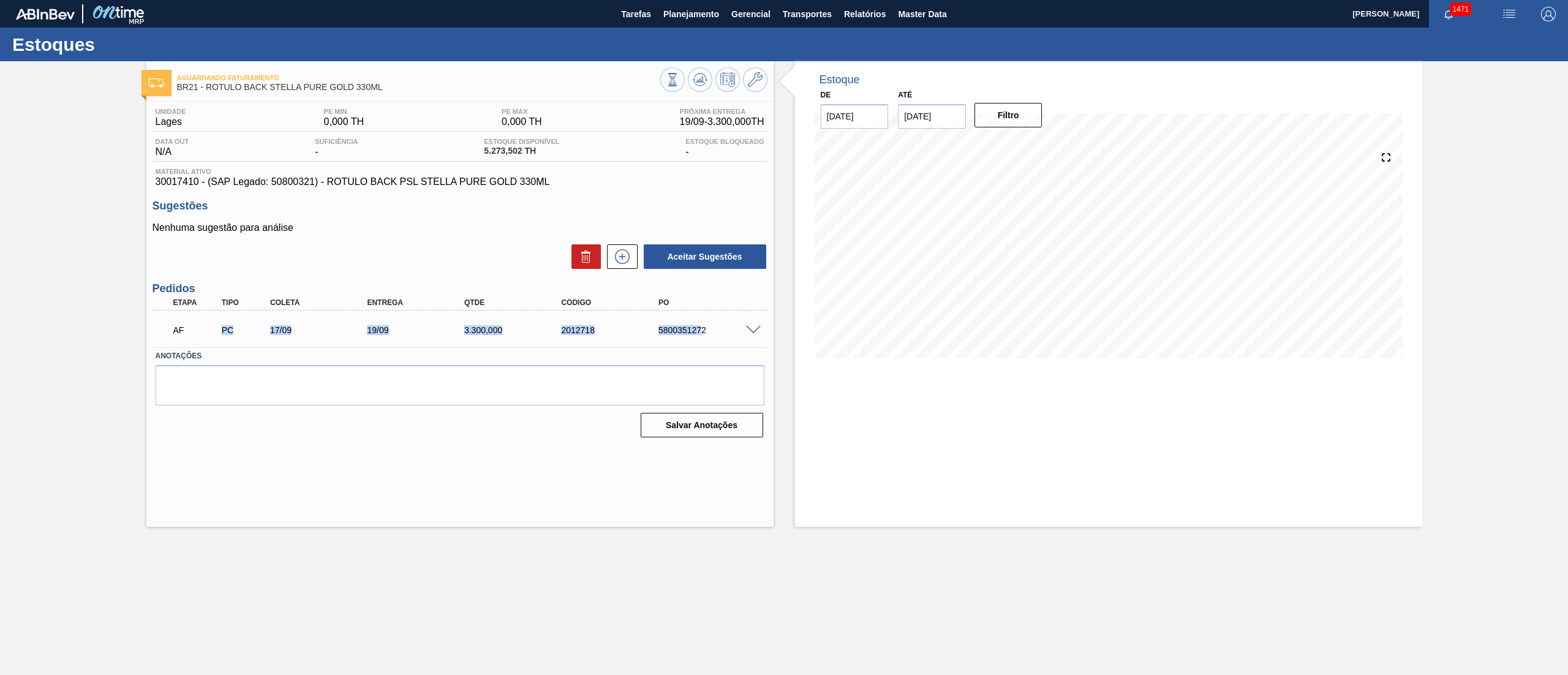
drag, startPoint x: 223, startPoint y: 330, endPoint x: 700, endPoint y: 325, distance: 477.0
click at [700, 325] on div "AF PC 17/09 19/09 3.300,000 2012718 5800351272" at bounding box center [457, 328] width 583 height 24
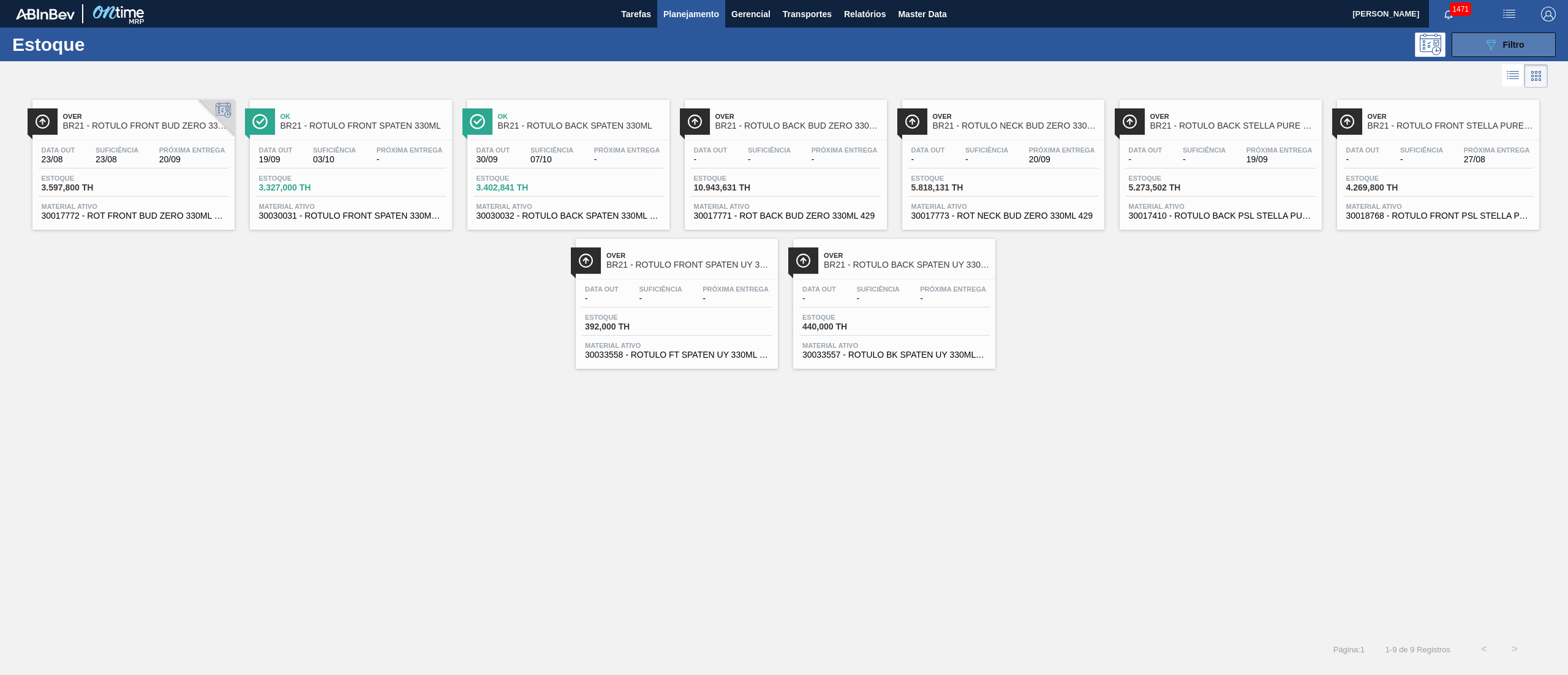
click at [1513, 44] on span "Filtro" at bounding box center [1515, 45] width 22 height 10
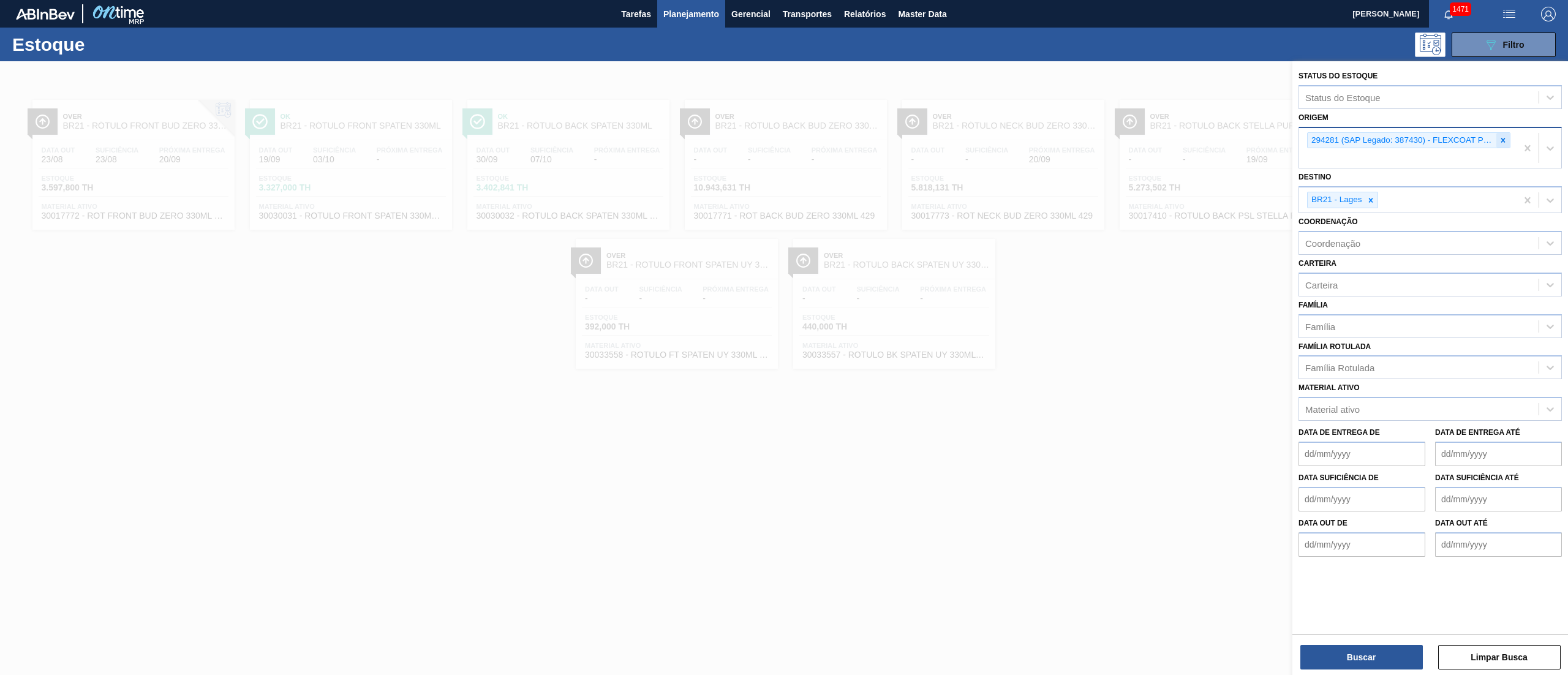
click at [1499, 142] on icon at bounding box center [1503, 140] width 8 height 8
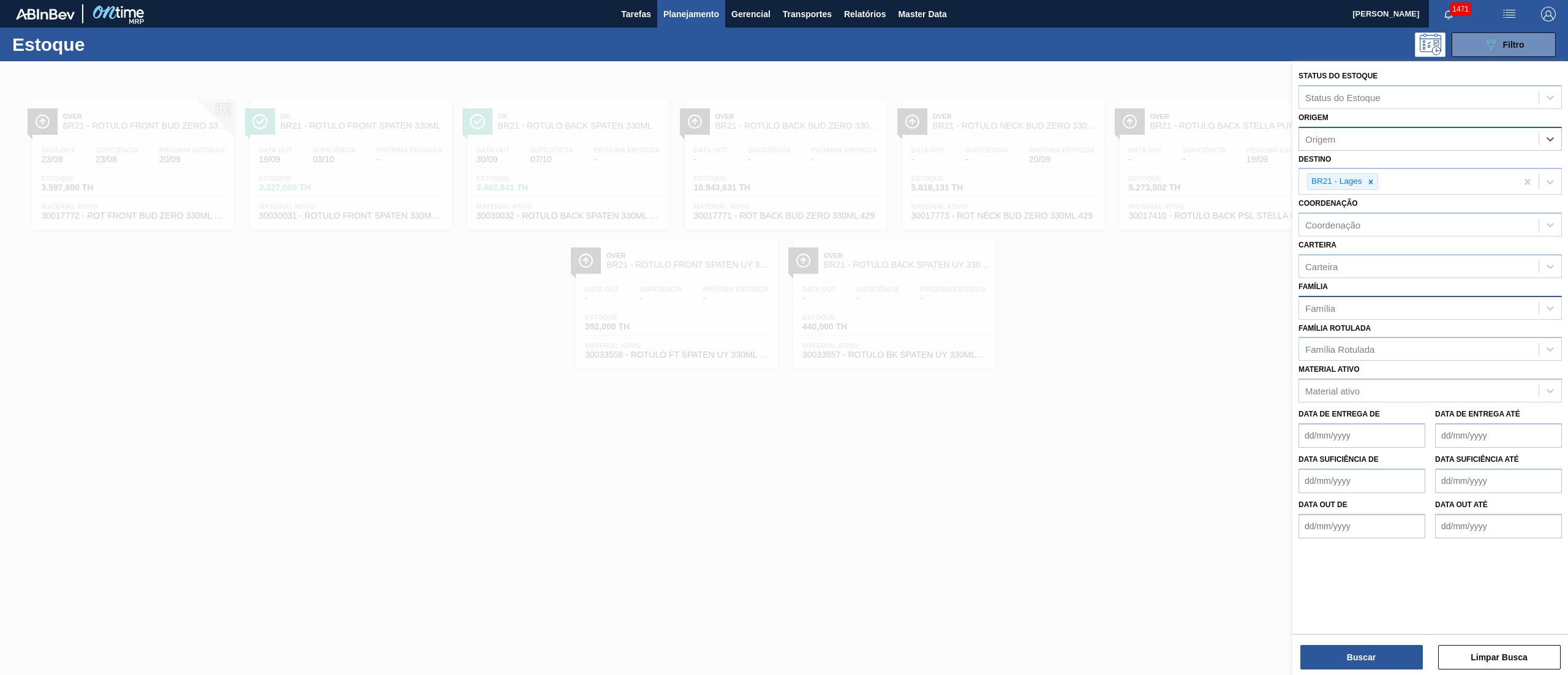
click at [1327, 304] on div "Família" at bounding box center [1321, 307] width 30 height 10
type input "rótulo de pap"
click at [1326, 335] on div "Rótulo de papel" at bounding box center [1431, 338] width 264 height 23
type input "rótulo pap"
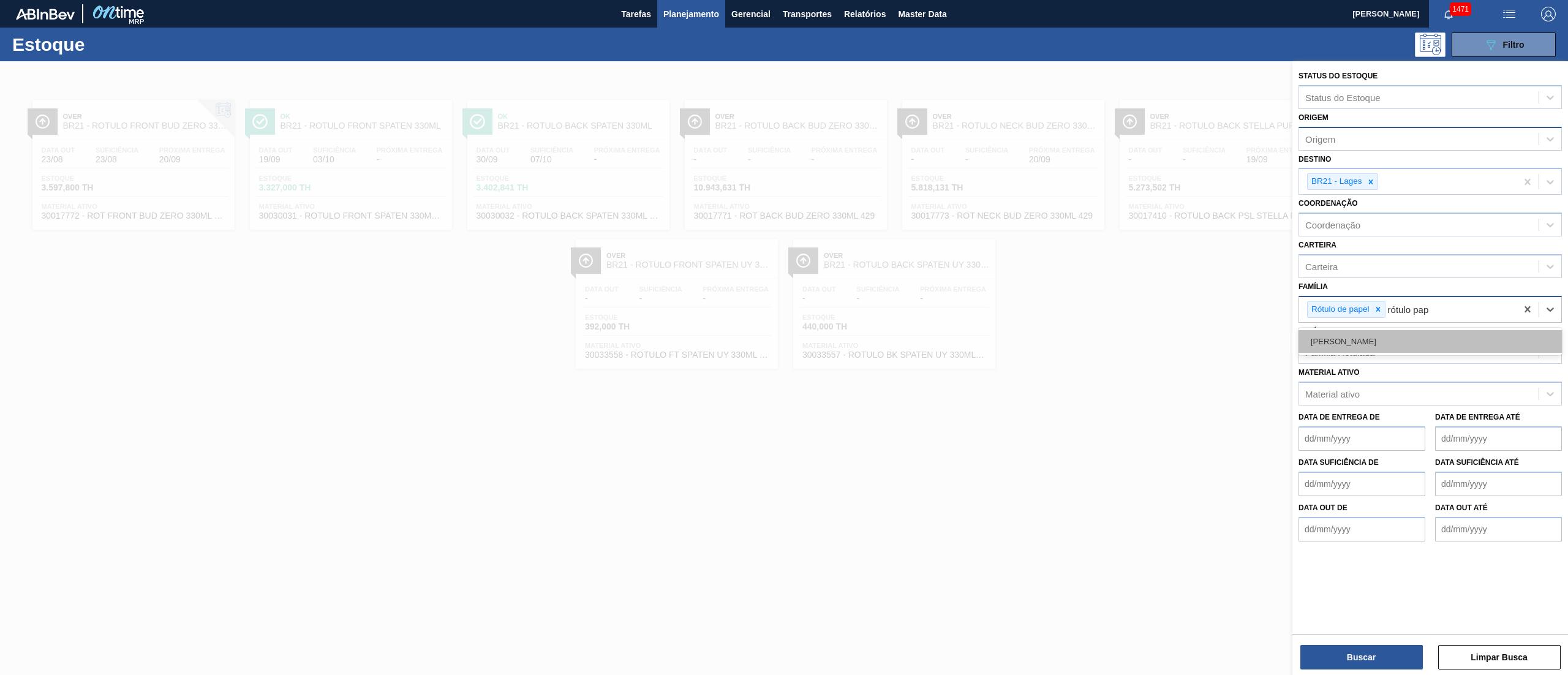
click at [1328, 330] on div "[PERSON_NAME]" at bounding box center [1431, 340] width 264 height 23
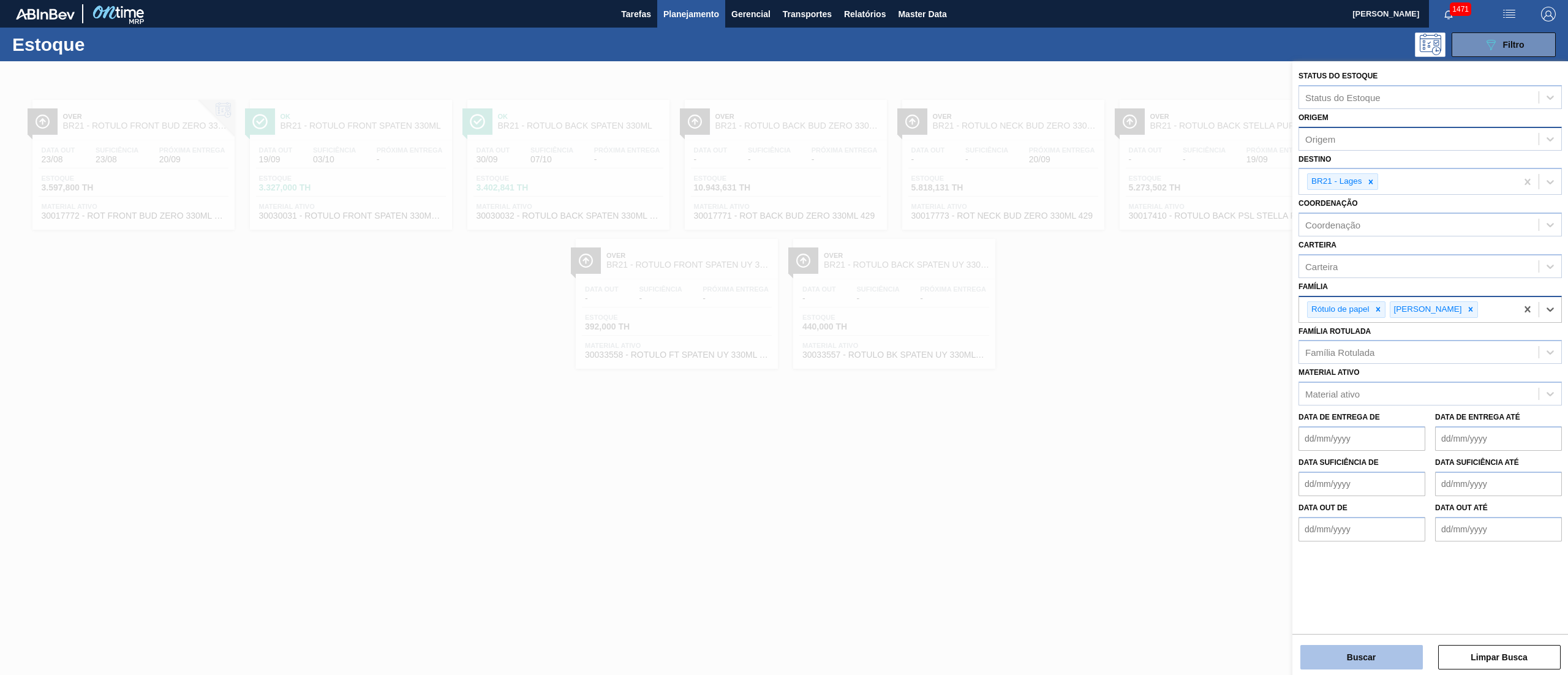
click at [1363, 662] on button "Buscar" at bounding box center [1362, 657] width 123 height 24
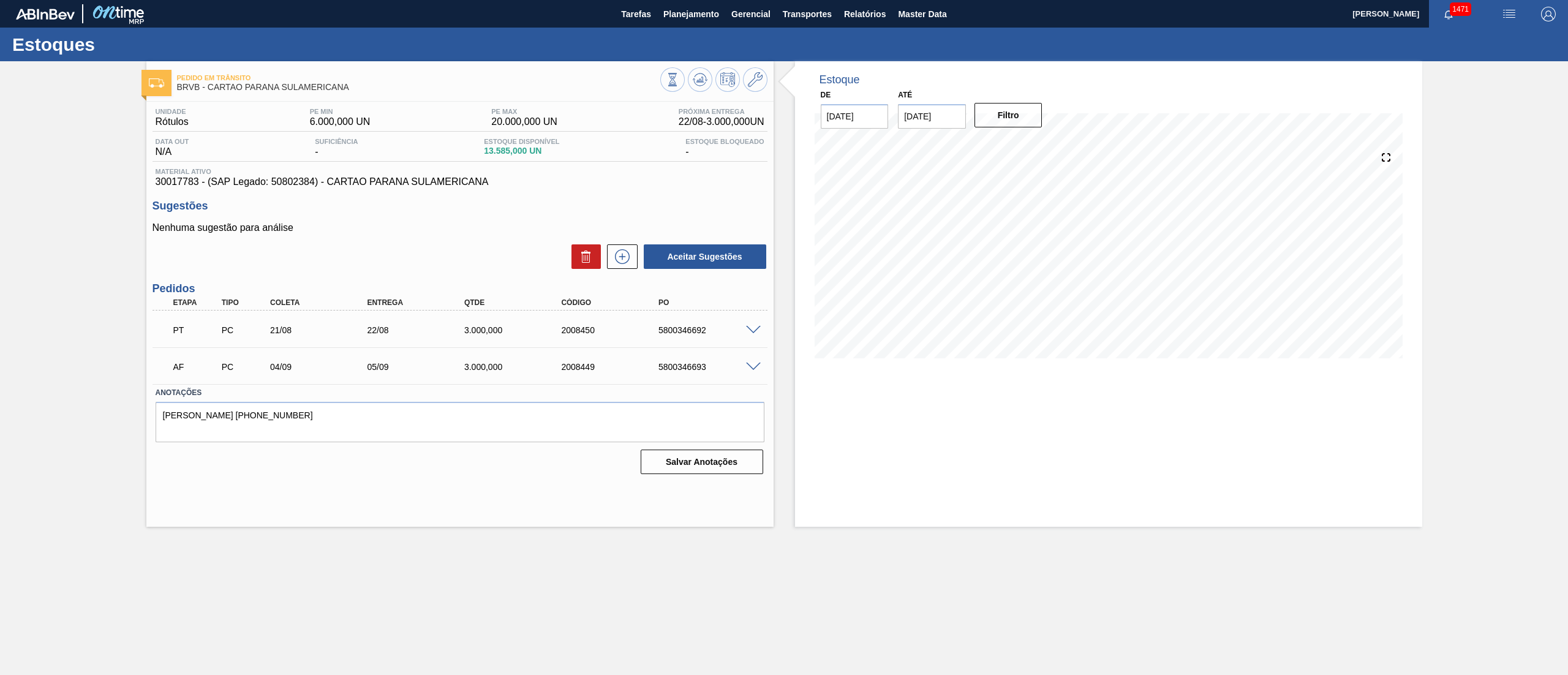
click at [671, 374] on div "AF PC 04/09 05/09 3.000,000 2008449 5800346693" at bounding box center [457, 365] width 583 height 24
copy div "5800346693"
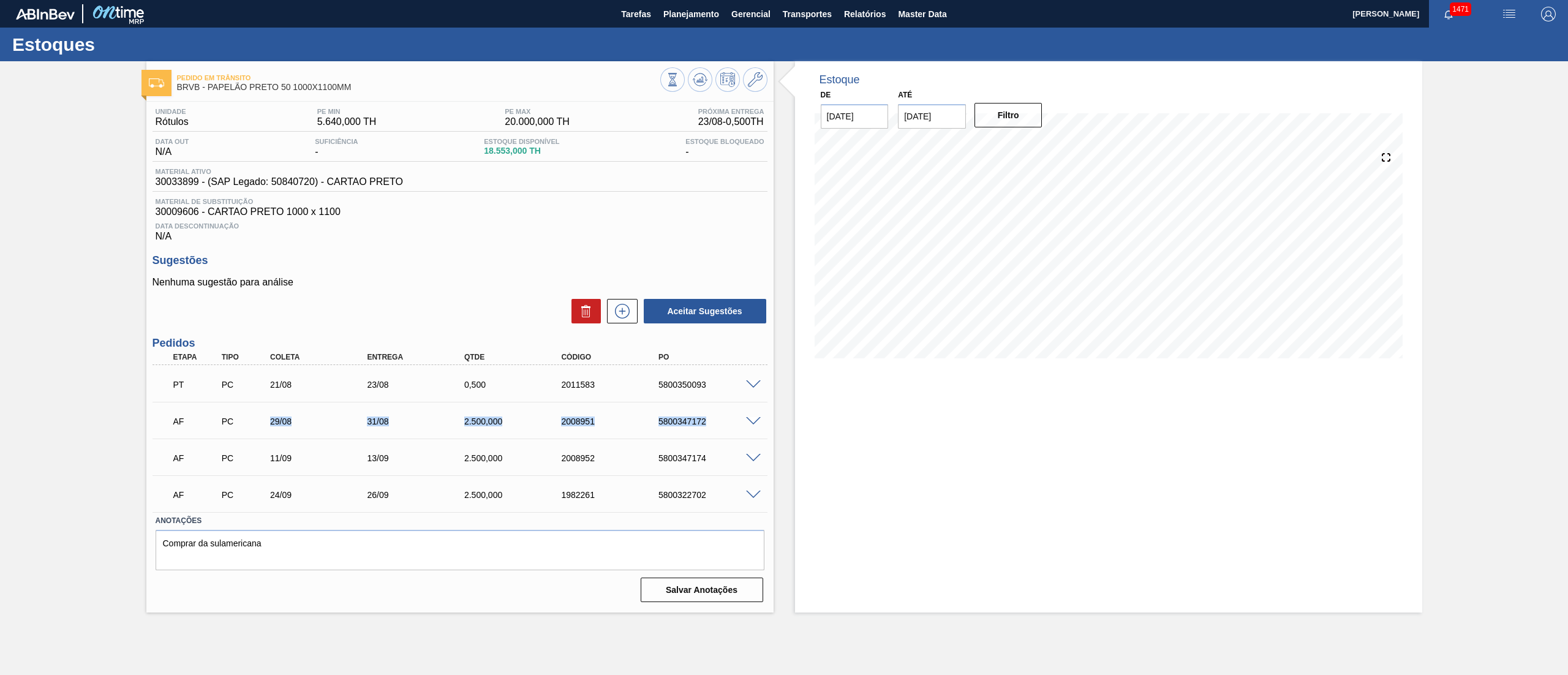
drag, startPoint x: 238, startPoint y: 435, endPoint x: 757, endPoint y: 433, distance: 519.0
click at [757, 433] on div "AF PC 29/08 31/08 2.500,000 2008951 5800347172" at bounding box center [460, 420] width 615 height 31
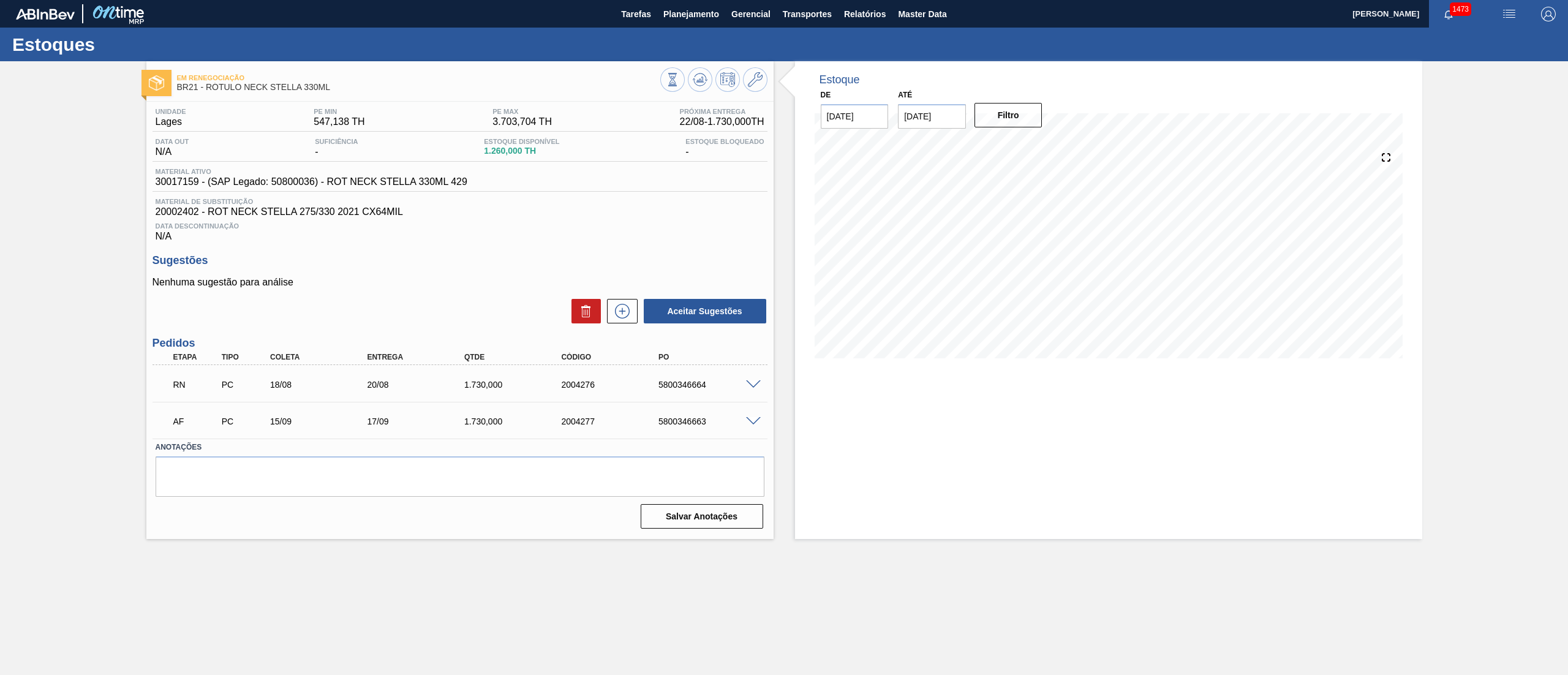
click at [755, 388] on span at bounding box center [754, 385] width 15 height 9
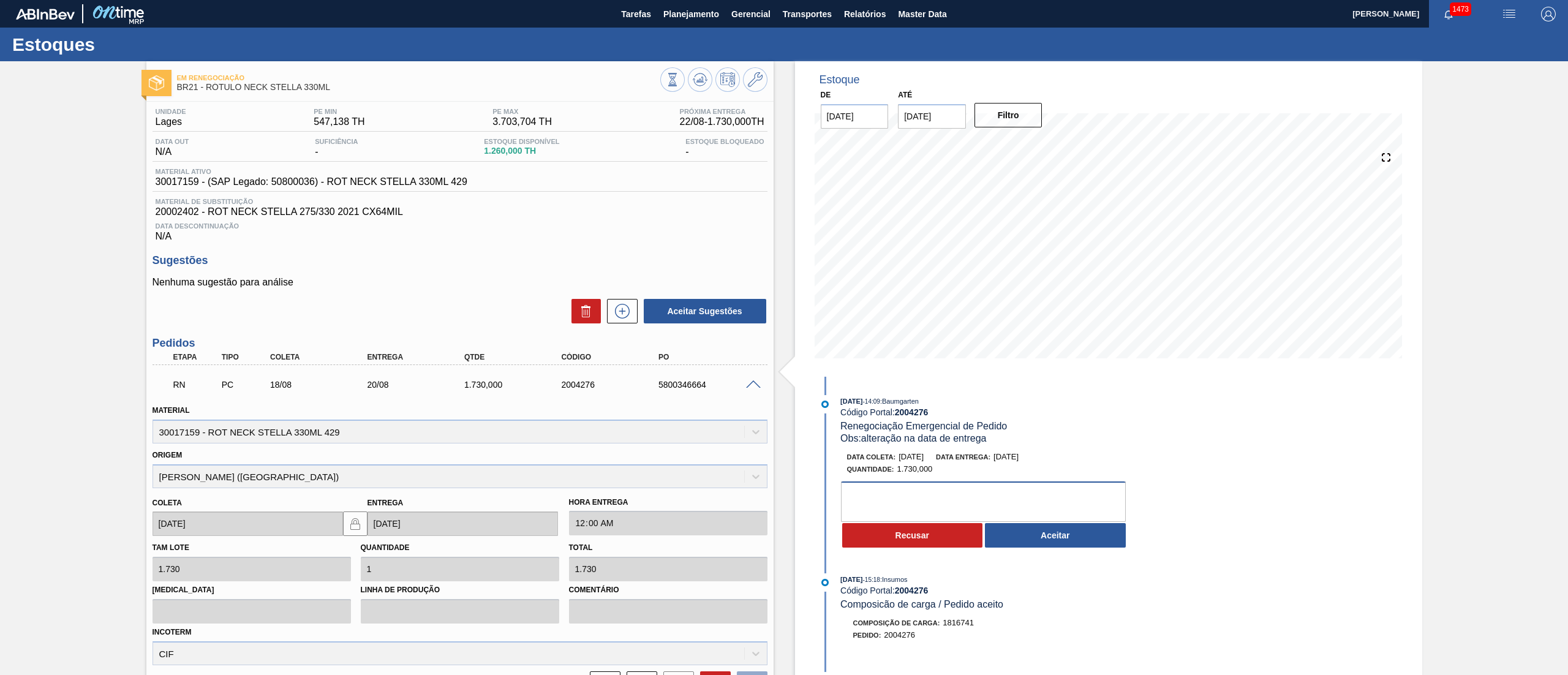
click at [890, 501] on textarea at bounding box center [983, 501] width 285 height 40
type textarea "Não consigo segurar esse tempo todo. Temos falta já no dia 02/09"
click at [1038, 532] on button "Aceitar" at bounding box center [1055, 535] width 141 height 24
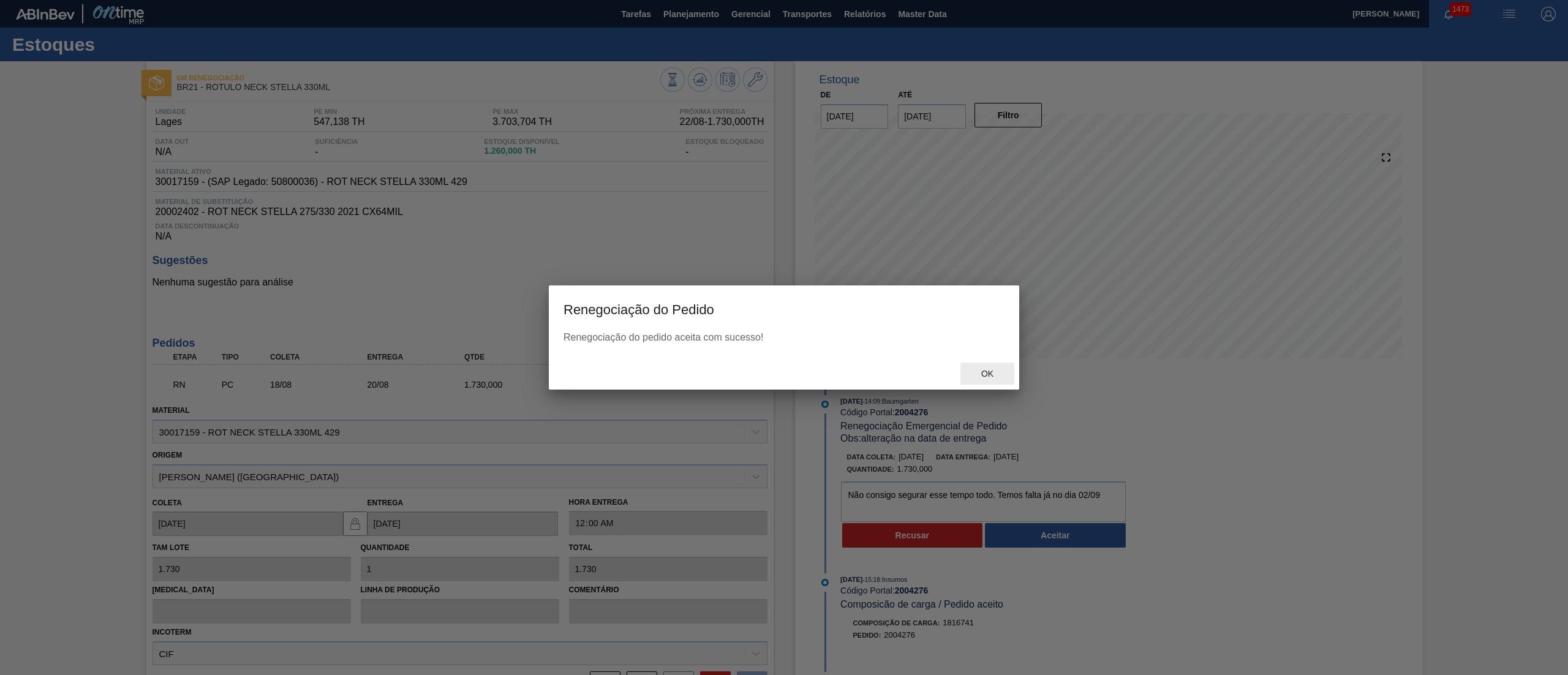
click at [1007, 367] on div "Ok" at bounding box center [988, 373] width 54 height 23
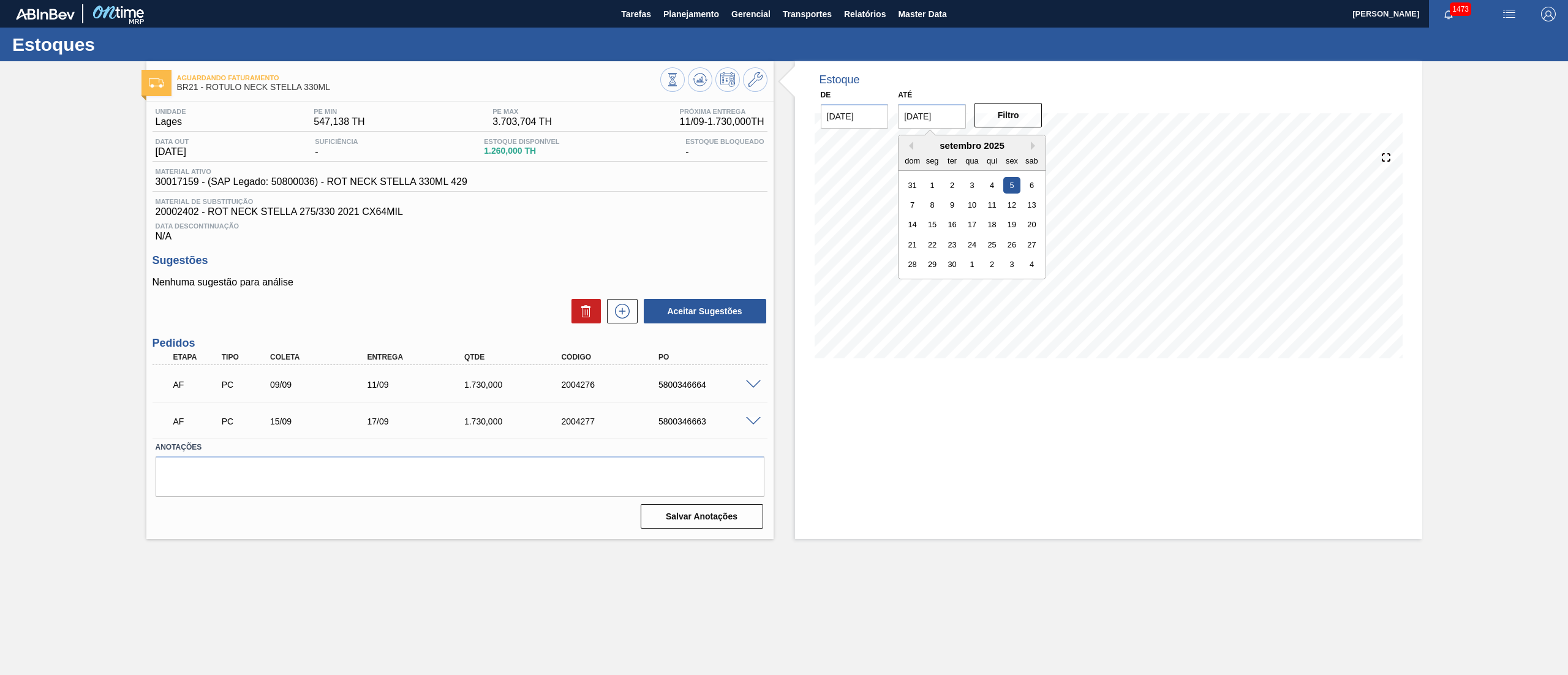
drag, startPoint x: 901, startPoint y: 107, endPoint x: 923, endPoint y: 123, distance: 27.2
click at [904, 109] on input "05/09/2025" at bounding box center [932, 116] width 68 height 24
click at [993, 257] on div "2" at bounding box center [992, 264] width 17 height 17
type input "[DATE]"
click at [1013, 113] on button "Filtro" at bounding box center [1008, 114] width 68 height 24
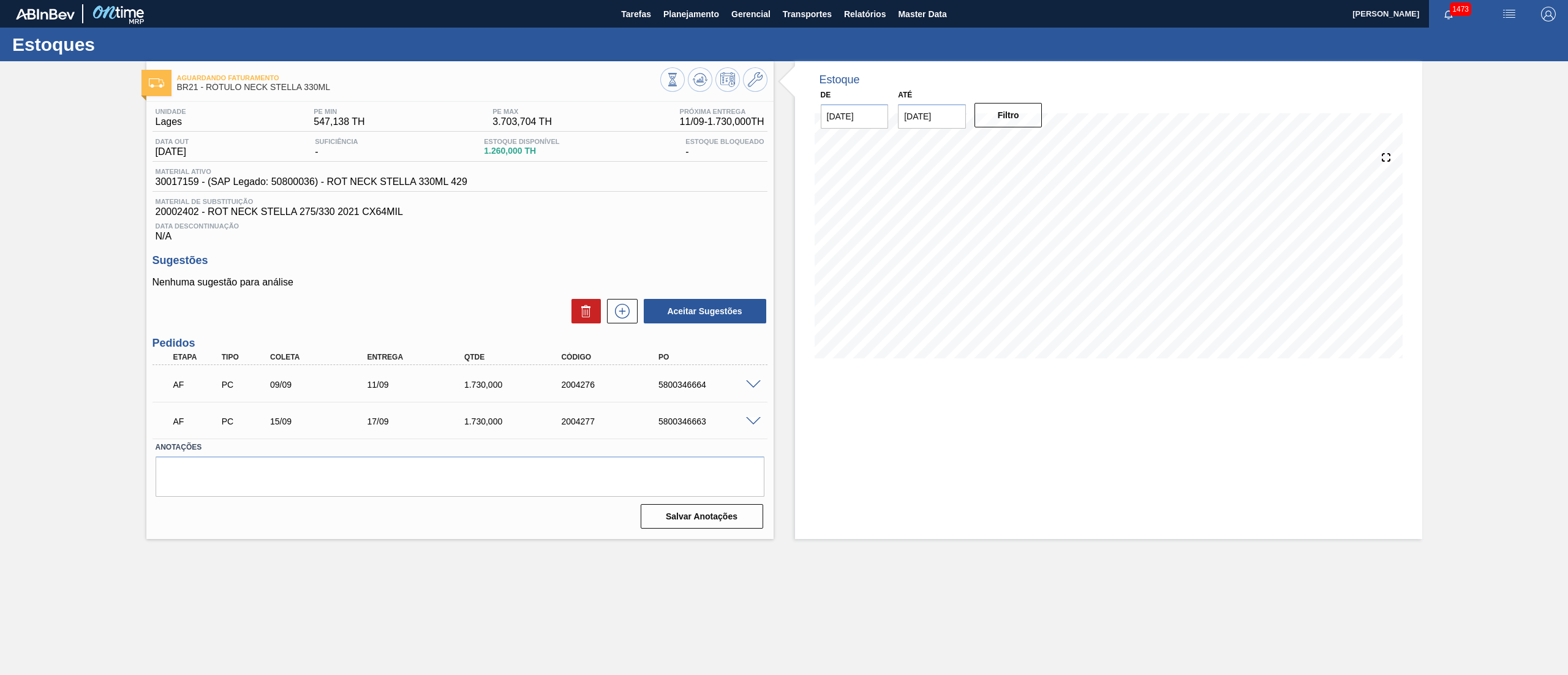
drag, startPoint x: 741, startPoint y: 384, endPoint x: 750, endPoint y: 384, distance: 9.0
click at [748, 384] on div "AF PC 09/09 11/09 1.730,000 2004276 5800346664" at bounding box center [460, 383] width 615 height 31
click at [761, 384] on span at bounding box center [754, 385] width 15 height 9
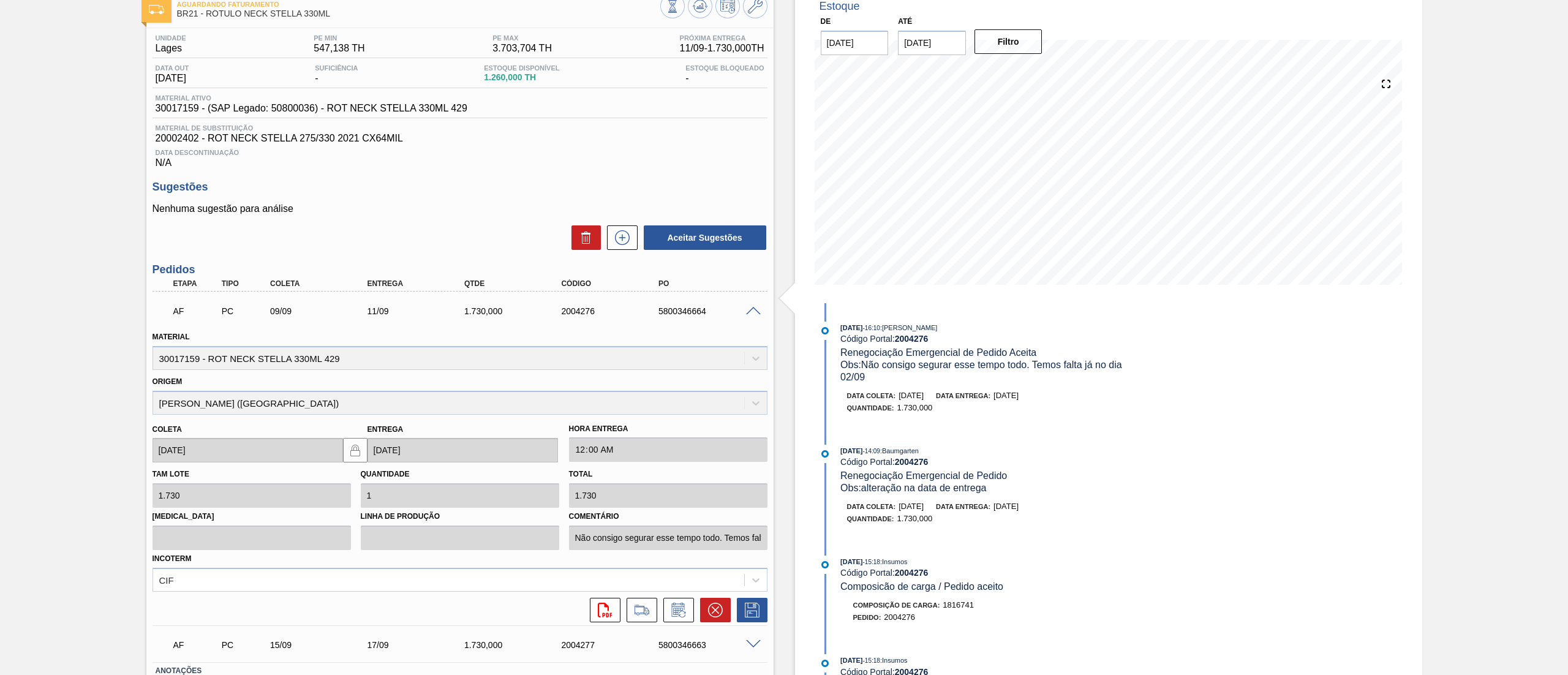
scroll to position [162, 0]
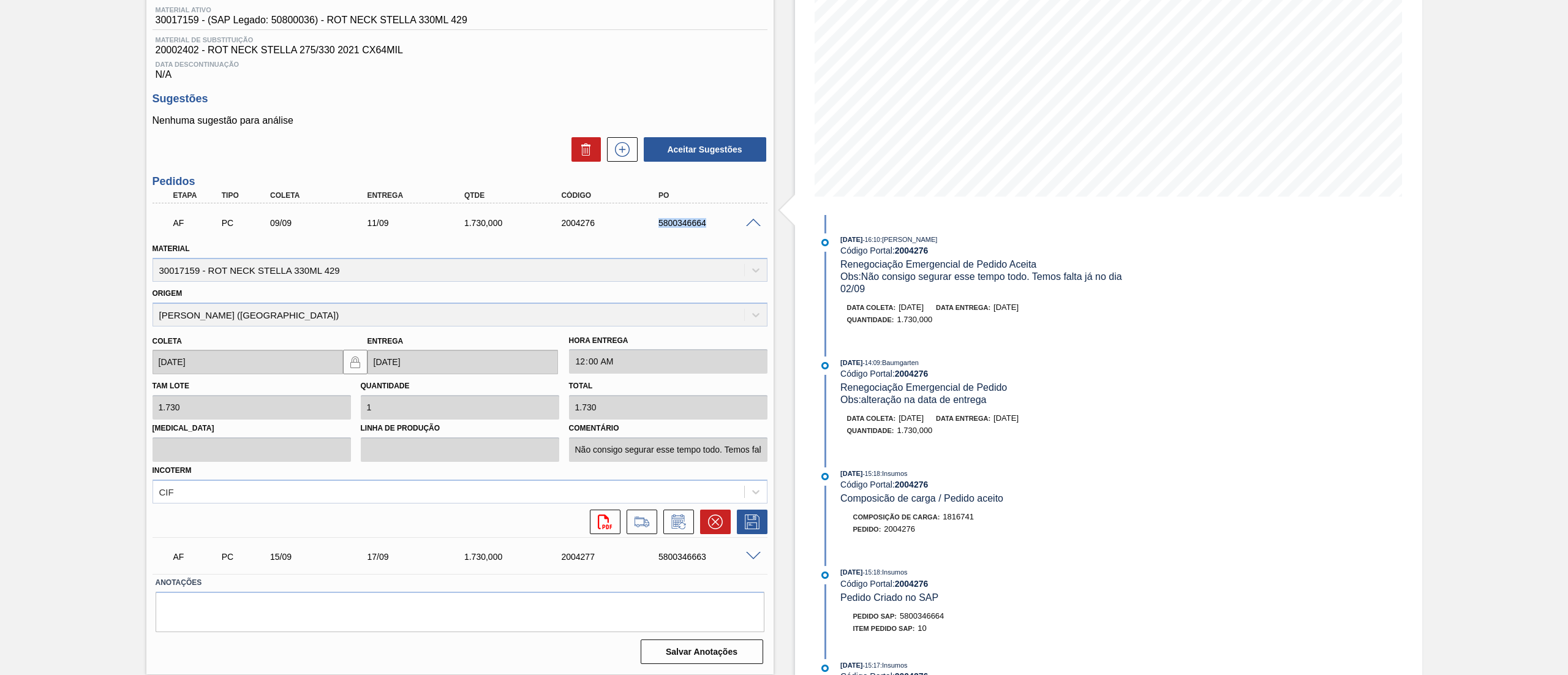
drag, startPoint x: 652, startPoint y: 231, endPoint x: 716, endPoint y: 220, distance: 64.9
click at [716, 220] on div "AF PC 09/09 11/09 1.730,000 2004276 5800346664" at bounding box center [457, 221] width 583 height 24
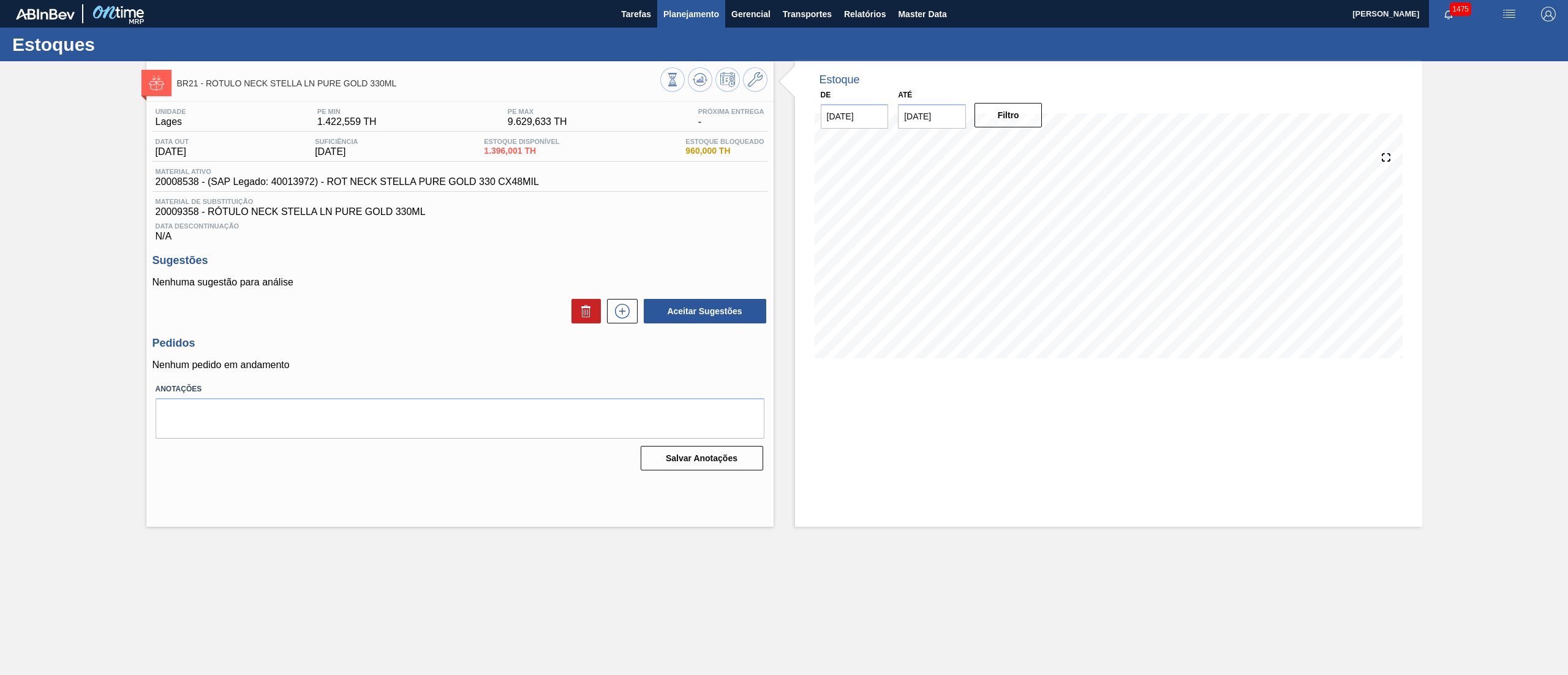
click at [689, 7] on span "Planejamento" at bounding box center [691, 14] width 56 height 15
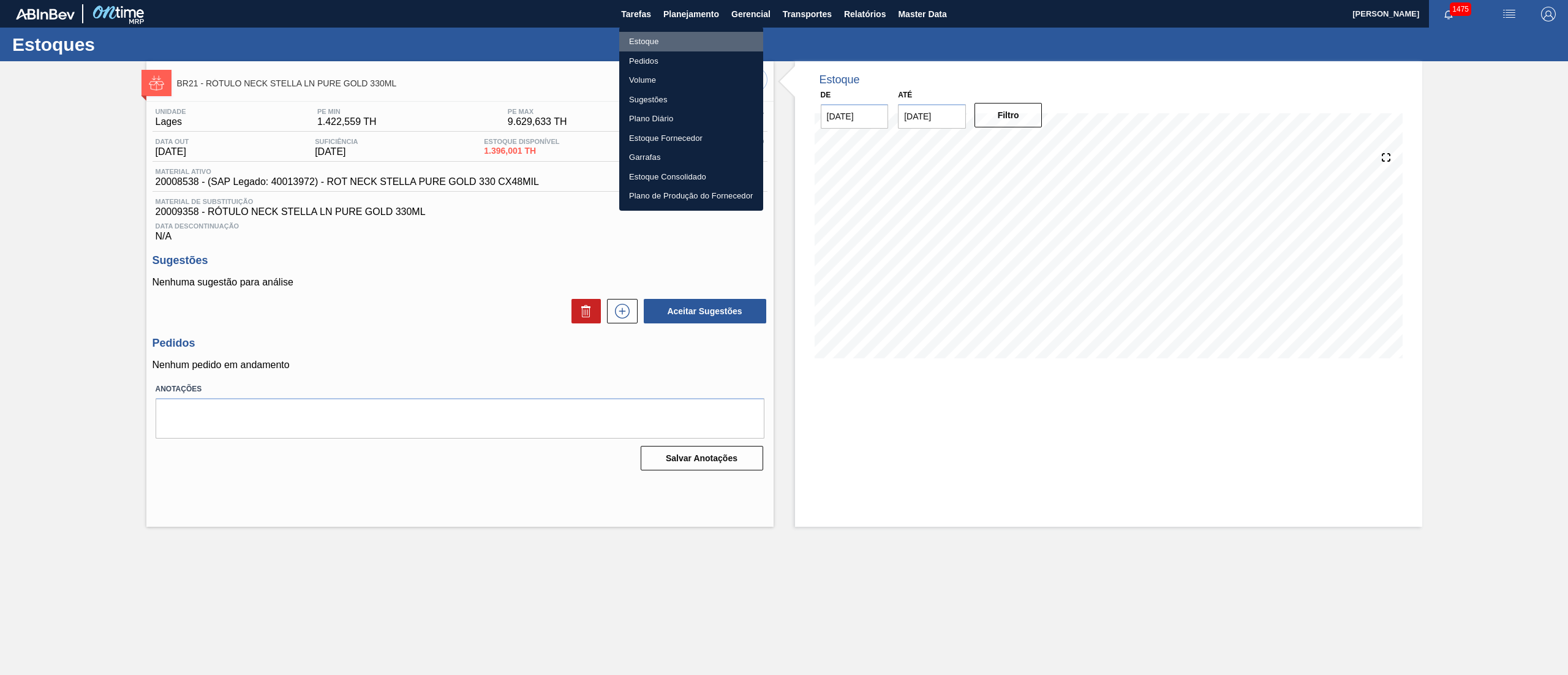
click at [650, 36] on li "Estoque" at bounding box center [691, 41] width 144 height 19
